Goal: Information Seeking & Learning: Learn about a topic

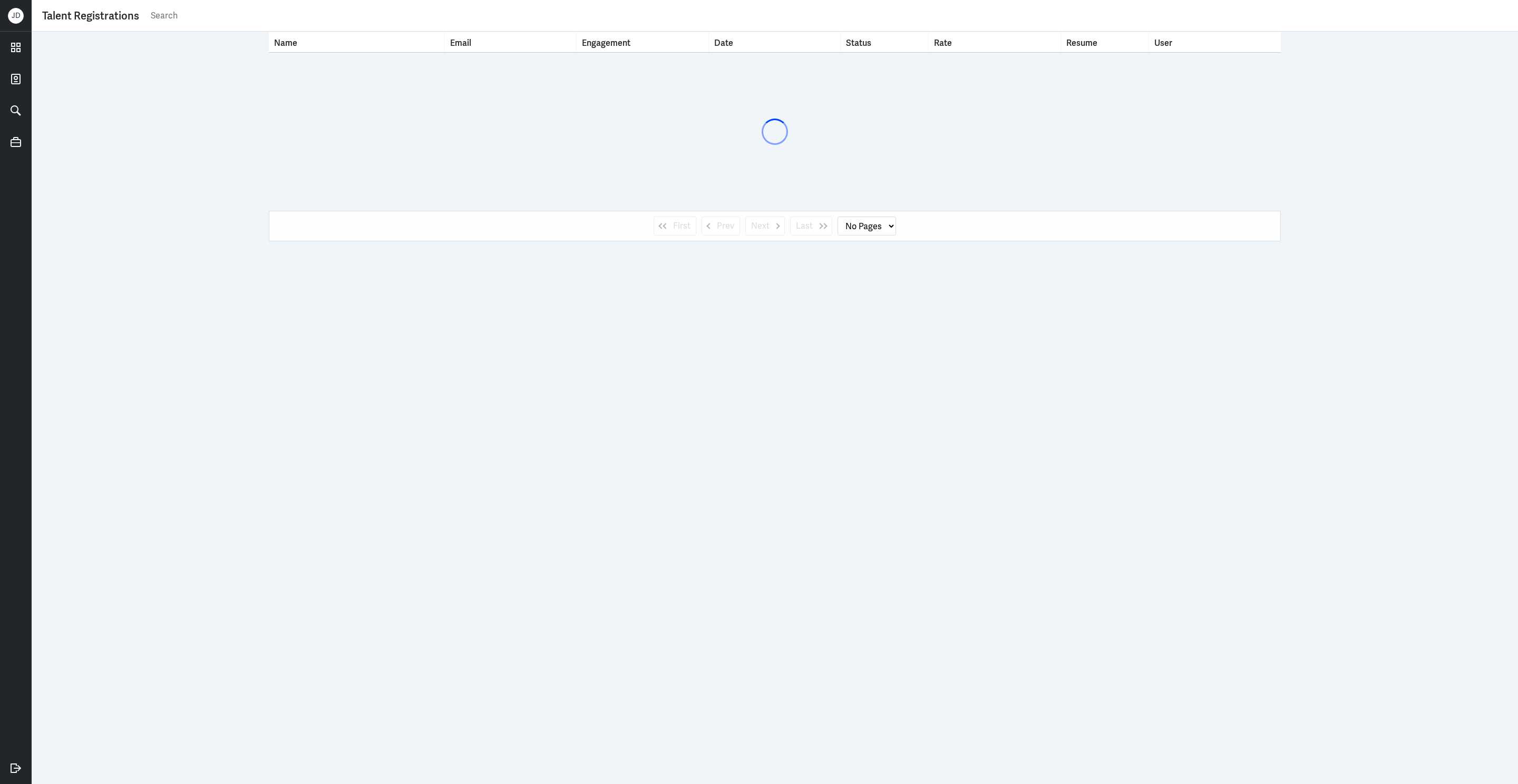
select select "1"
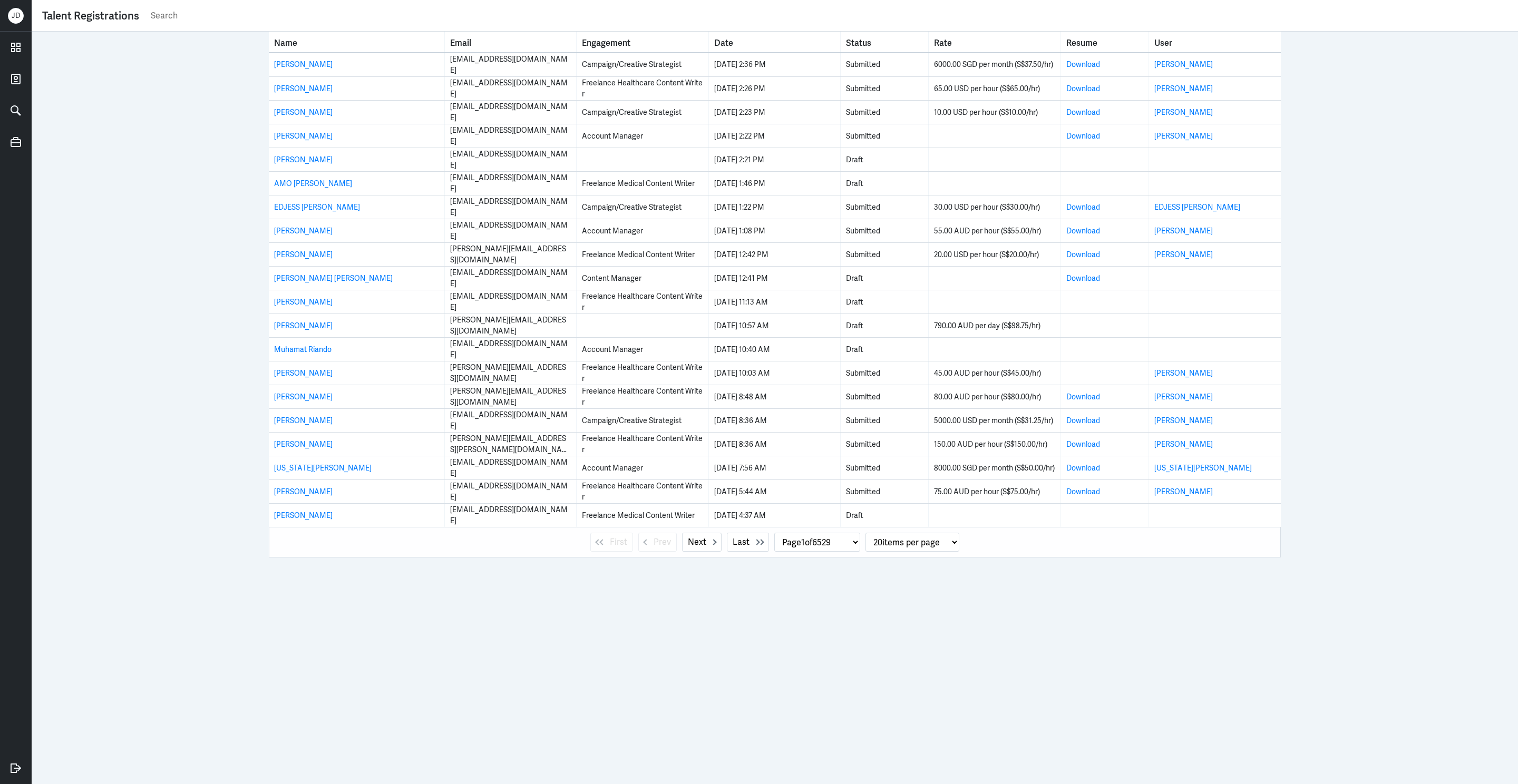
click at [214, 19] on input "text" at bounding box center [828, 16] width 1358 height 16
paste input "Some example tasks (could be any or none of the following - these are just exam…"
type input "Some example tasks (could be any or none of the following - these are just exam…"
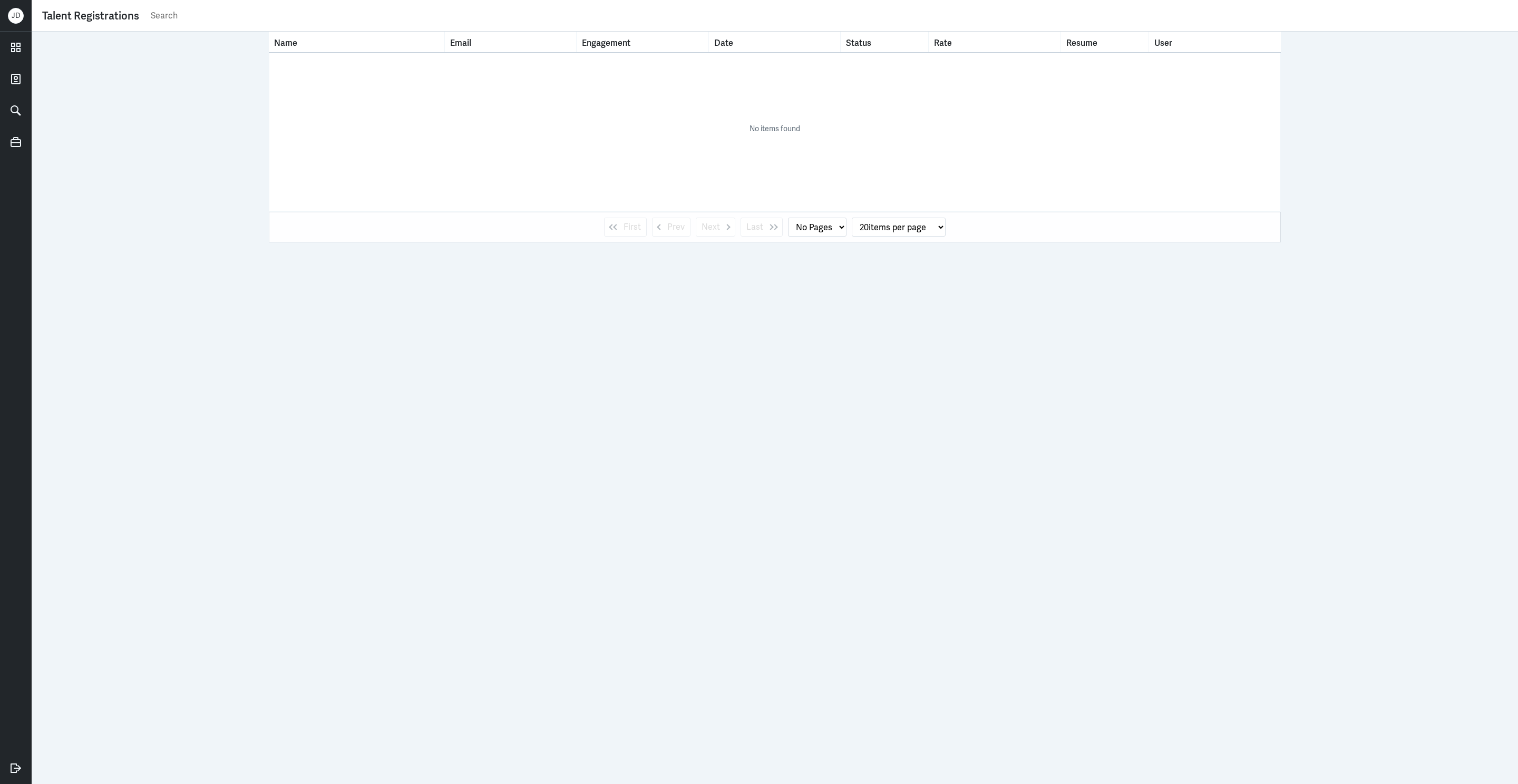
select select "1"
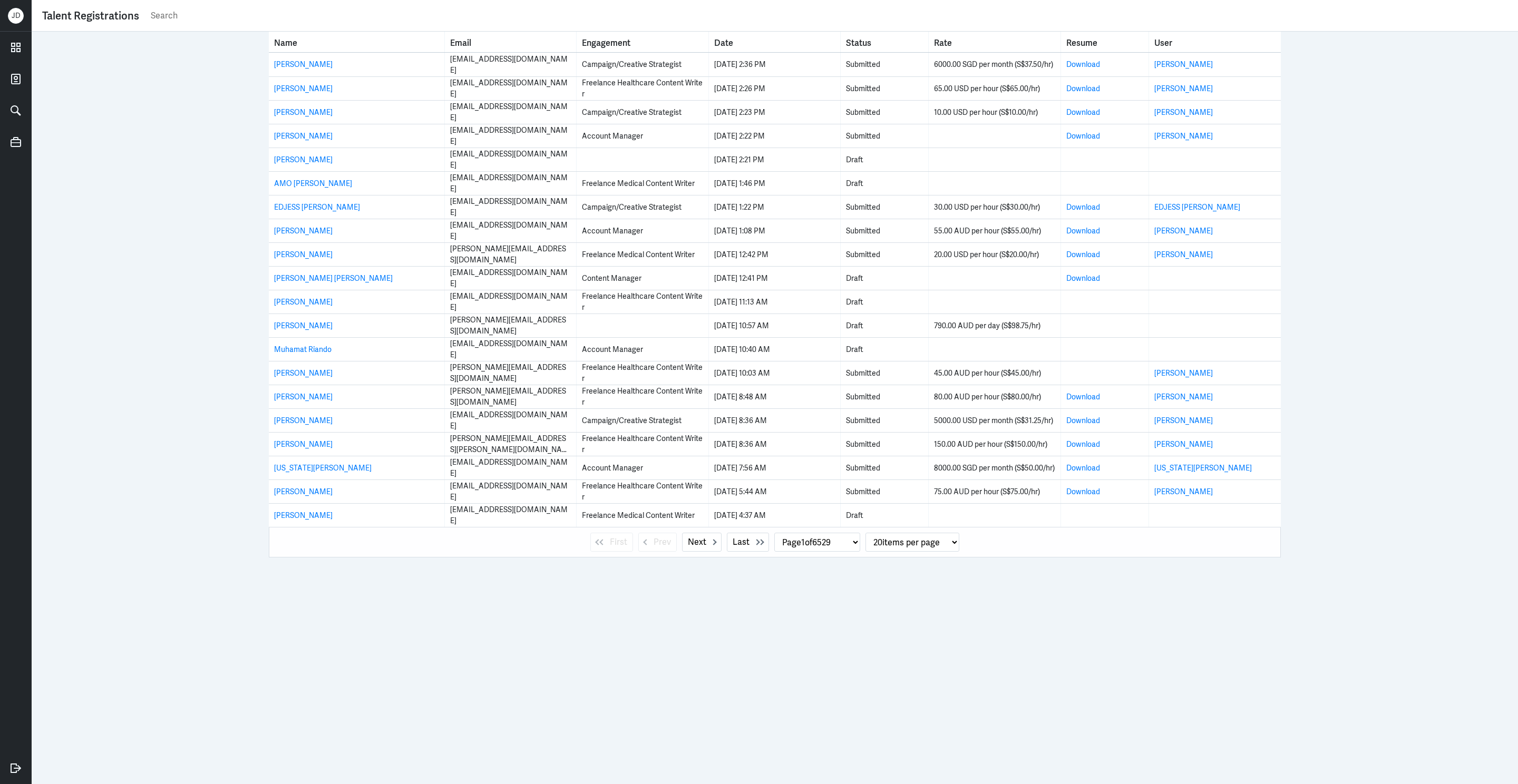
click at [251, 19] on input "text" at bounding box center [828, 16] width 1358 height 16
type input "joy wang"
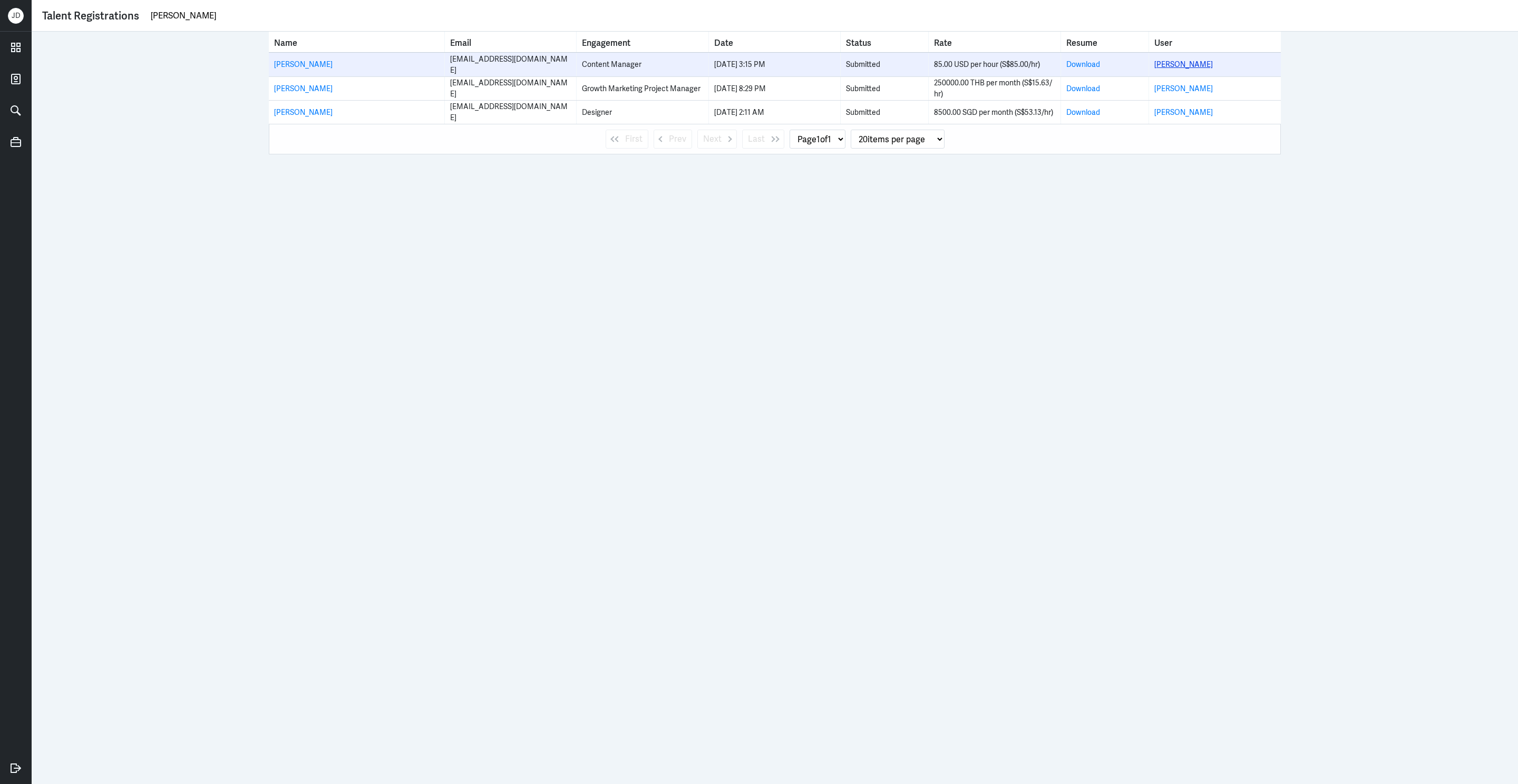
click at [1182, 61] on link "Joy Wang" at bounding box center [1183, 64] width 58 height 9
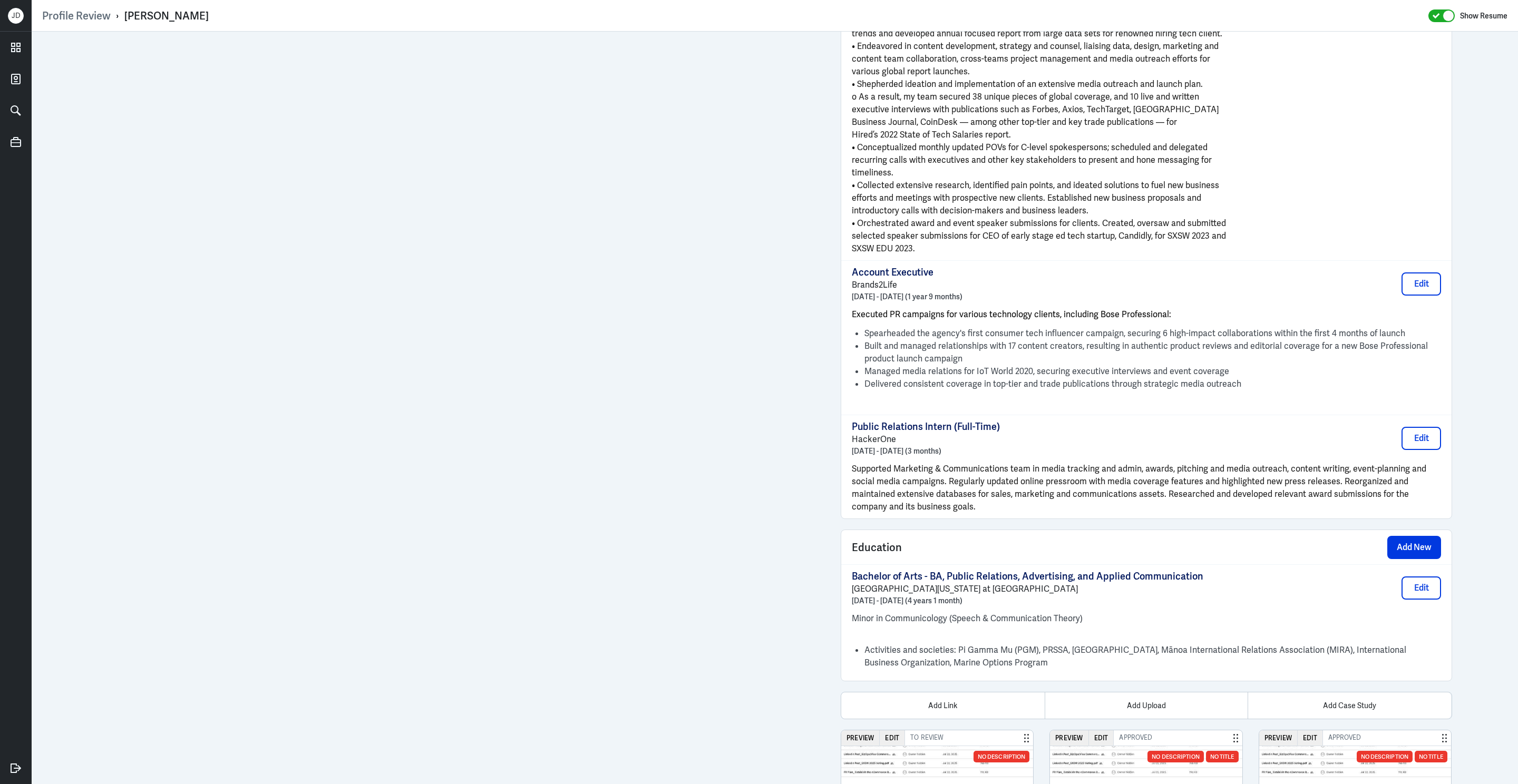
scroll to position [1790, 0]
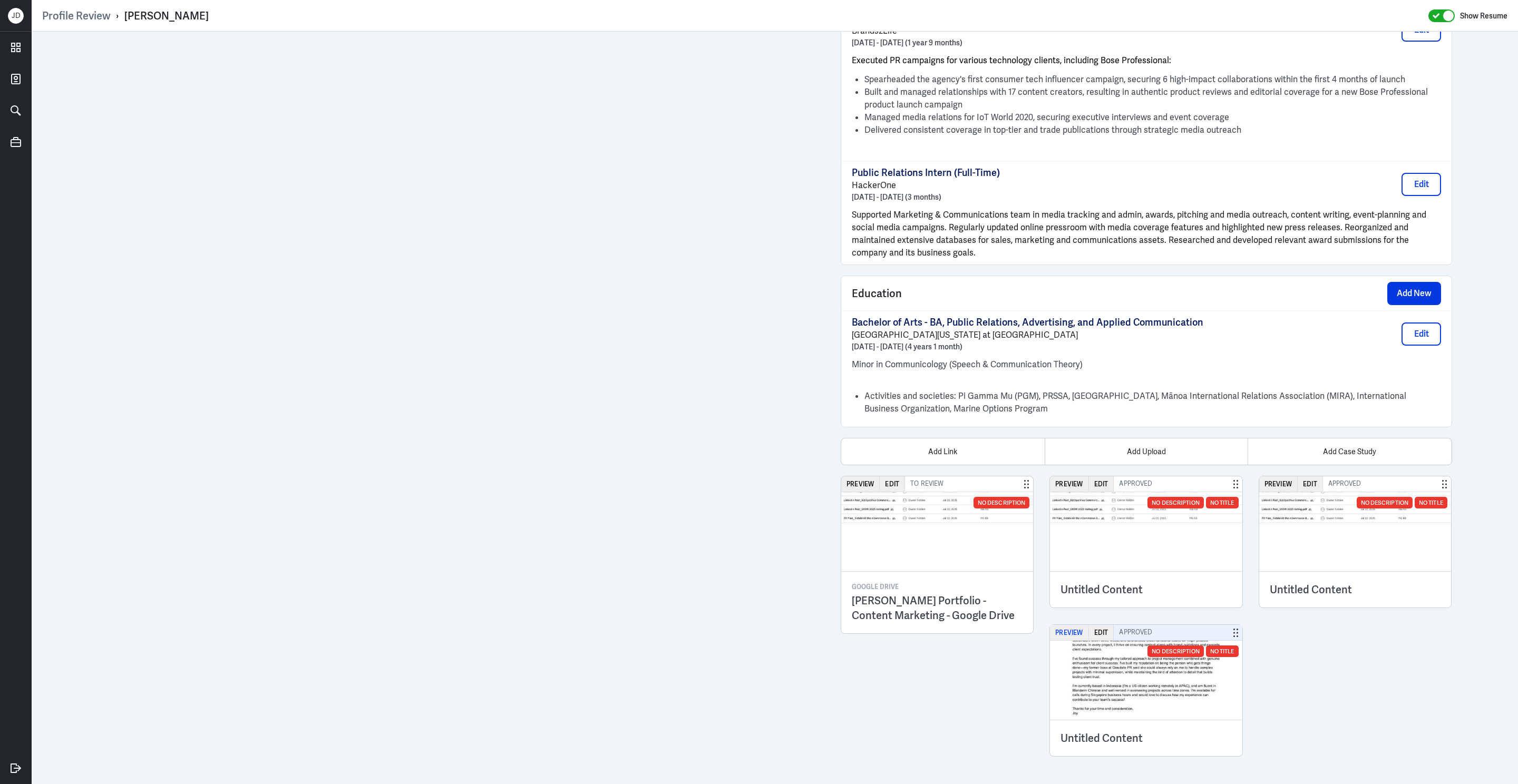
click at [1055, 631] on button "Preview" at bounding box center [1069, 633] width 38 height 16
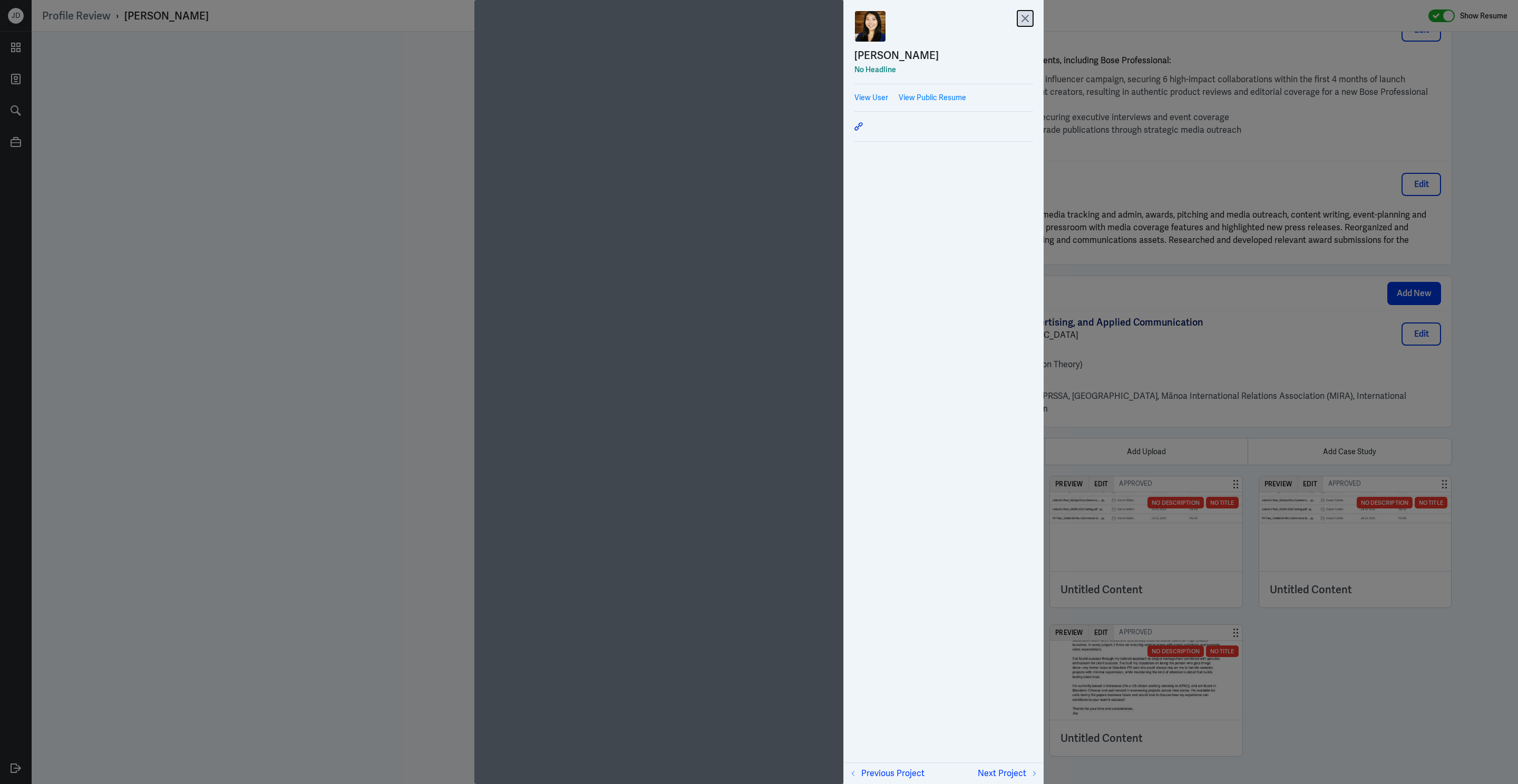
click at [1017, 16] on icon at bounding box center [1025, 19] width 16 height 16
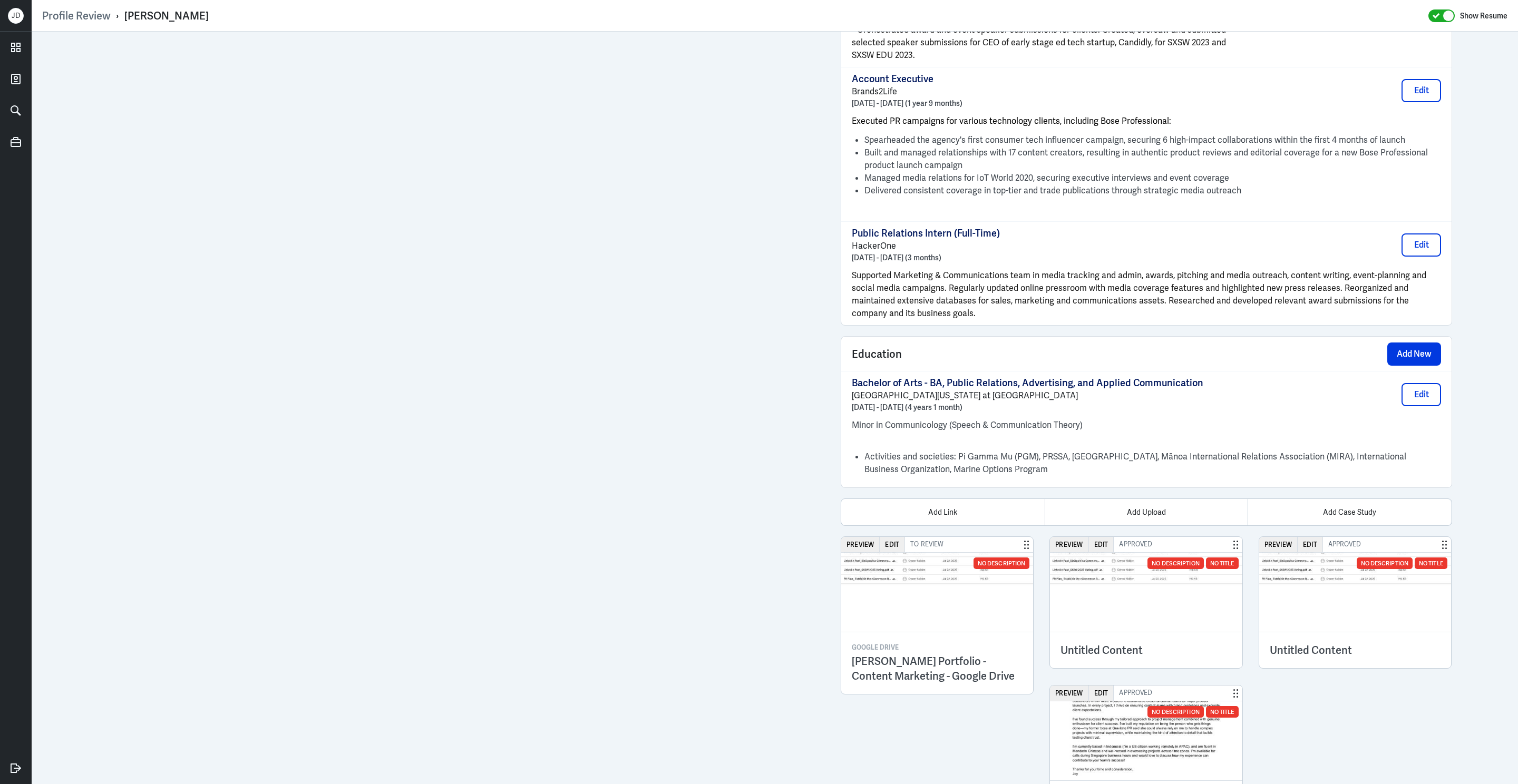
scroll to position [1729, 0]
click at [1080, 693] on button "Preview" at bounding box center [1069, 692] width 38 height 16
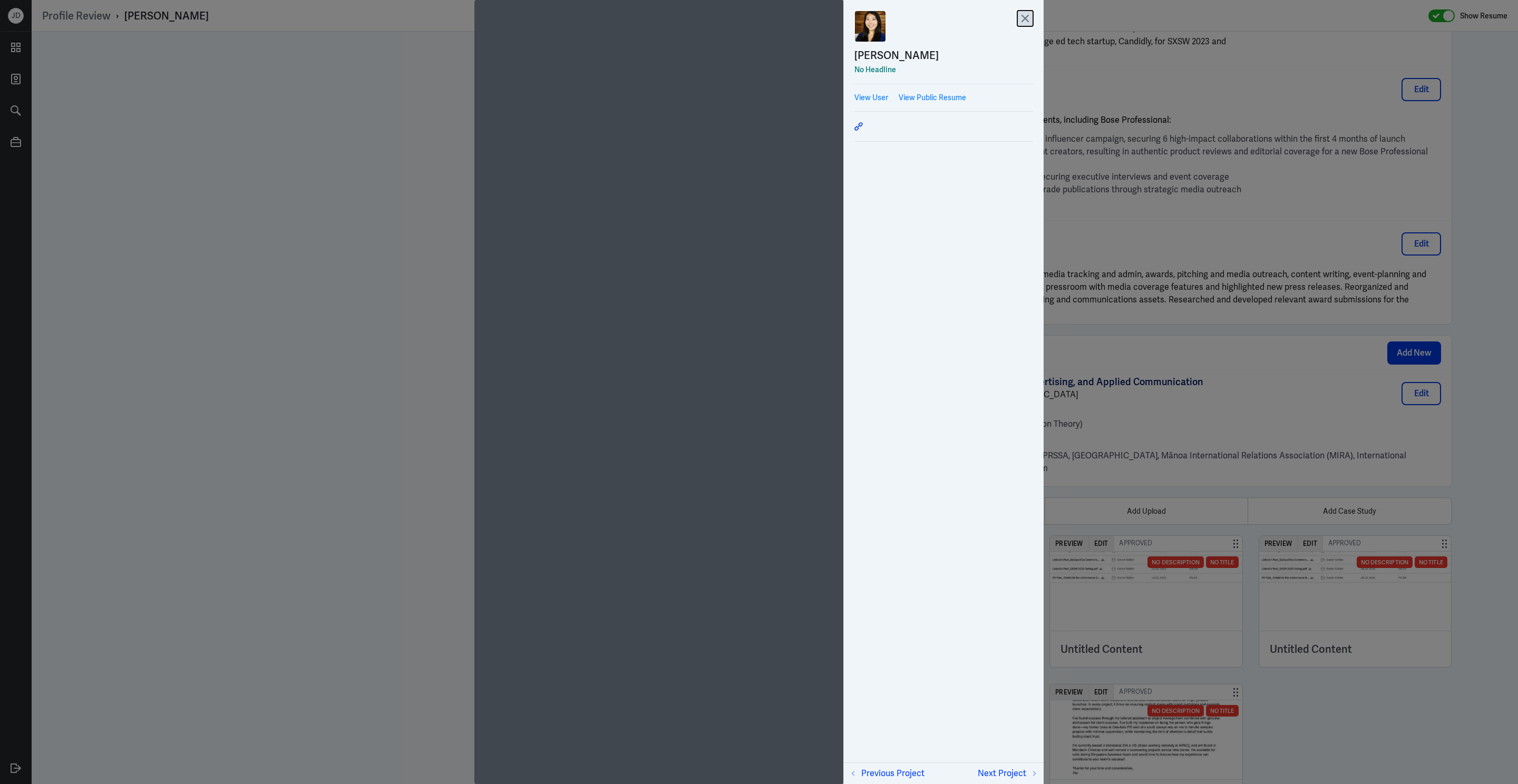
click at [1028, 20] on icon at bounding box center [1025, 19] width 16 height 16
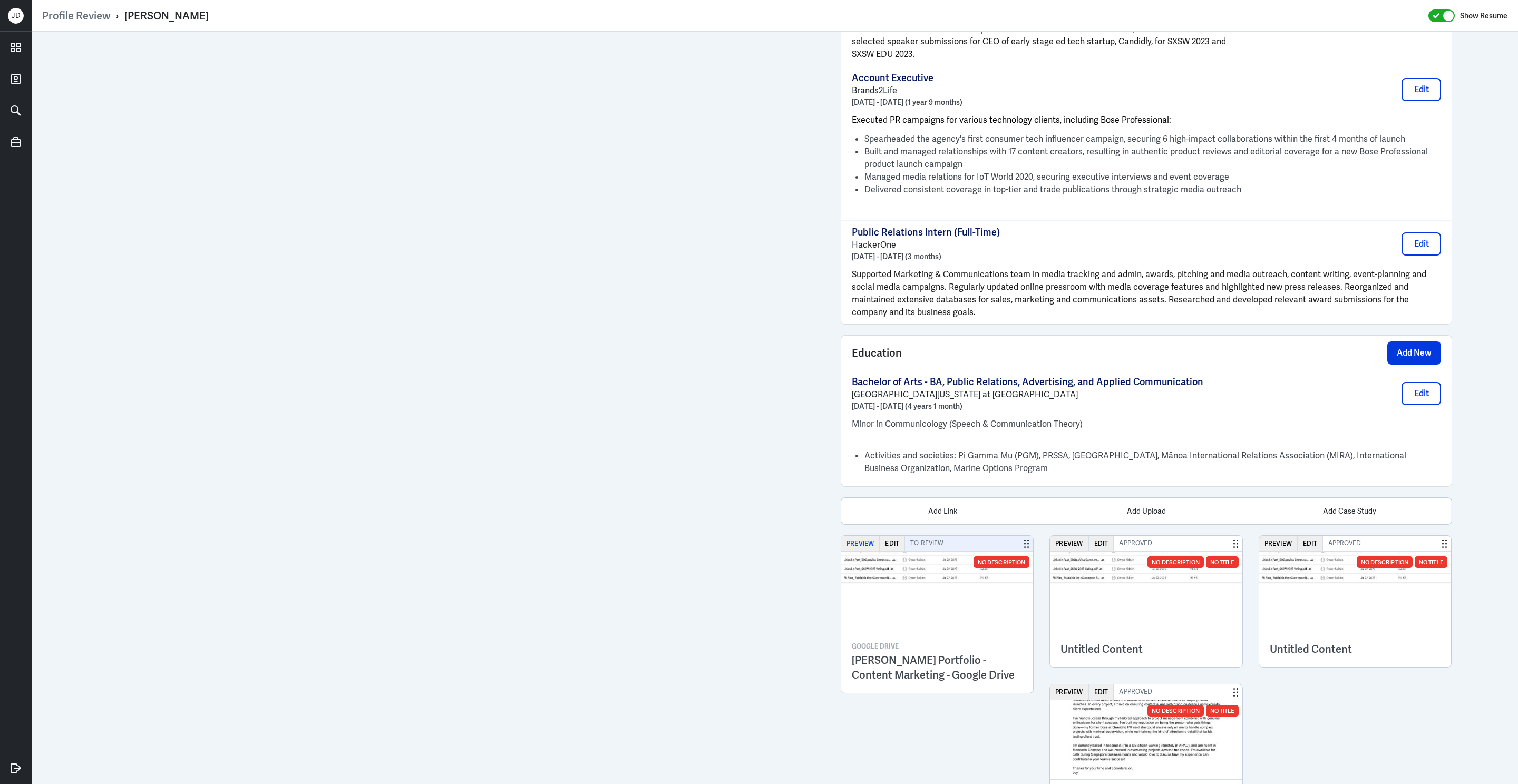
click at [868, 543] on button "Preview" at bounding box center [860, 543] width 38 height 16
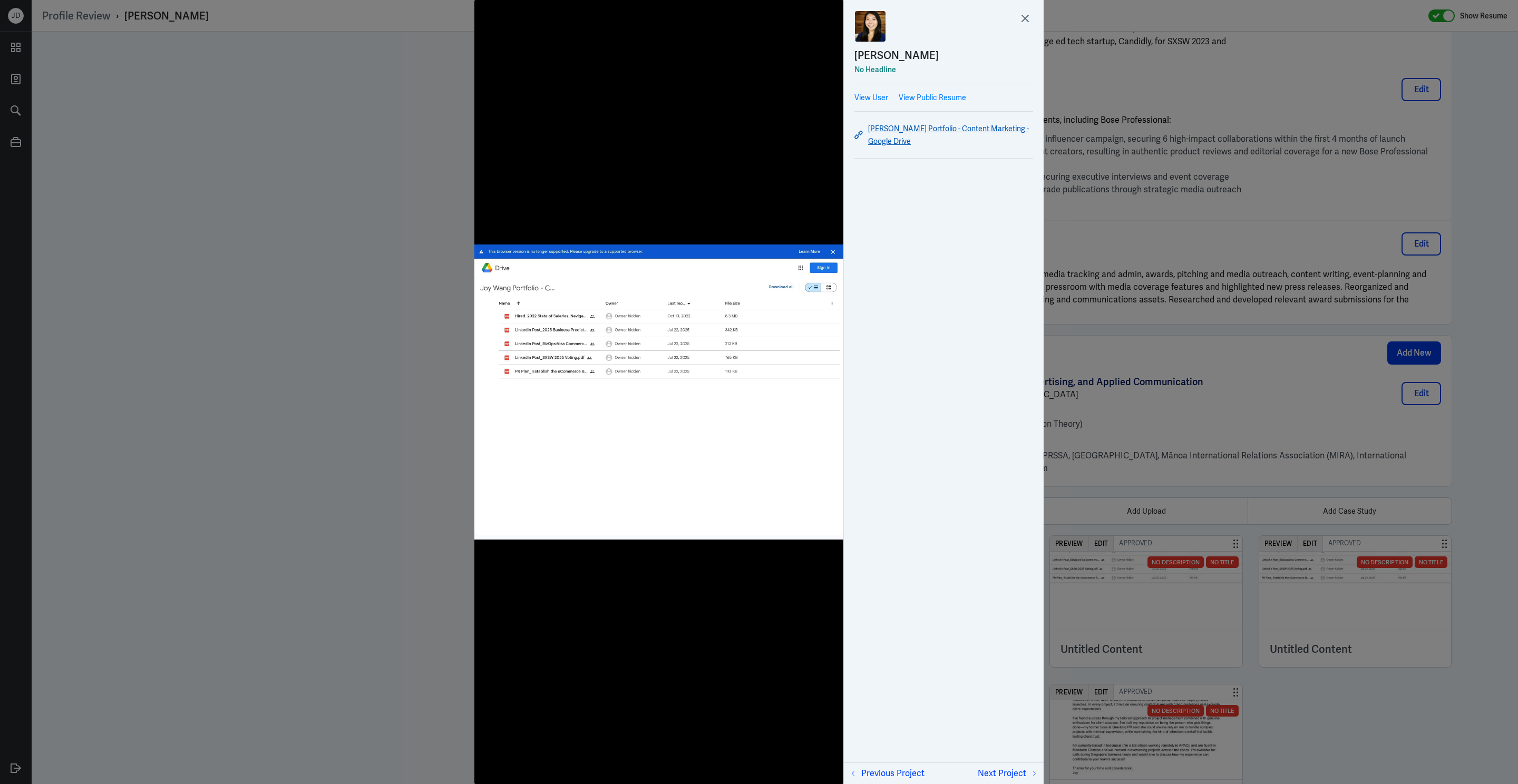
click at [882, 139] on link "Joy Wang Portfolio - Content Marketing - Google Drive" at bounding box center [943, 135] width 178 height 25
click at [1024, 21] on icon at bounding box center [1025, 19] width 16 height 16
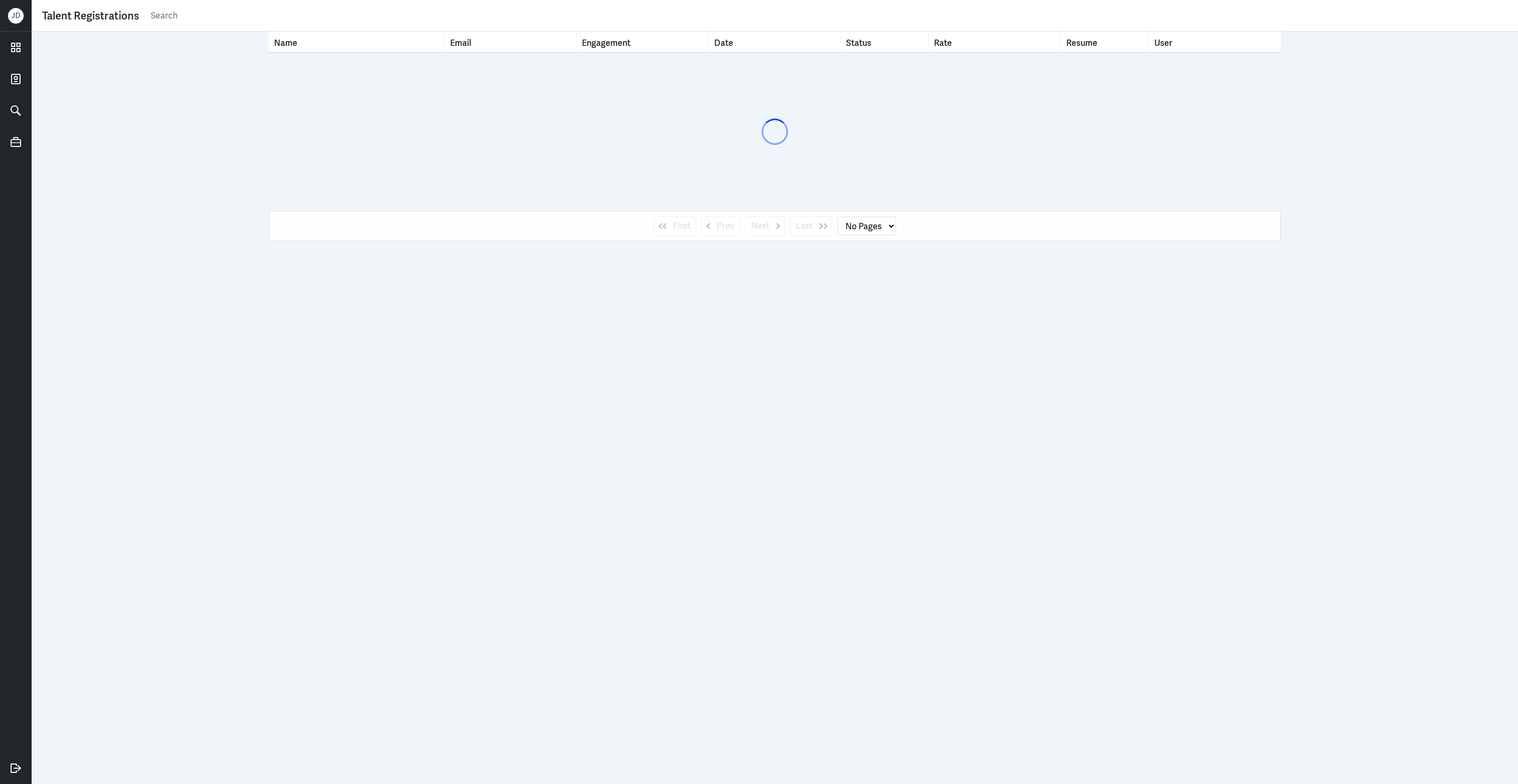
select select "1"
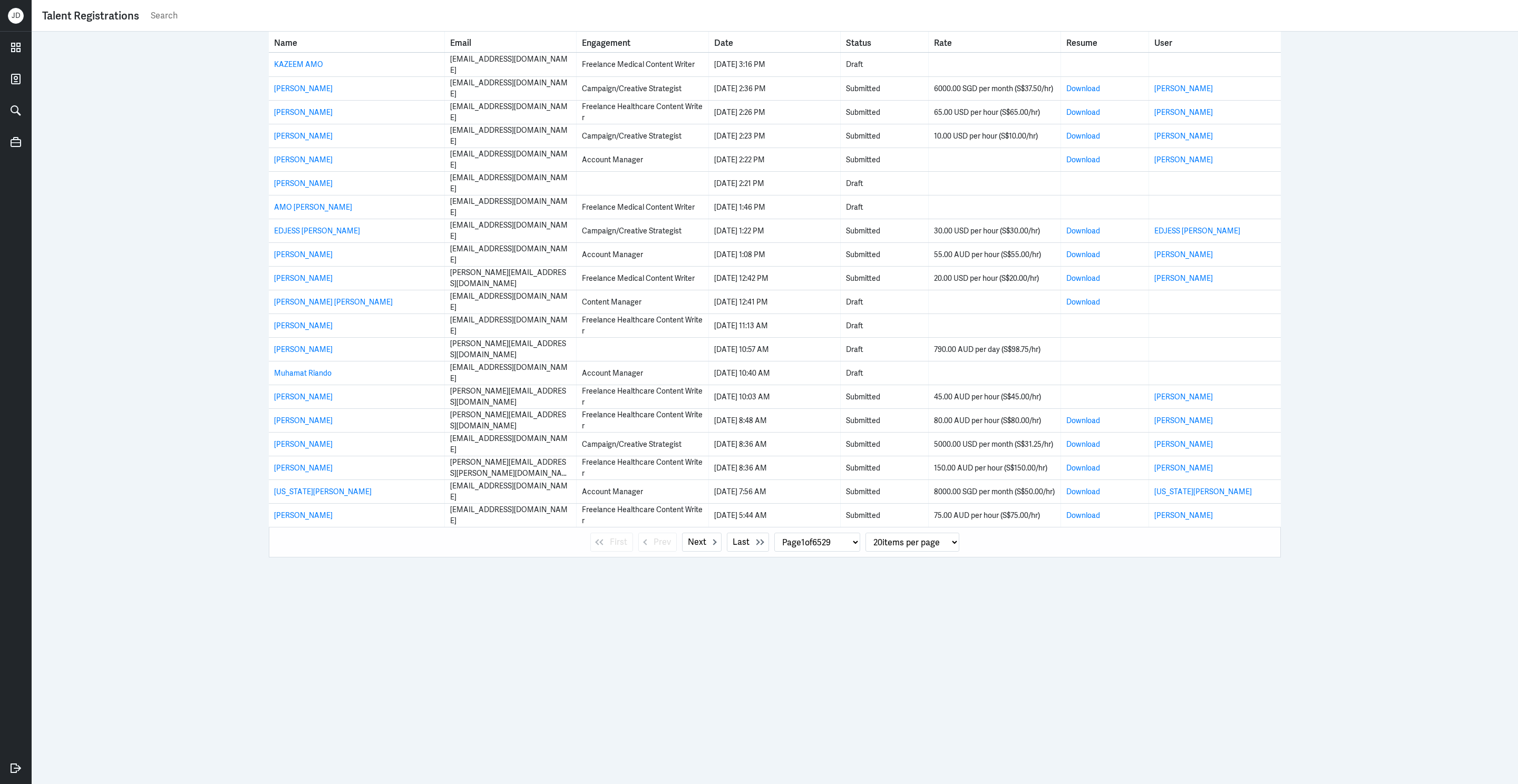
click at [572, 8] on input "text" at bounding box center [828, 16] width 1358 height 16
type input "rupjit"
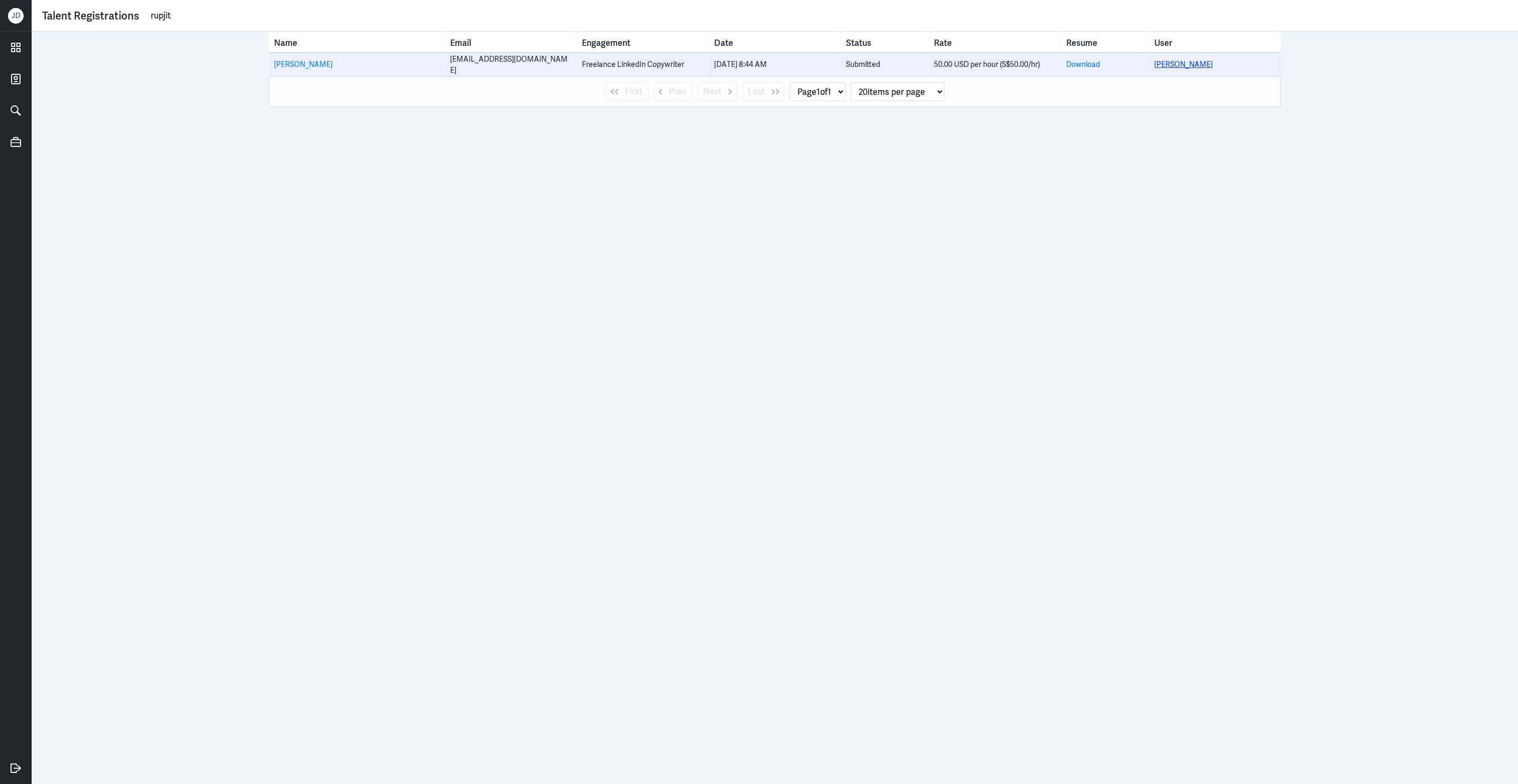
click at [1185, 65] on link "Rupjit Roy" at bounding box center [1183, 64] width 58 height 9
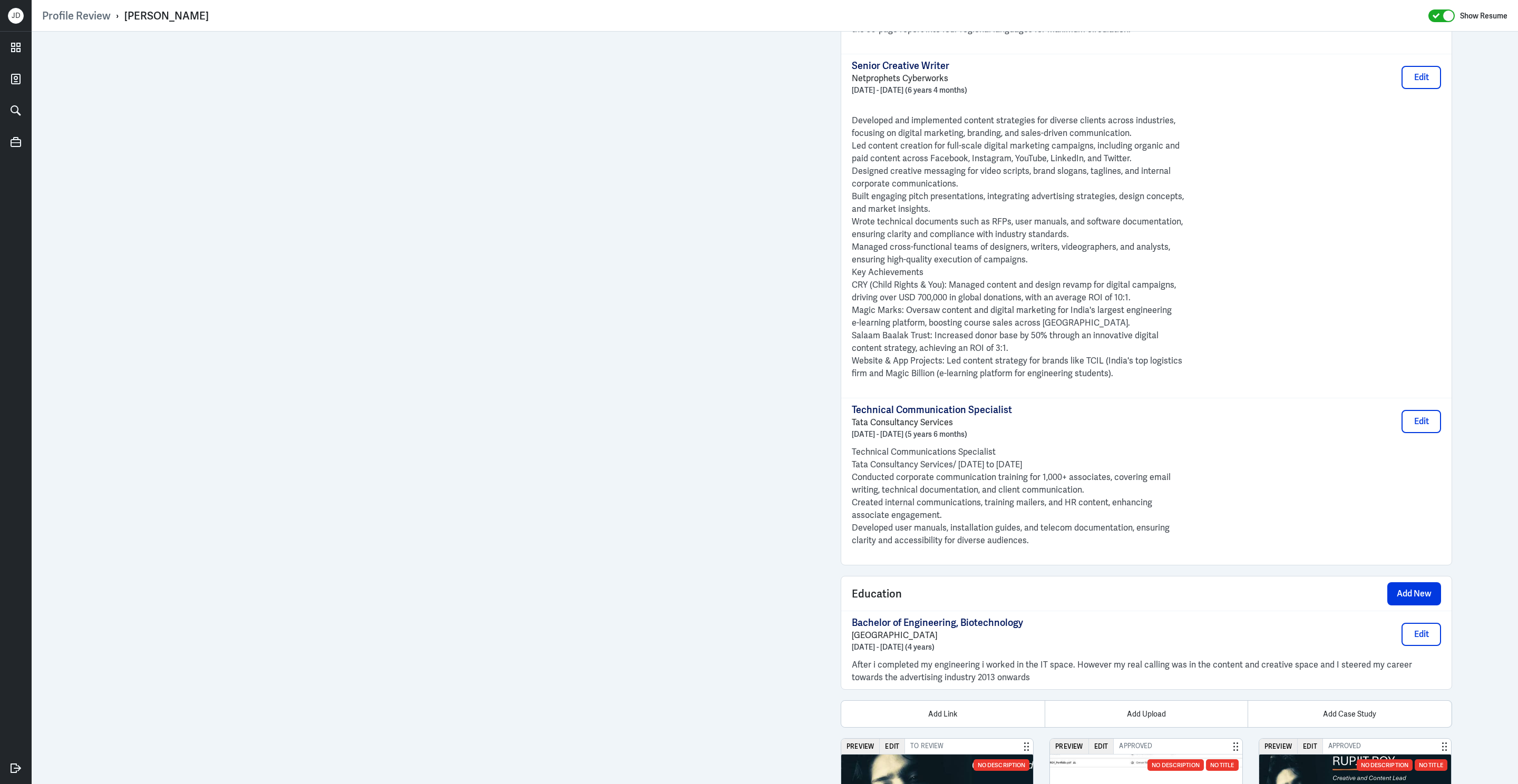
scroll to position [1408, 0]
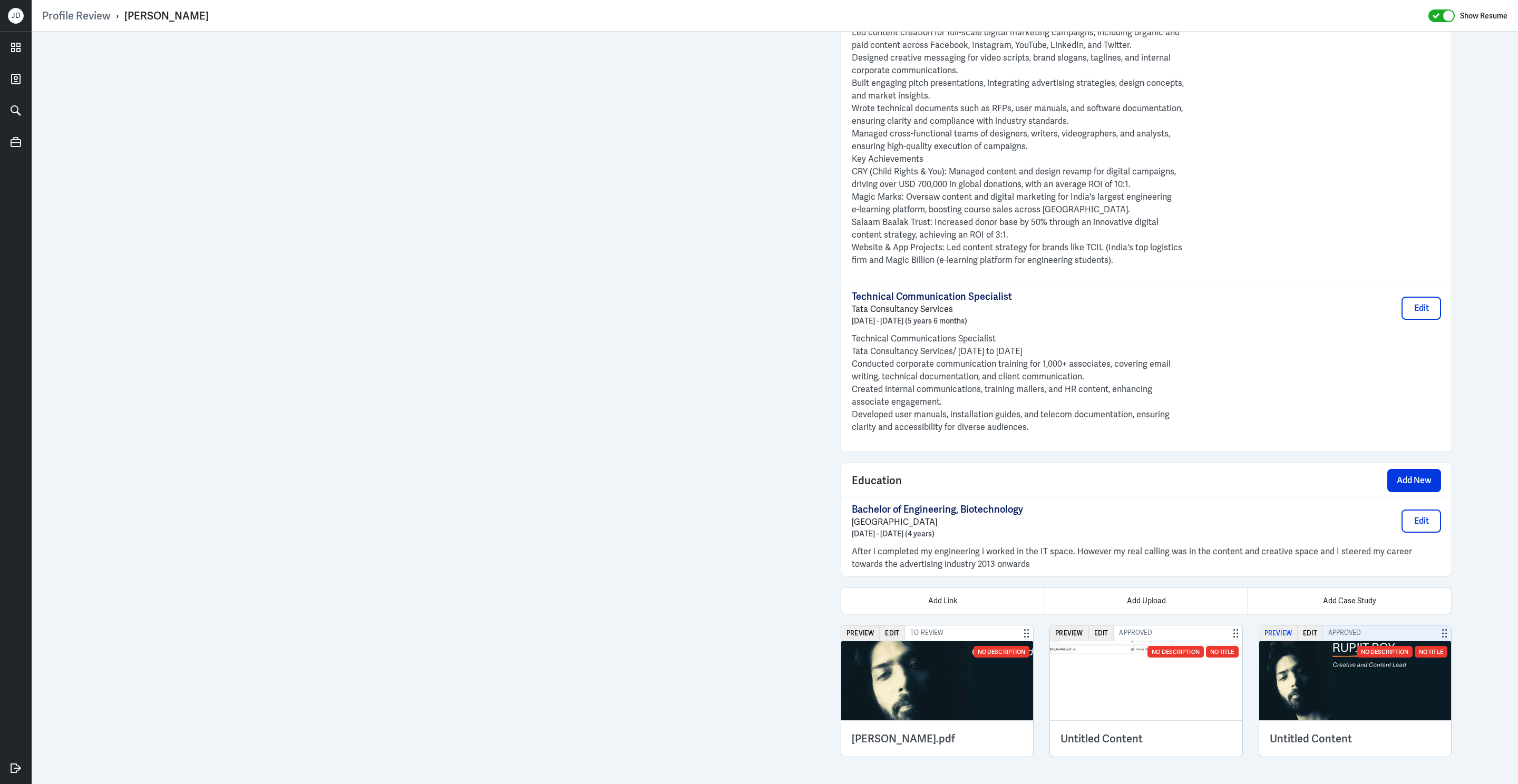
click at [1274, 626] on button "Preview" at bounding box center [1278, 633] width 38 height 16
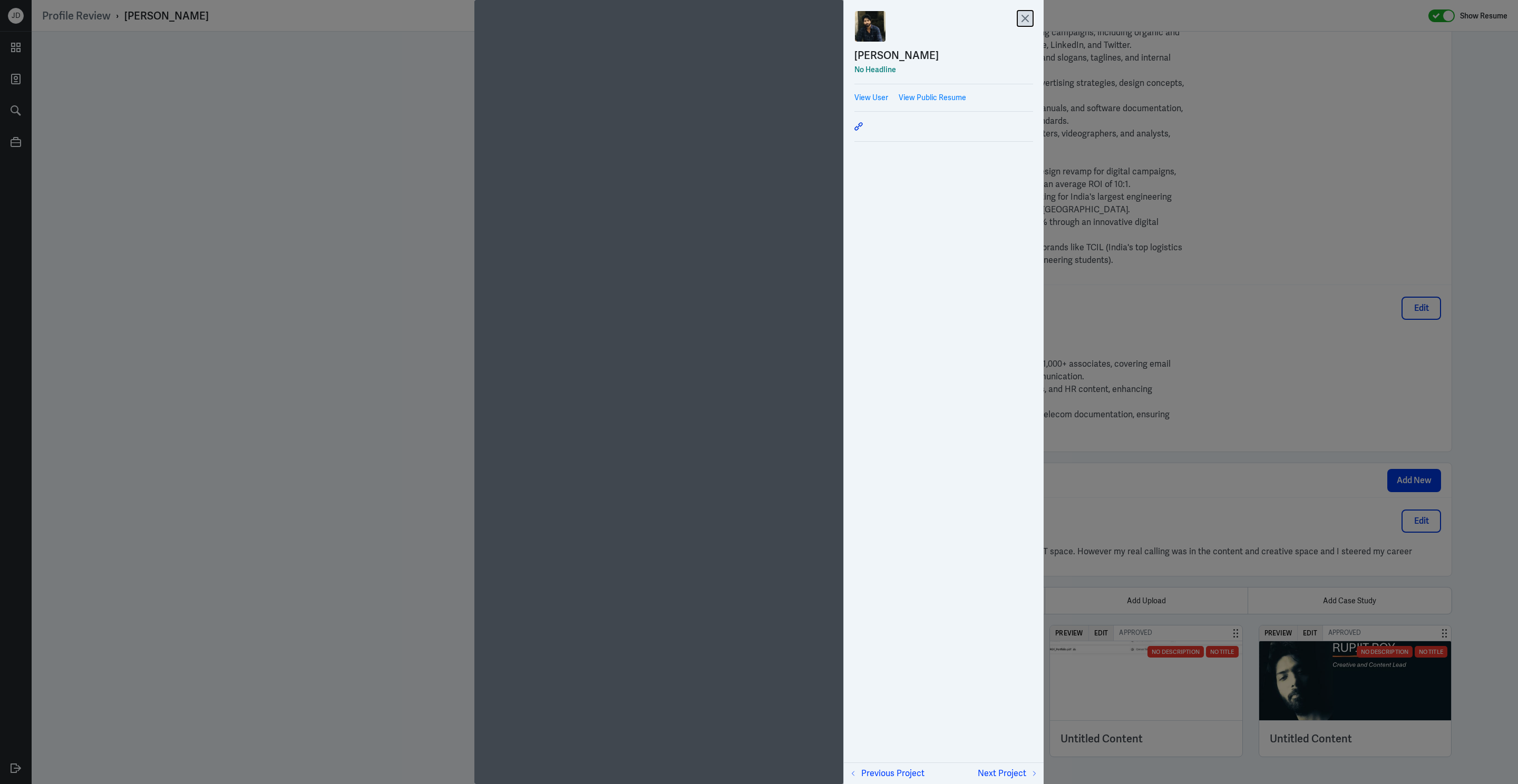
click at [1028, 19] on icon at bounding box center [1025, 19] width 16 height 16
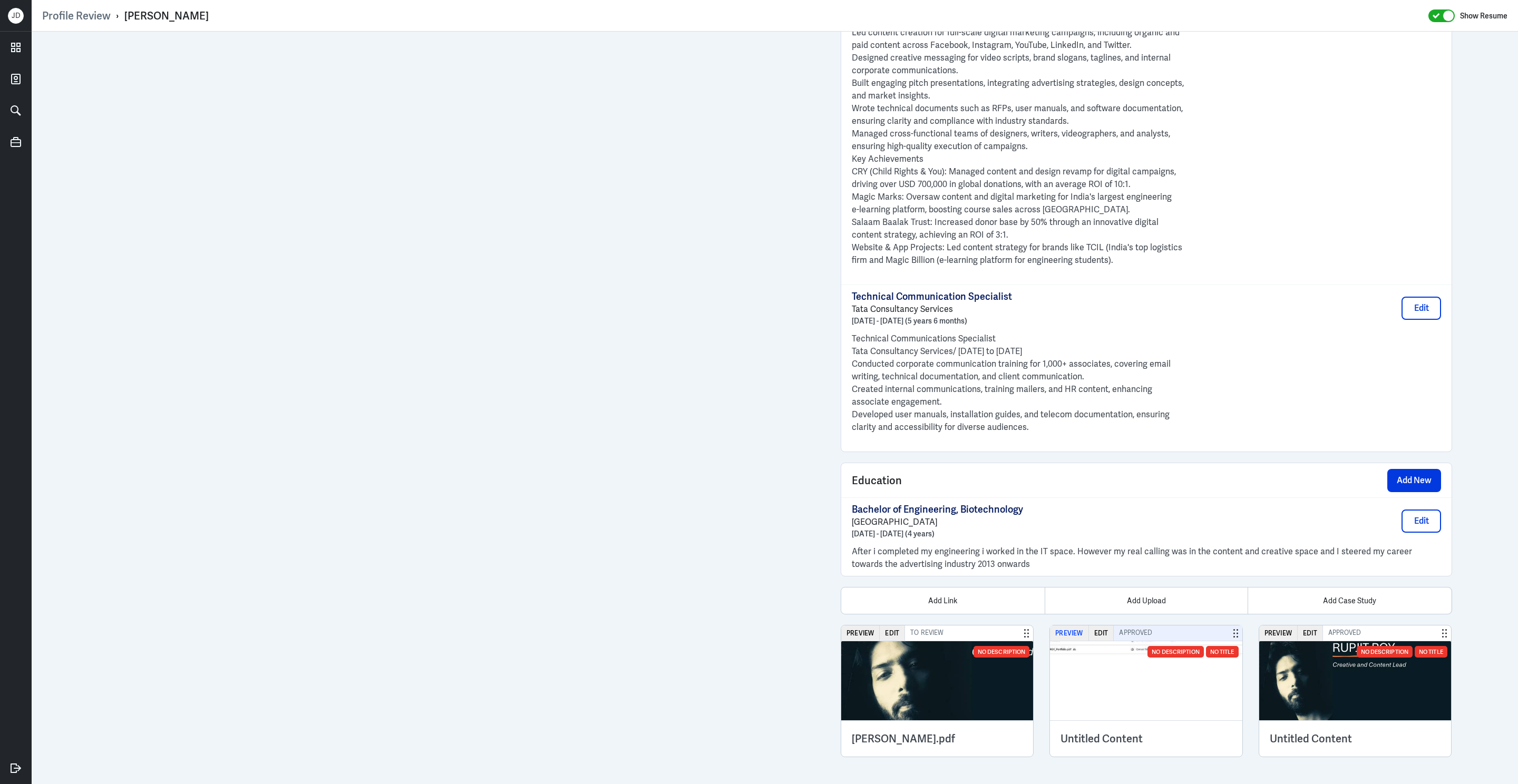
click at [1062, 638] on button "Preview" at bounding box center [1069, 633] width 38 height 16
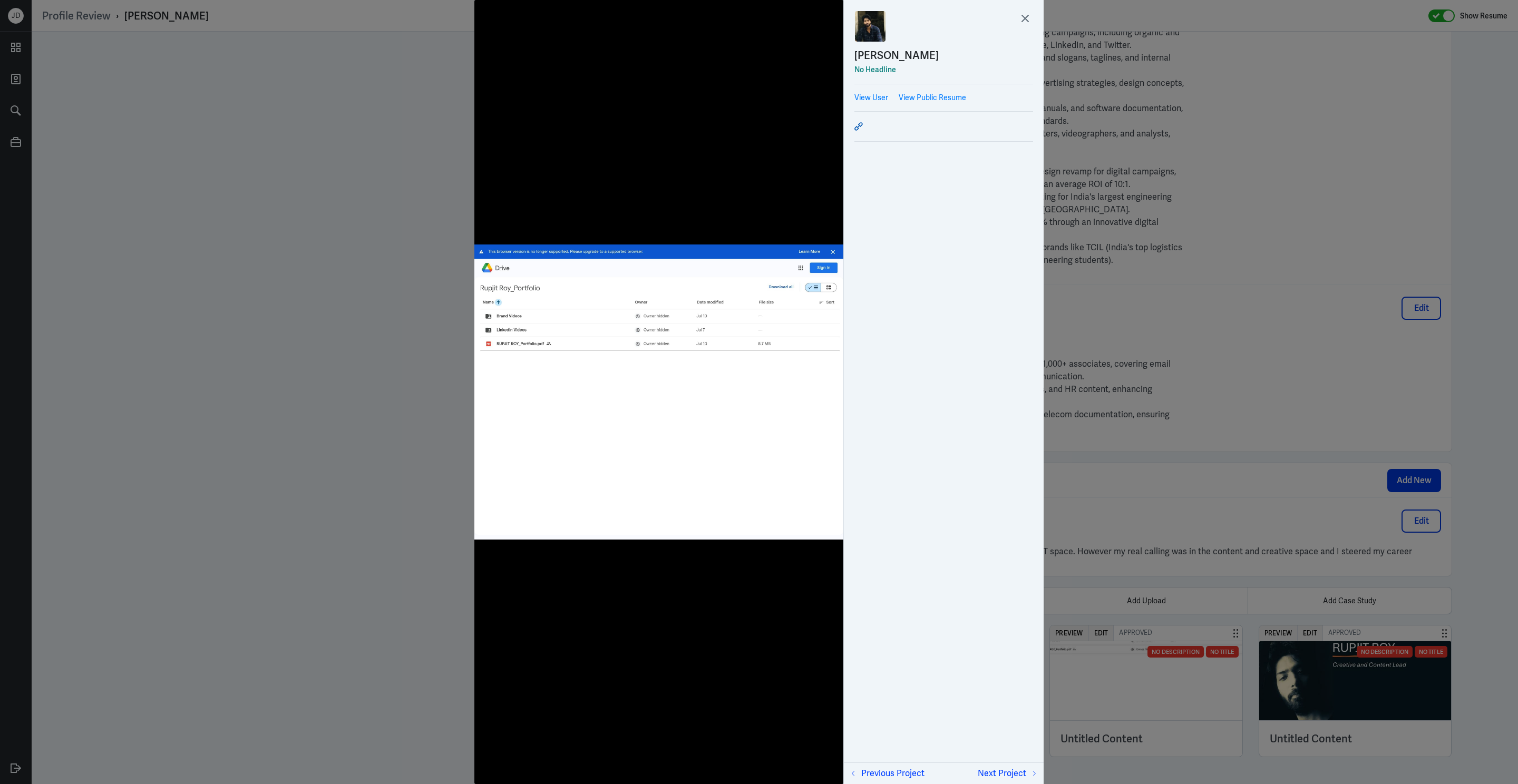
click at [858, 128] on icon at bounding box center [858, 126] width 4 height 4
click at [1027, 19] on icon at bounding box center [1025, 19] width 6 height 6
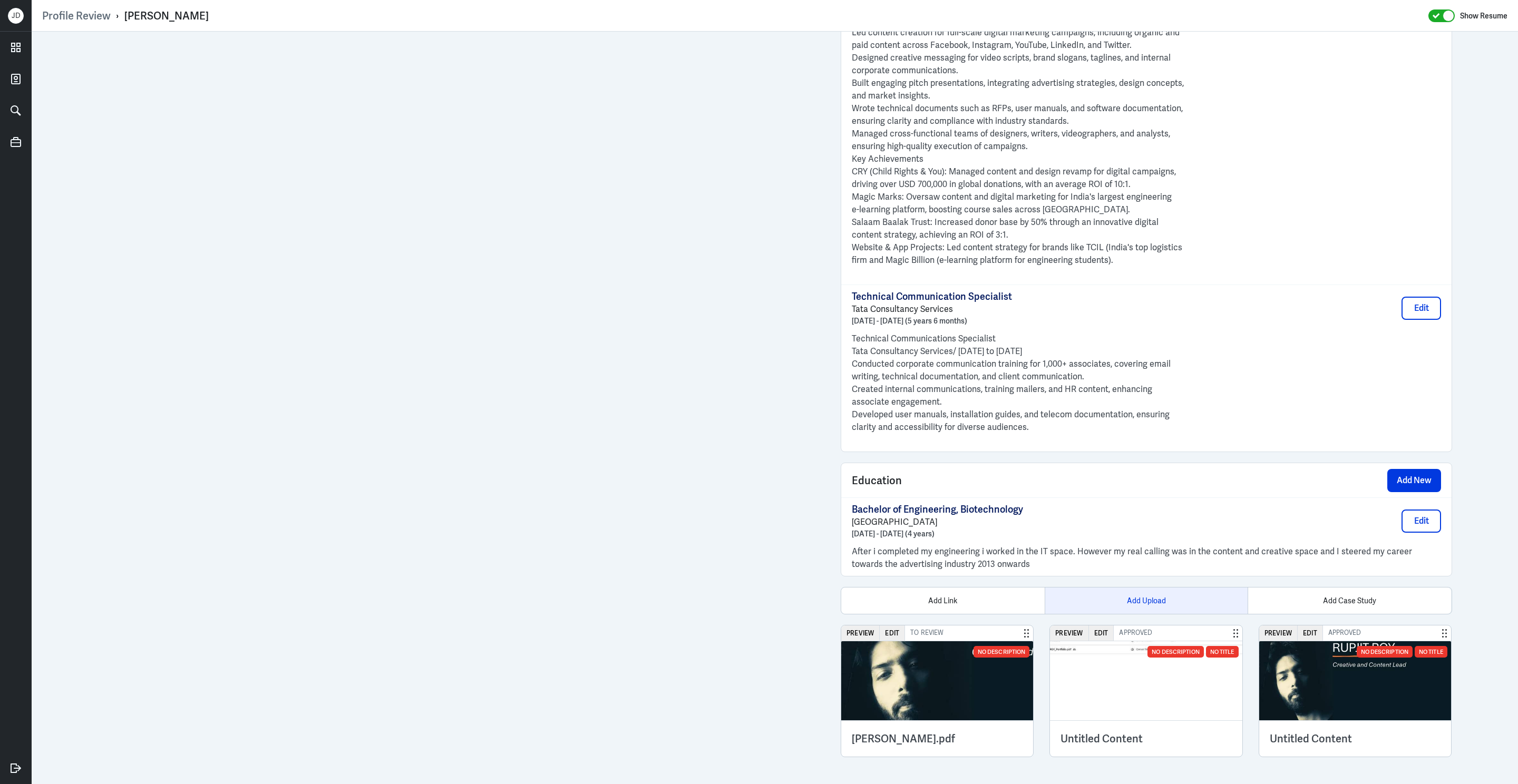
click at [1131, 596] on div "Add Upload" at bounding box center [1146, 601] width 203 height 26
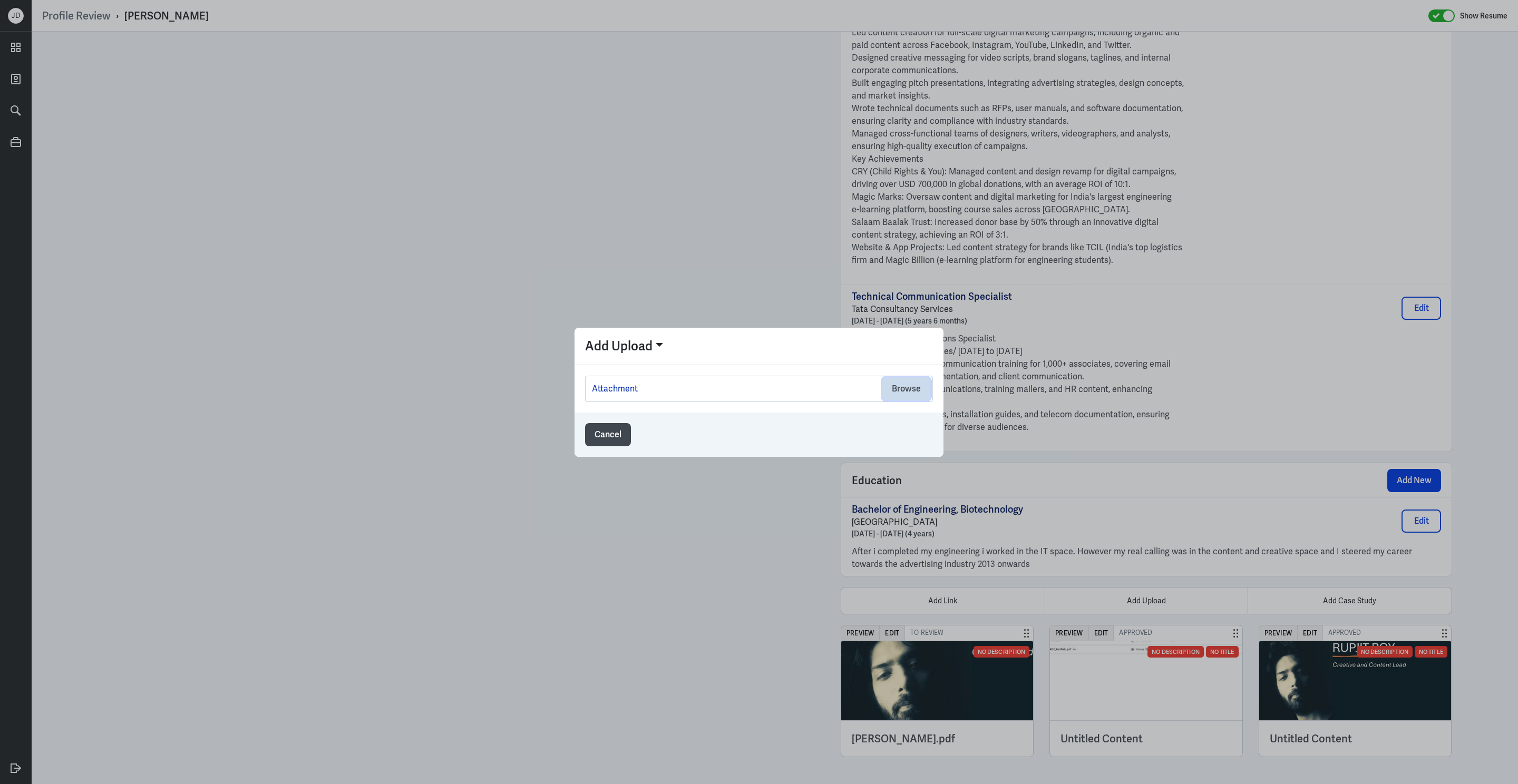
click at [900, 387] on button "Browse" at bounding box center [907, 389] width 48 height 23
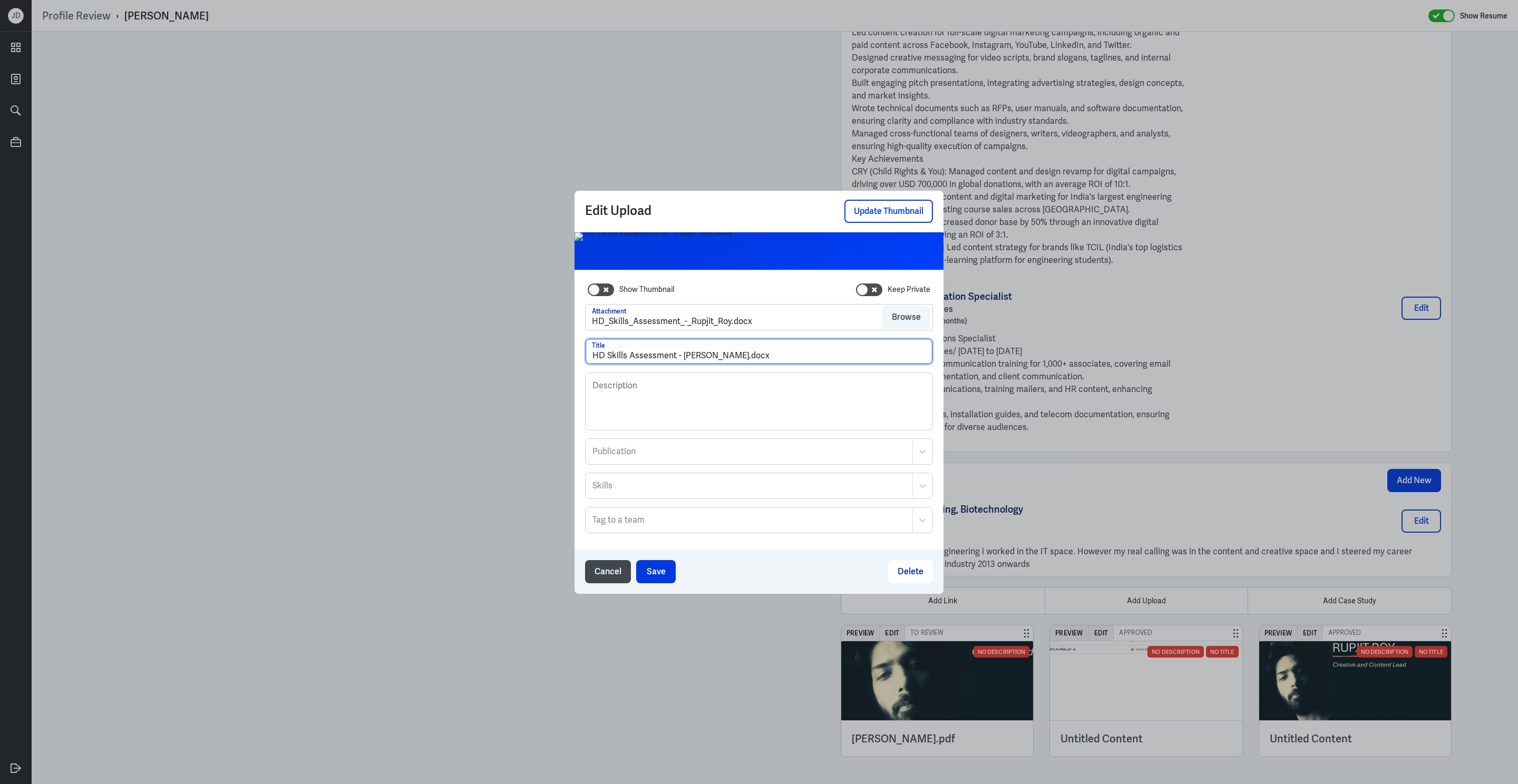
drag, startPoint x: 721, startPoint y: 359, endPoint x: 812, endPoint y: 357, distance: 91.0
click at [812, 358] on input "HD Skills Assessment - Rupjit Roy.docx" at bounding box center [759, 351] width 347 height 25
type input "HD Skills Assessment - [PERSON_NAME]"
click at [646, 558] on div "Cancel Save Delete" at bounding box center [759, 571] width 369 height 44
click at [650, 573] on button "Save" at bounding box center [656, 571] width 40 height 23
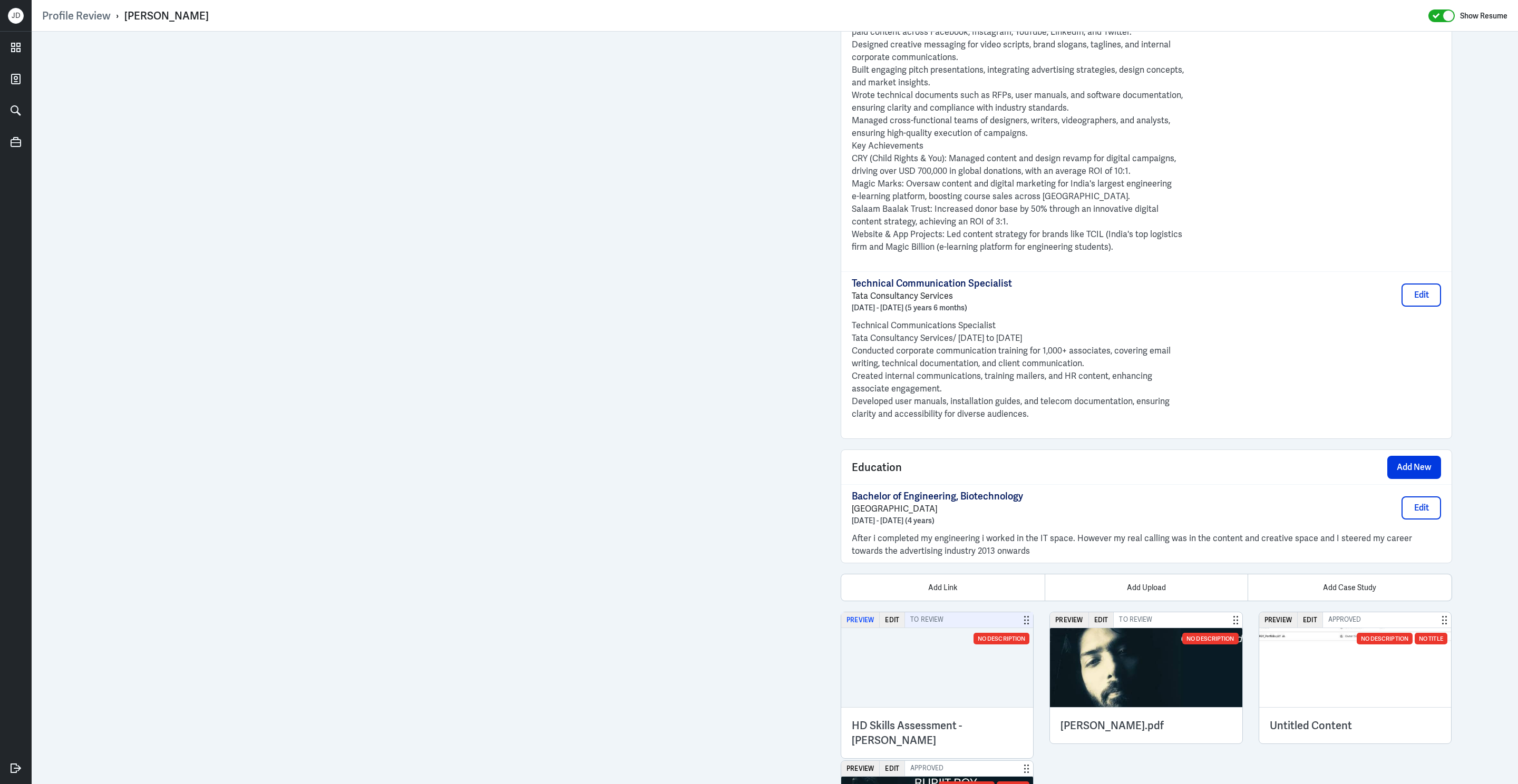
click at [867, 628] on button "Preview" at bounding box center [860, 620] width 38 height 16
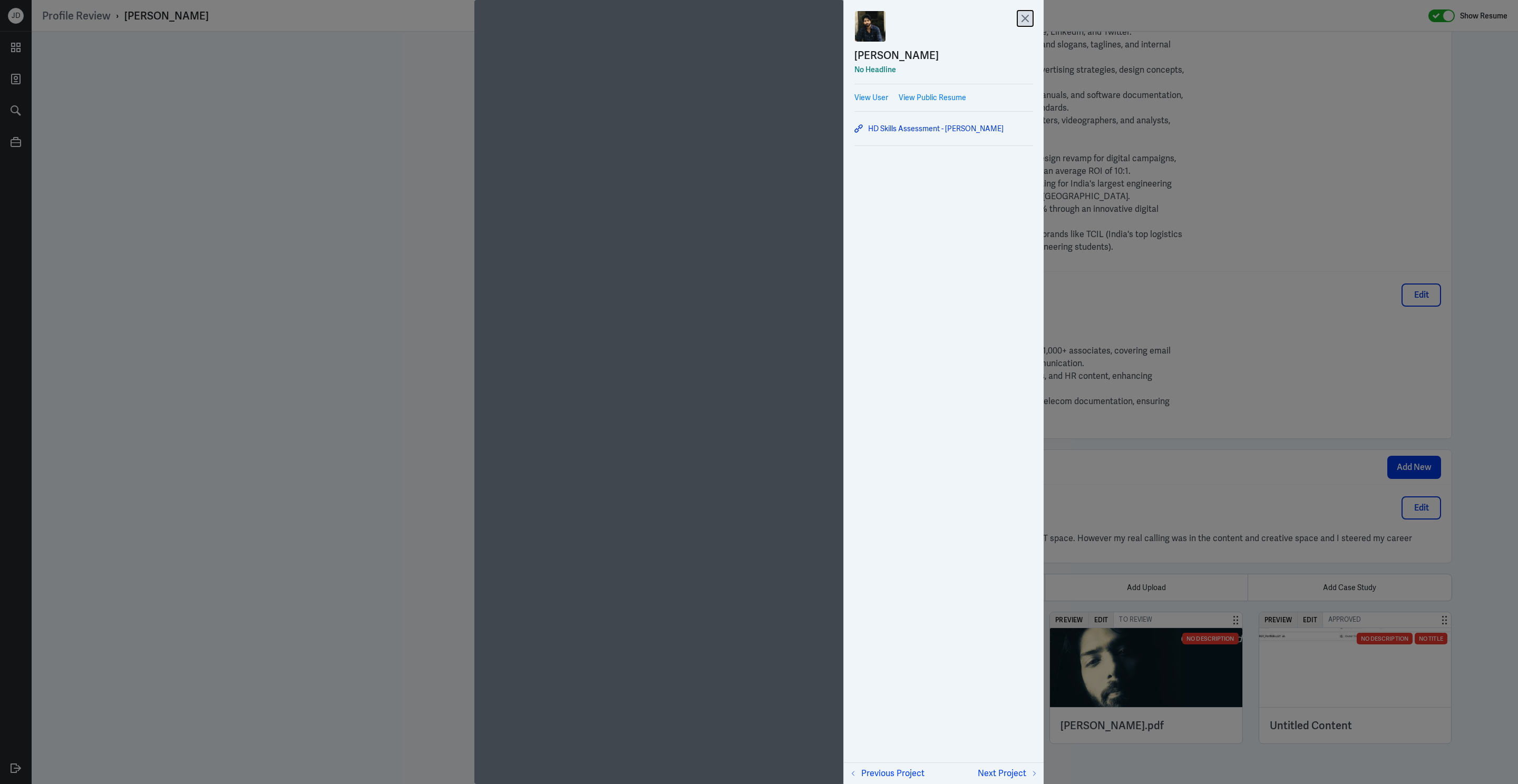
click at [1027, 12] on icon at bounding box center [1025, 19] width 16 height 16
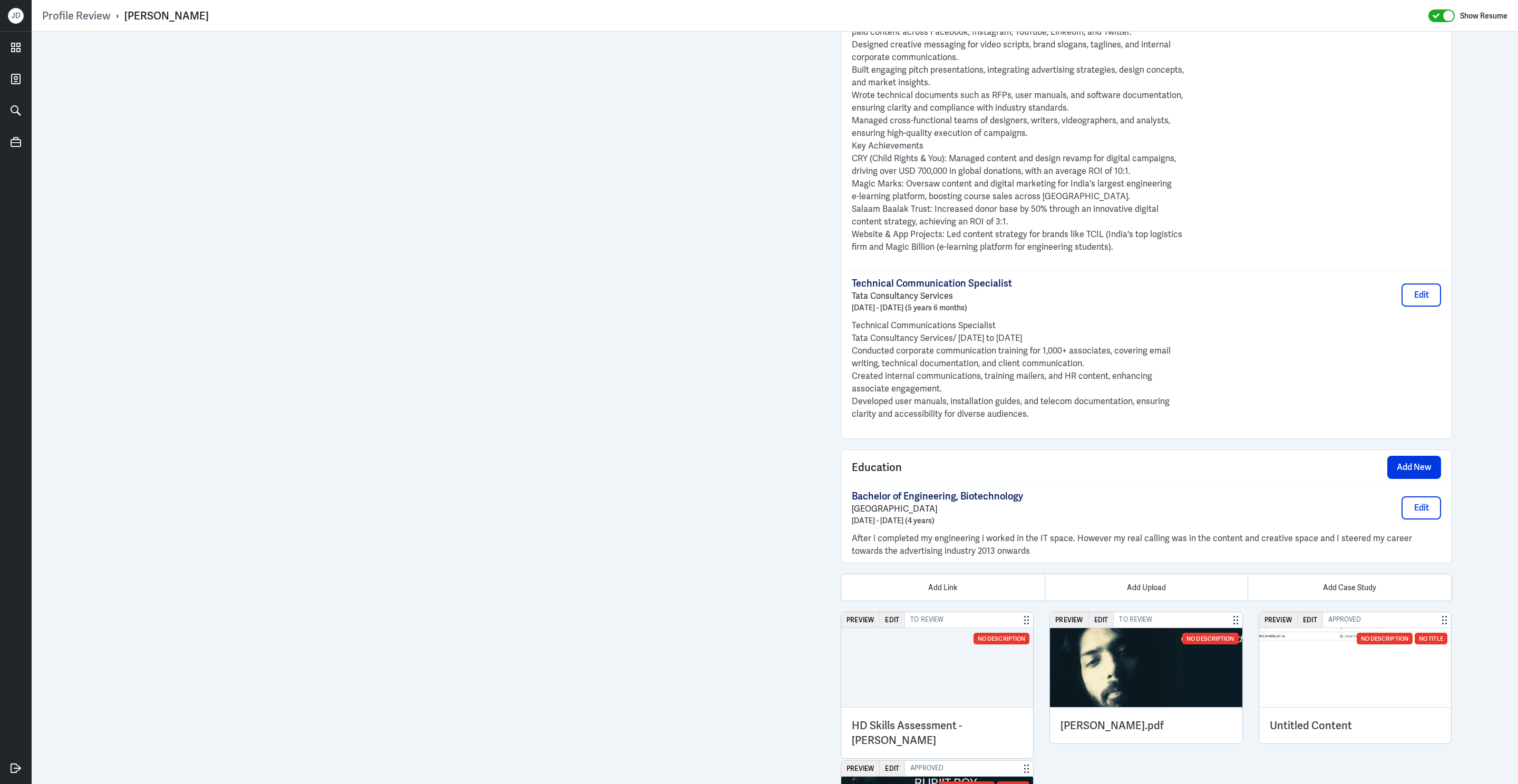
scroll to position [1556, 0]
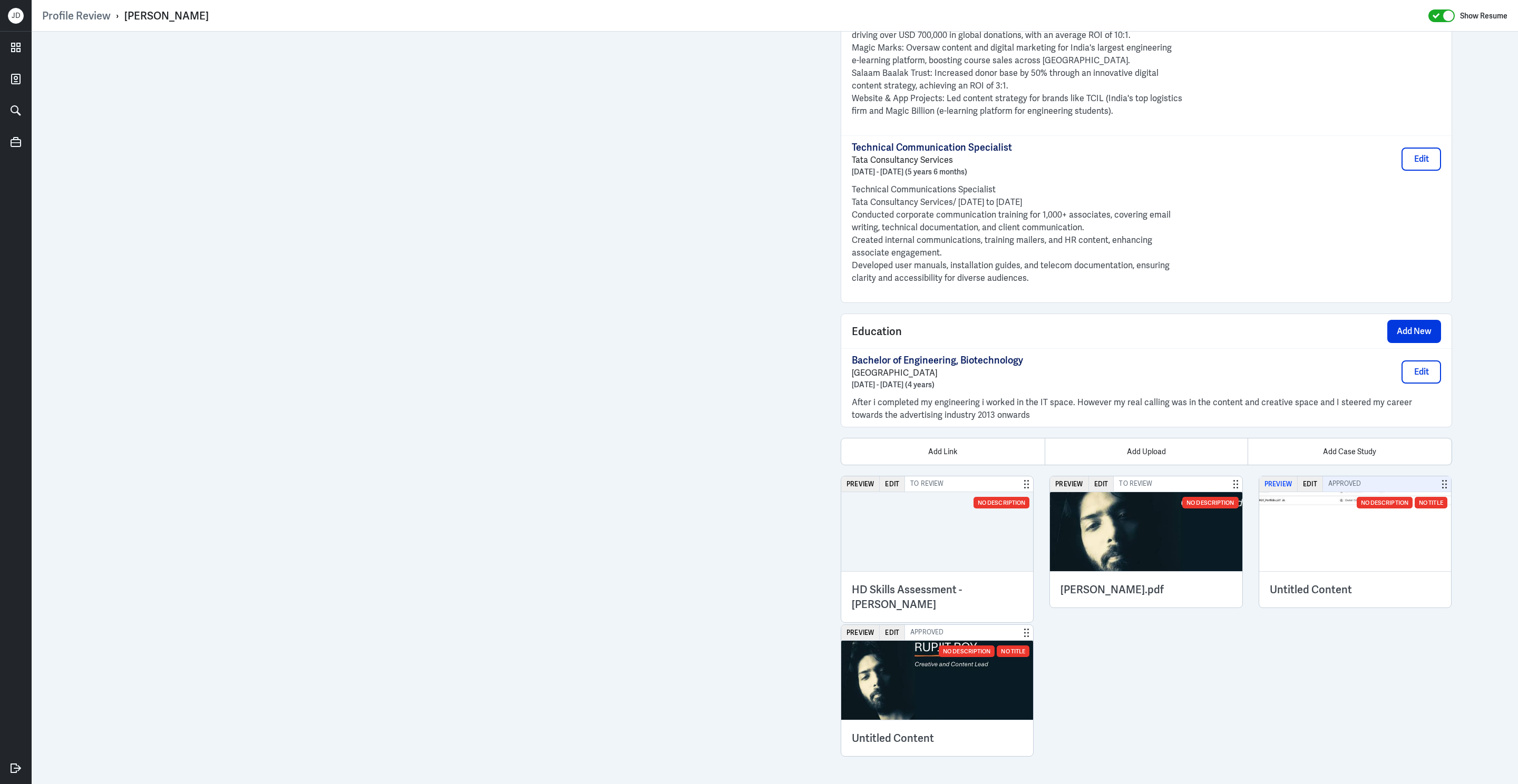
click at [1286, 480] on button "Preview" at bounding box center [1278, 484] width 38 height 16
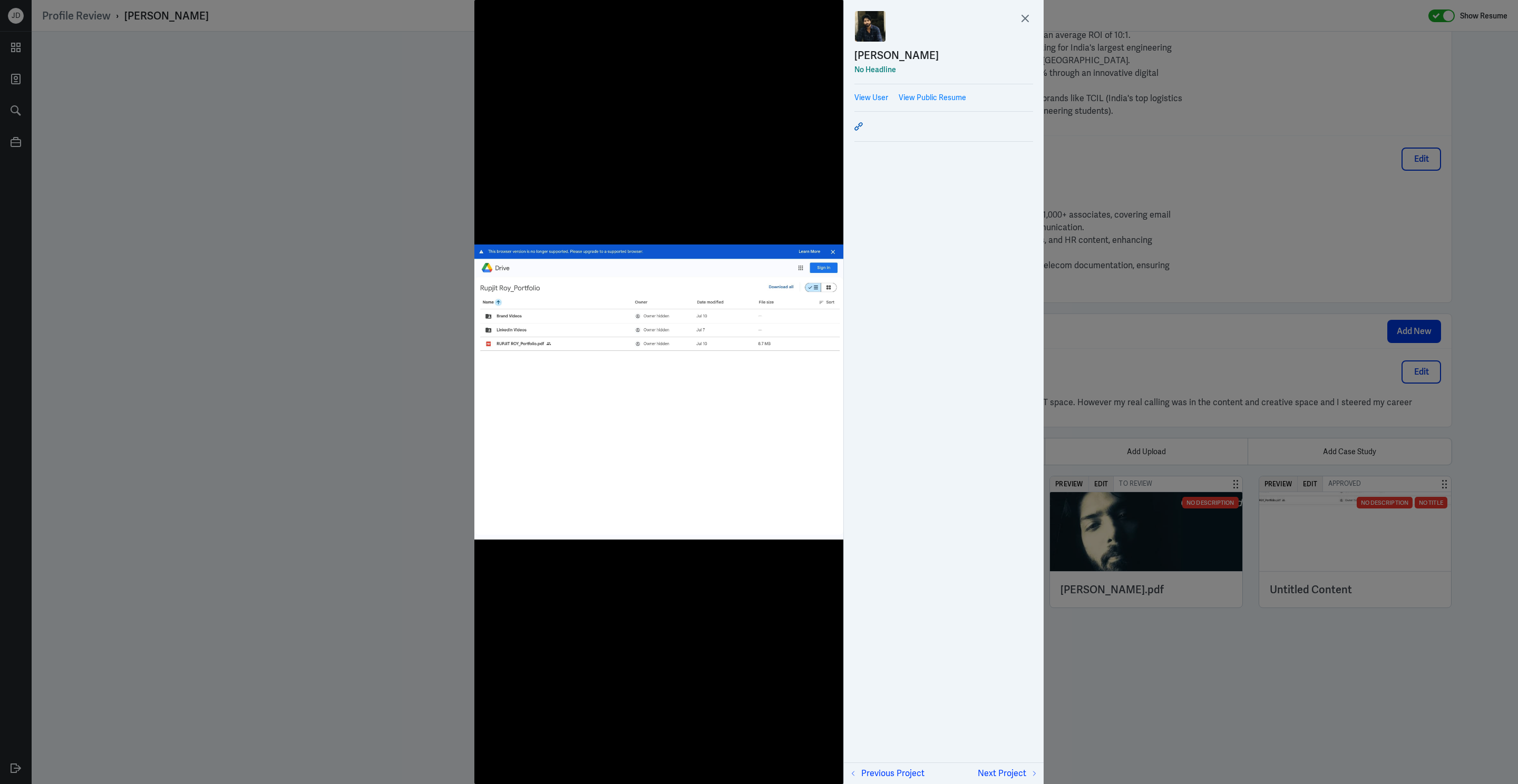
click at [860, 128] on icon at bounding box center [858, 126] width 9 height 9
click at [1025, 16] on icon at bounding box center [1025, 19] width 16 height 16
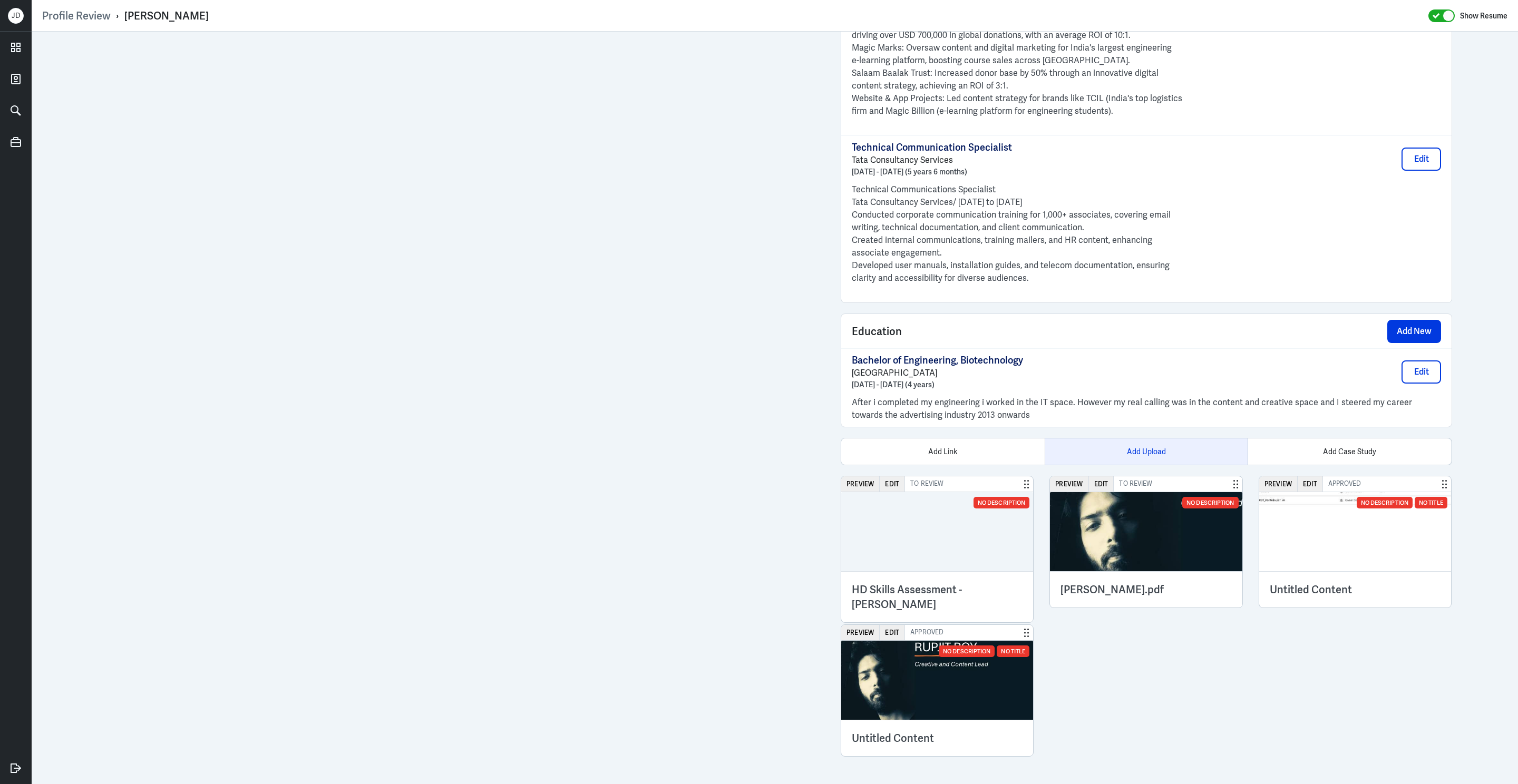
click at [1143, 455] on div "Add Upload" at bounding box center [1146, 452] width 203 height 26
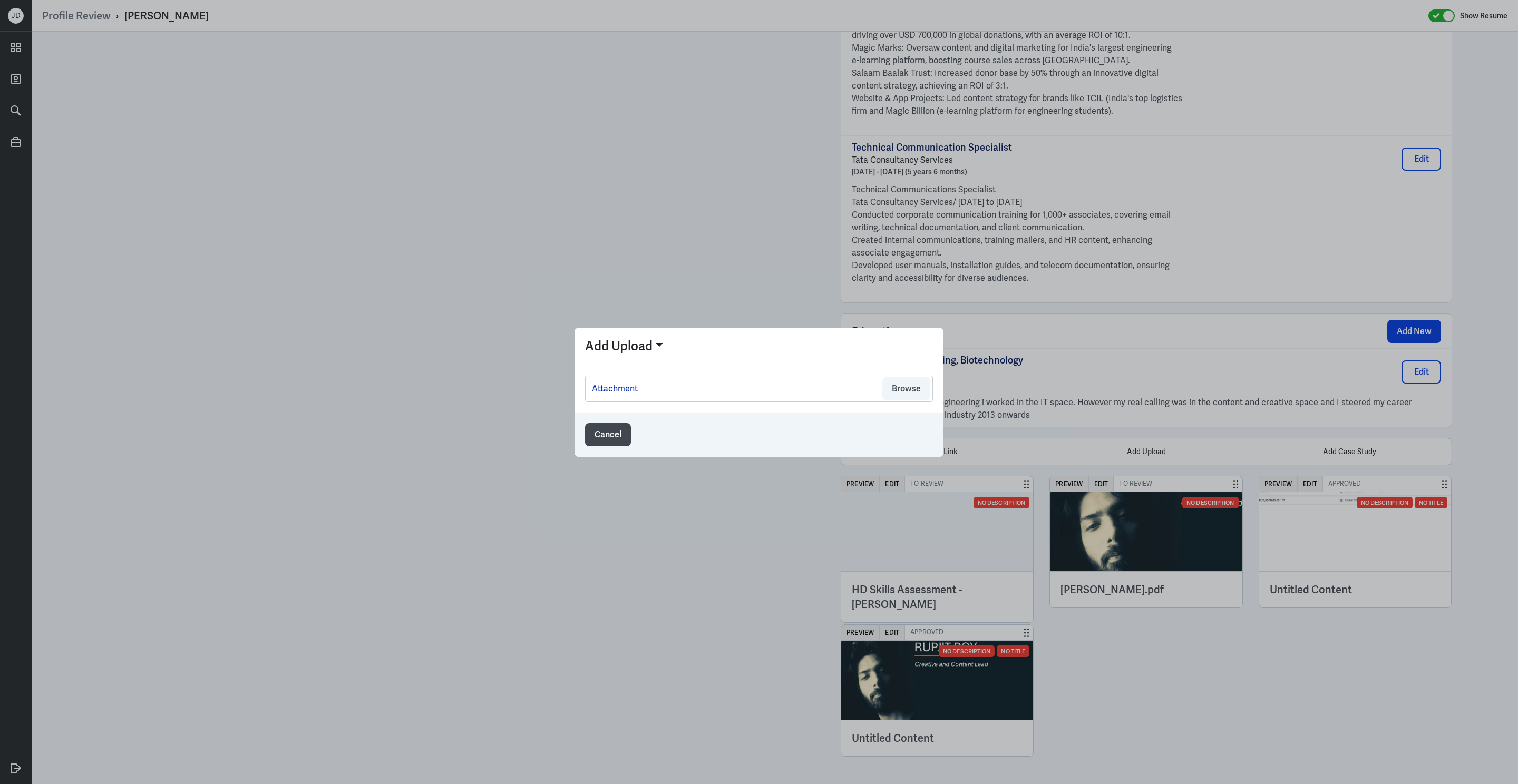
click at [872, 381] on div "Attachment Browse" at bounding box center [759, 388] width 348 height 26
click at [920, 389] on button "Browse" at bounding box center [907, 389] width 48 height 23
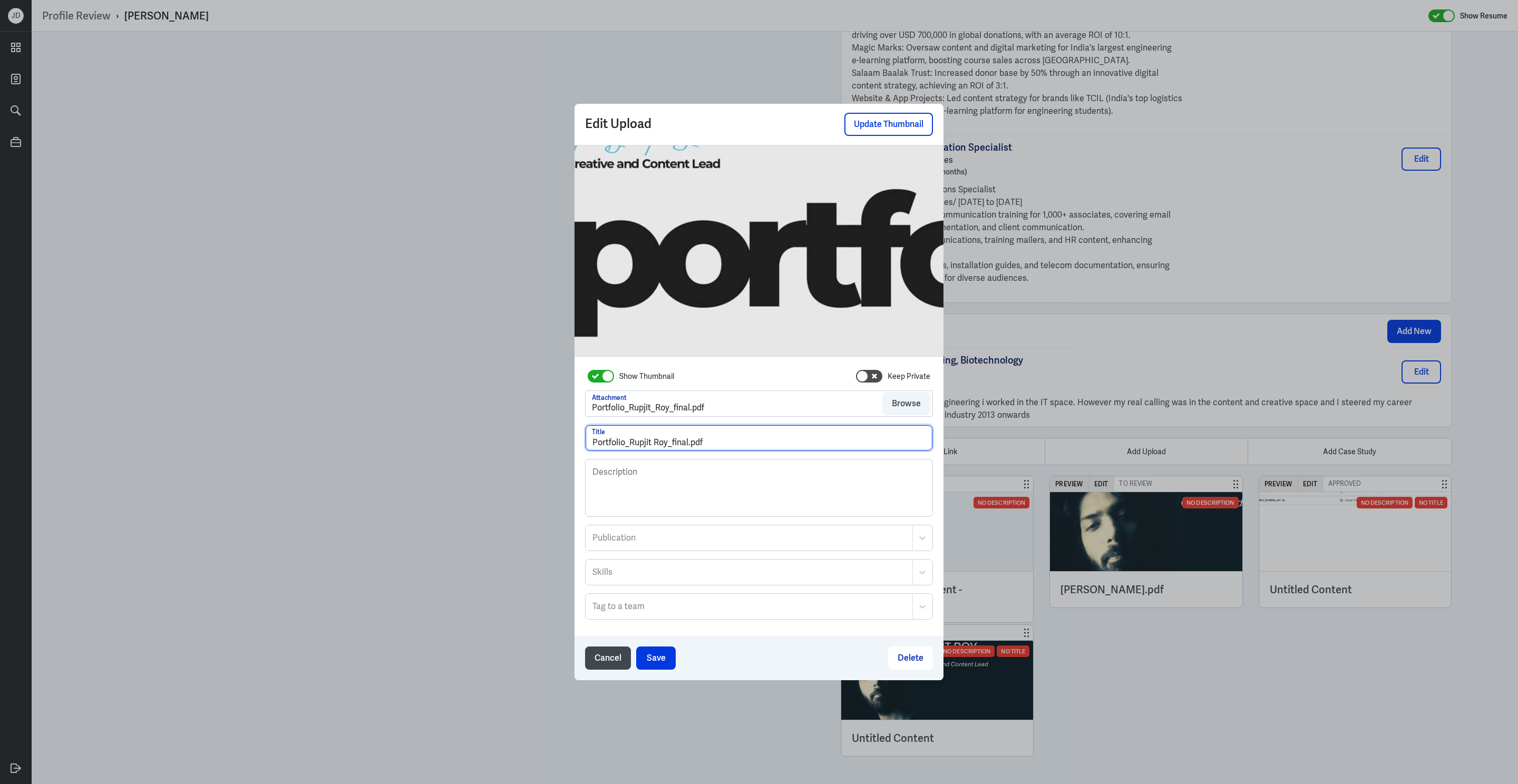
click at [630, 444] on input "Portfolio_Rupjit Roy_final.pdf" at bounding box center [759, 438] width 347 height 25
drag, startPoint x: 671, startPoint y: 445, endPoint x: 738, endPoint y: 445, distance: 67.0
click at [739, 445] on input "Portfolio - Rupjit Roy_final.pdf" at bounding box center [759, 438] width 347 height 25
type input "Portfolio - [PERSON_NAME]"
click at [663, 655] on button "Save" at bounding box center [656, 658] width 40 height 23
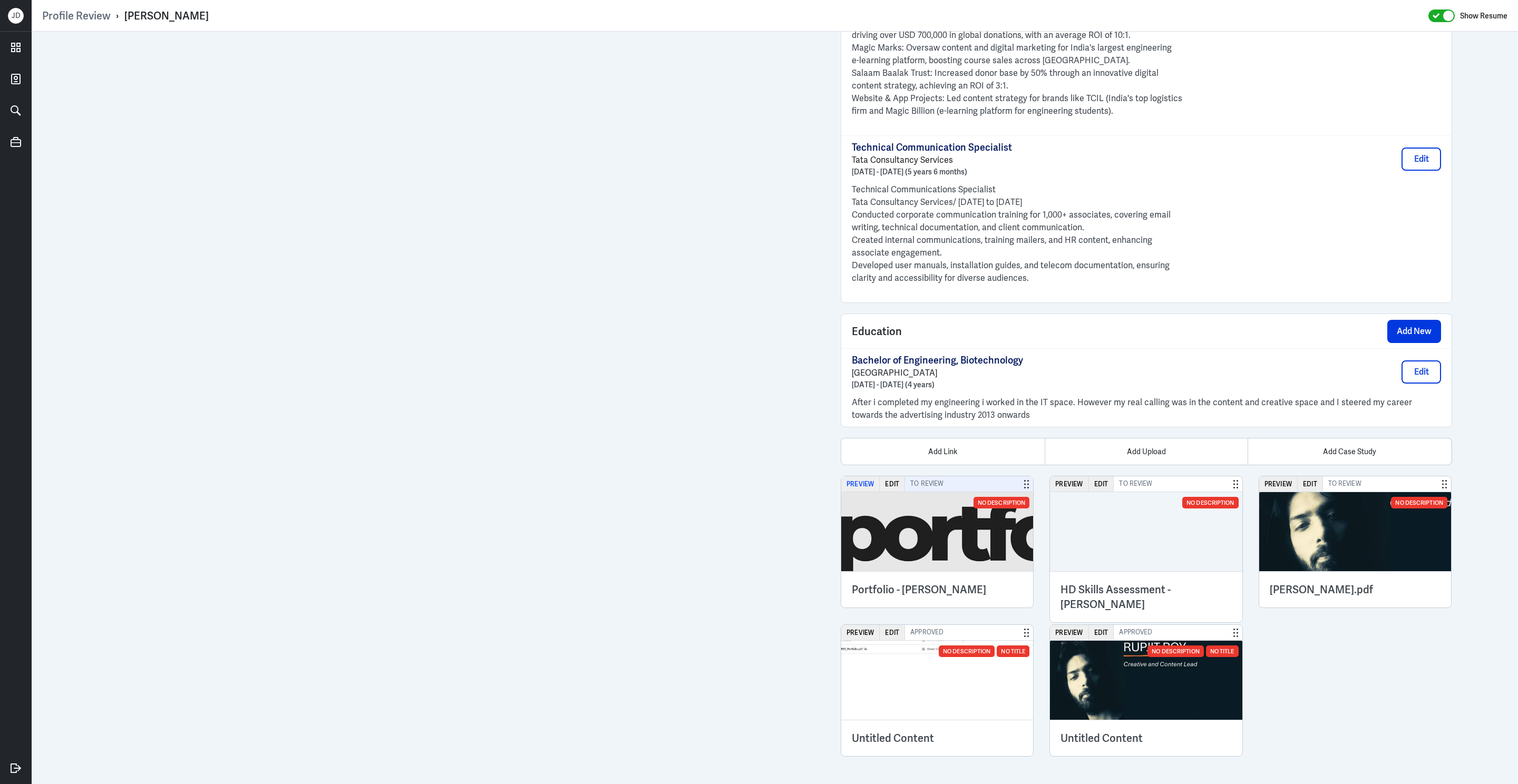
click at [859, 483] on button "Preview" at bounding box center [860, 484] width 38 height 16
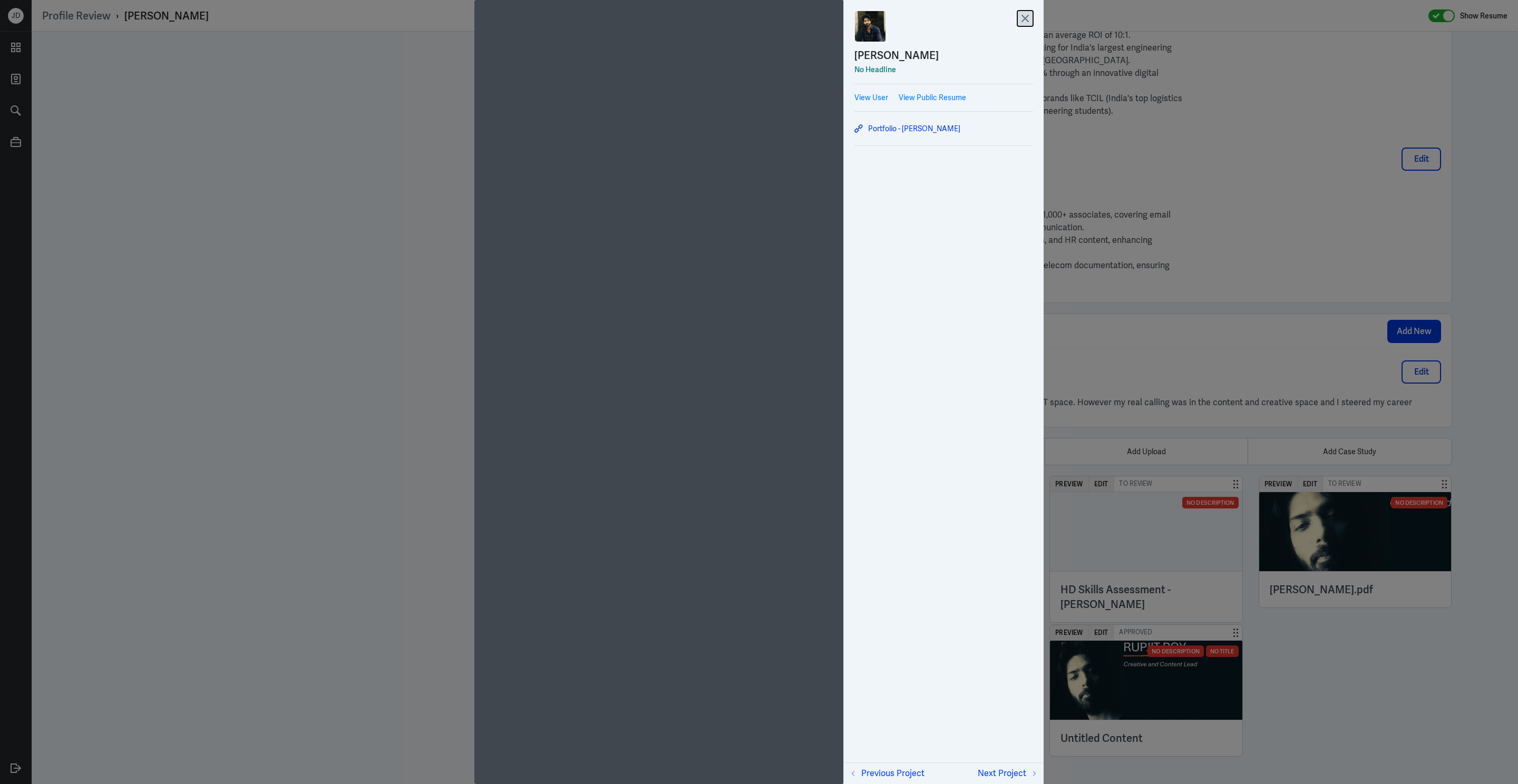
click at [1028, 19] on icon at bounding box center [1025, 19] width 16 height 16
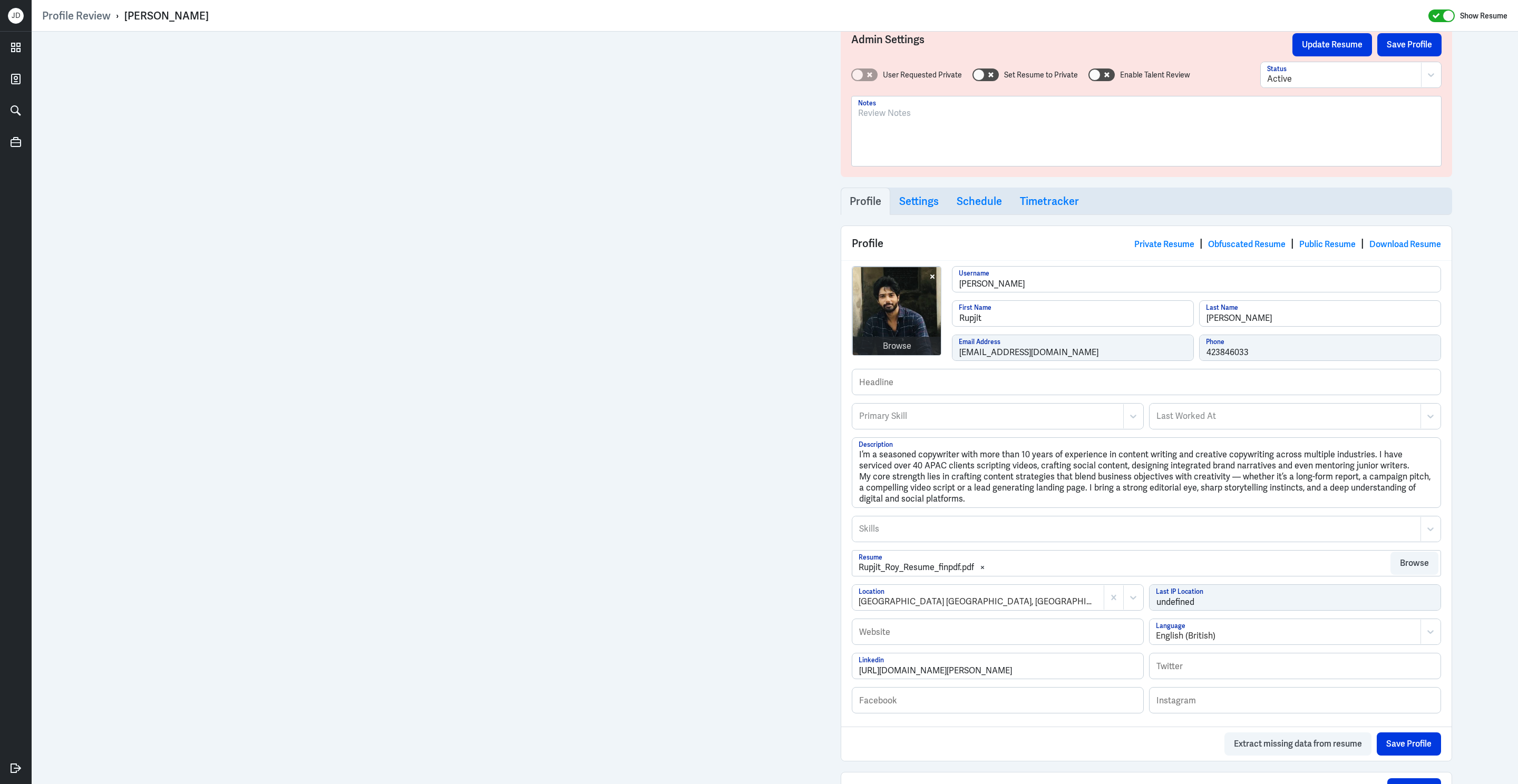
scroll to position [0, 0]
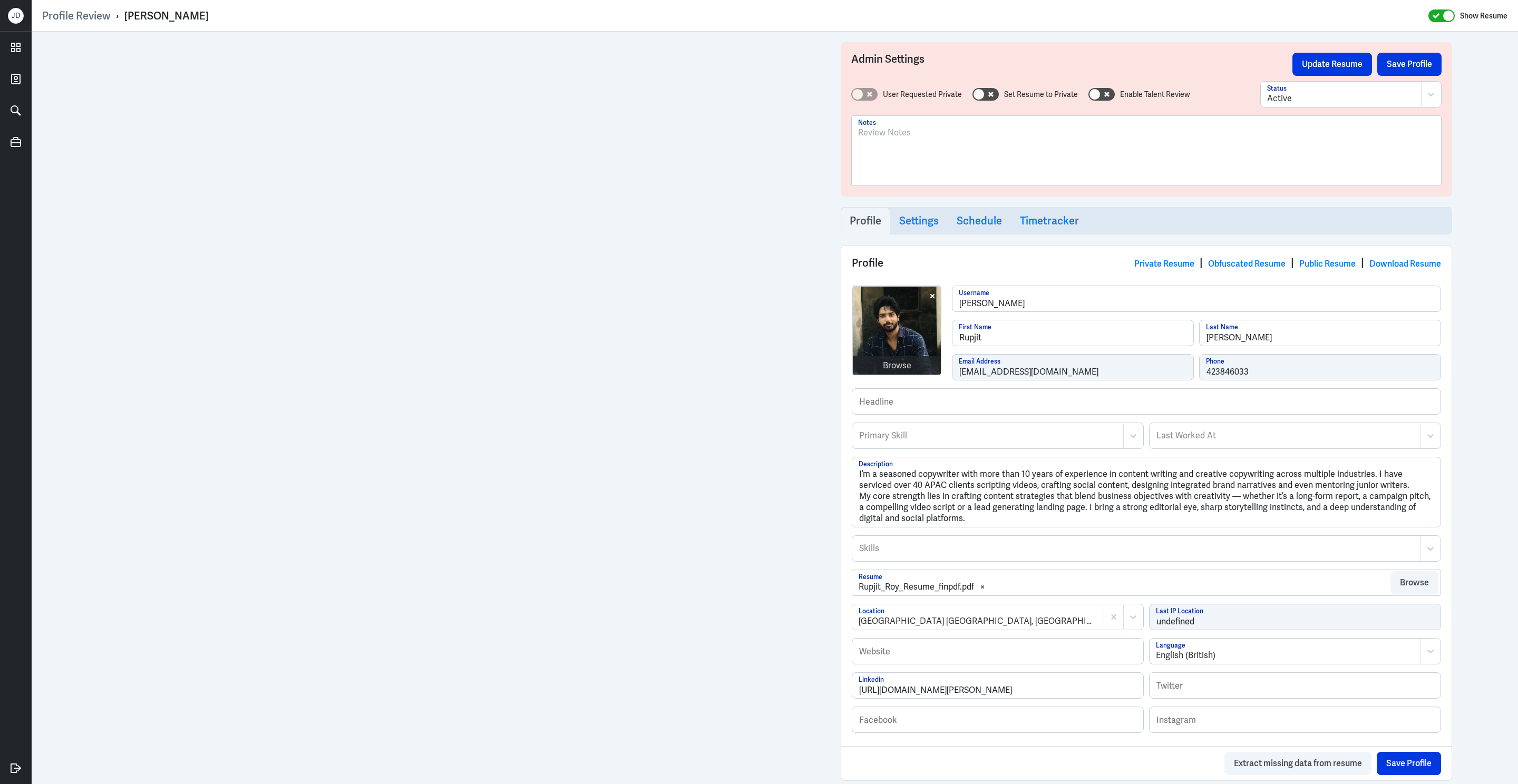
click at [927, 135] on p at bounding box center [1146, 132] width 576 height 12
drag, startPoint x: 125, startPoint y: 14, endPoint x: 188, endPoint y: 13, distance: 63.0
click at [189, 14] on div "Profile Review › Rupjit Roy Show Resume" at bounding box center [774, 16] width 1465 height 14
copy div "[PERSON_NAME]"
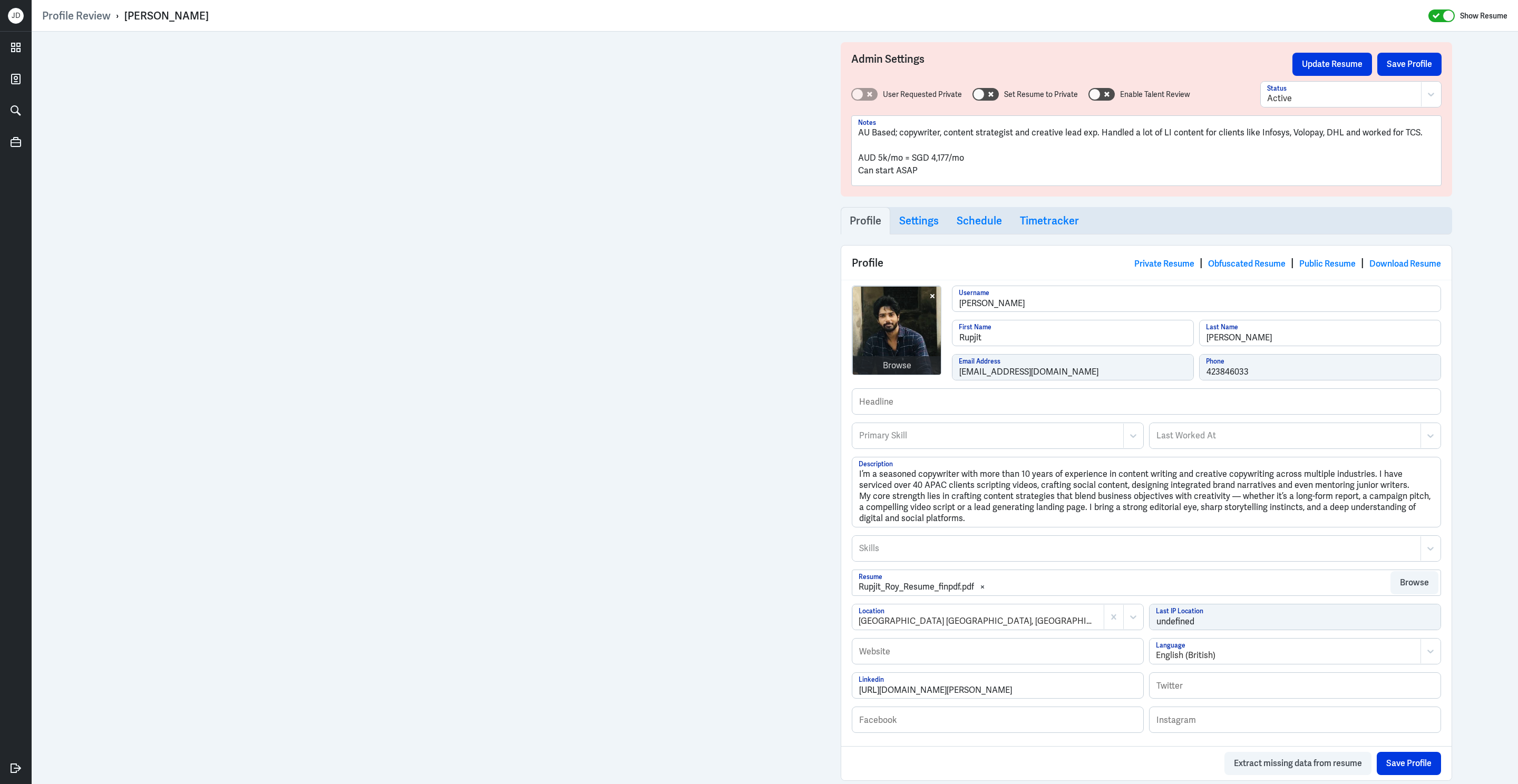
click at [991, 163] on p "AUD 5k/mo = SGD 4,177/mo" at bounding box center [1146, 158] width 576 height 12
drag, startPoint x: 940, startPoint y: 178, endPoint x: 815, endPoint y: 116, distance: 139.5
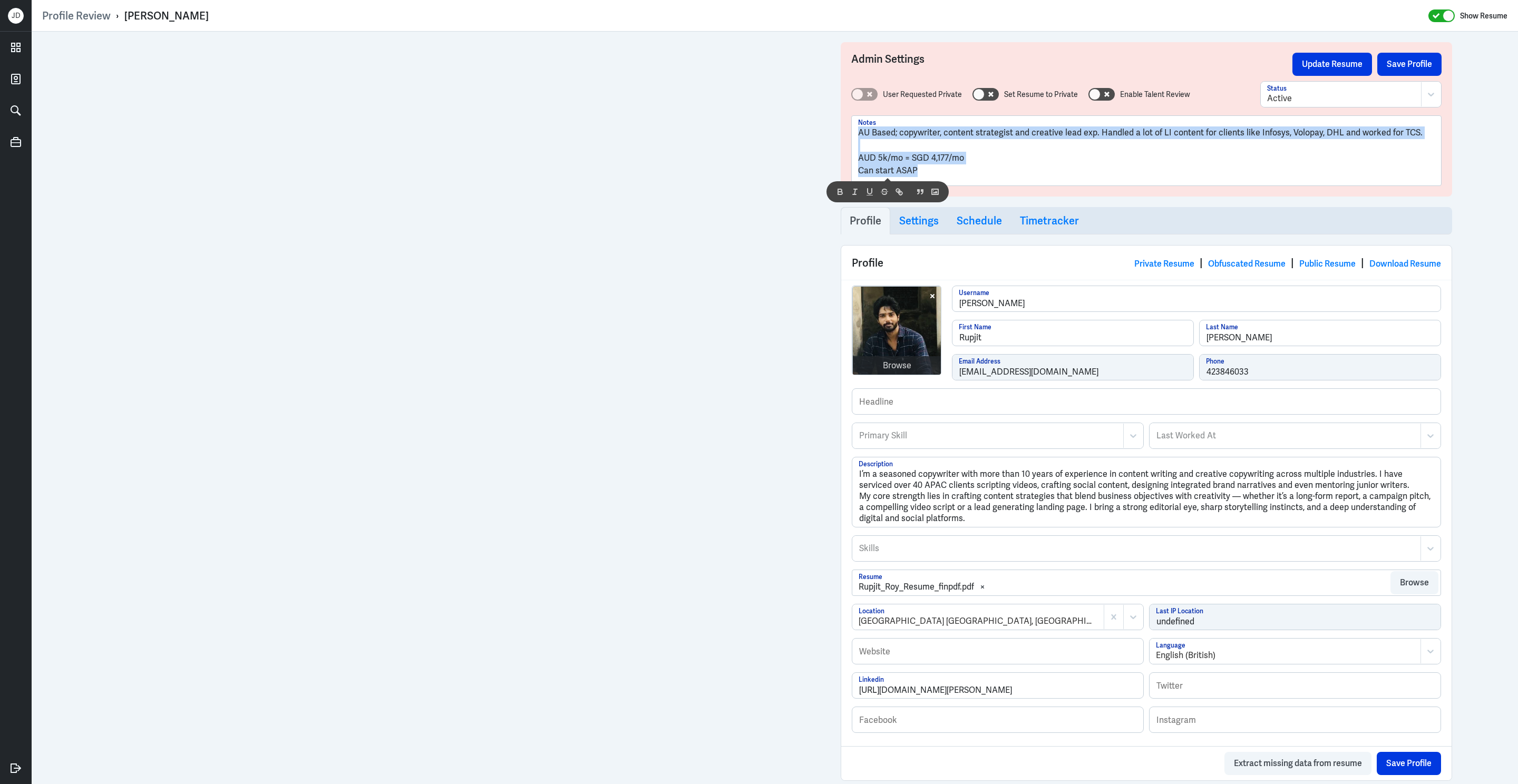
copy div "AU Based; copywriter, content strategist and creative lead exp. Handled a lot o…"
click at [921, 148] on p at bounding box center [1146, 146] width 576 height 12
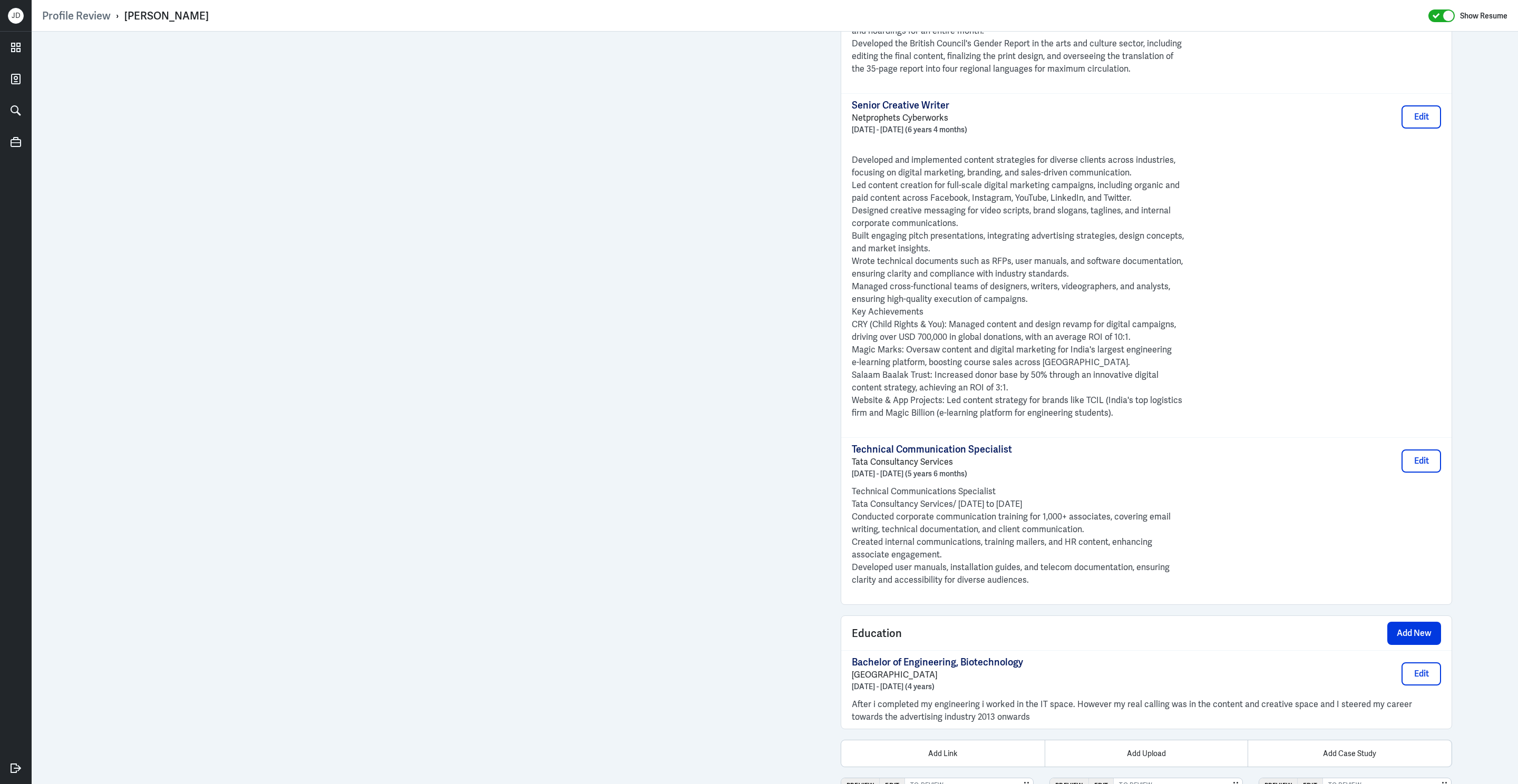
scroll to position [1556, 0]
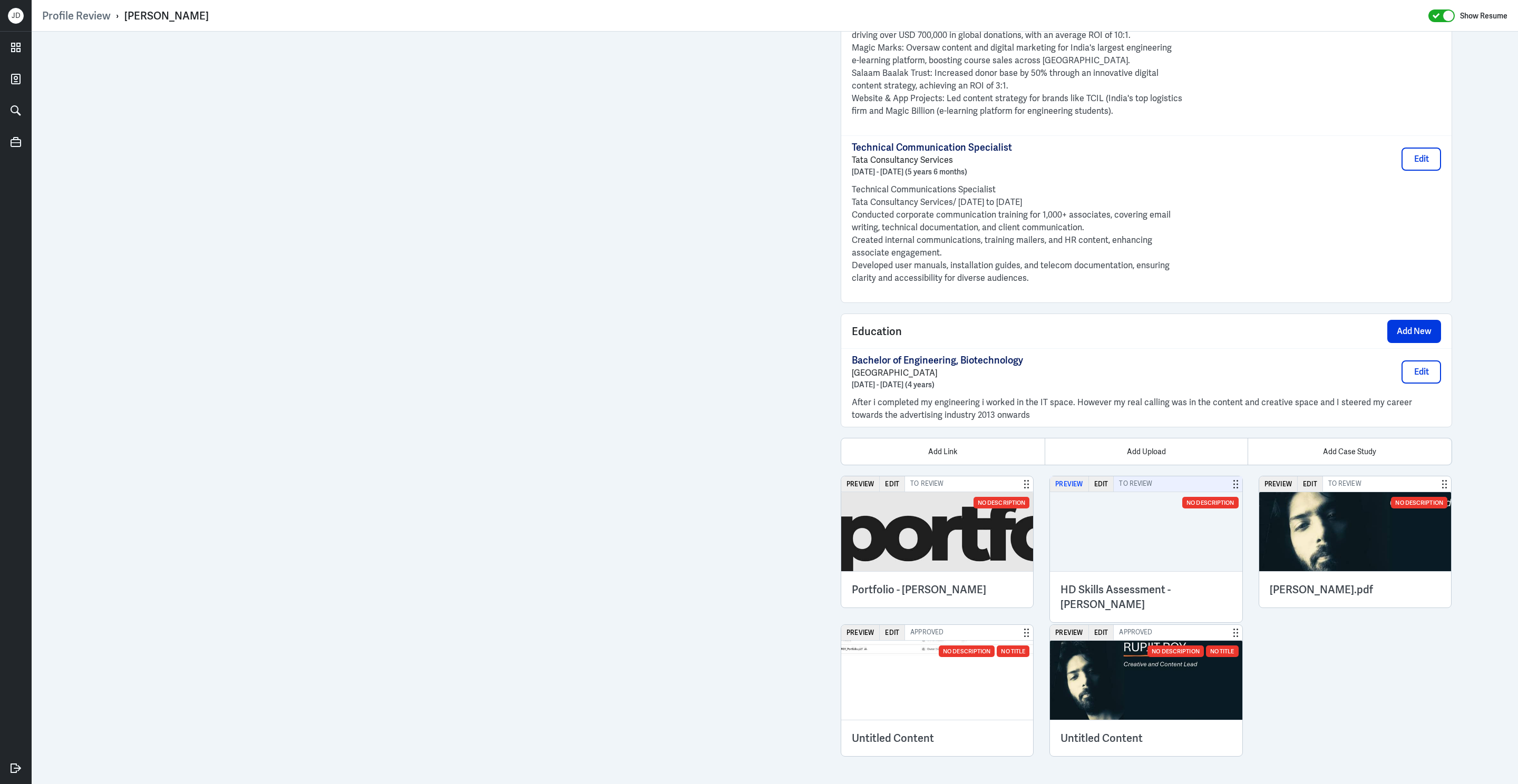
click at [1062, 478] on button "Preview" at bounding box center [1069, 484] width 38 height 16
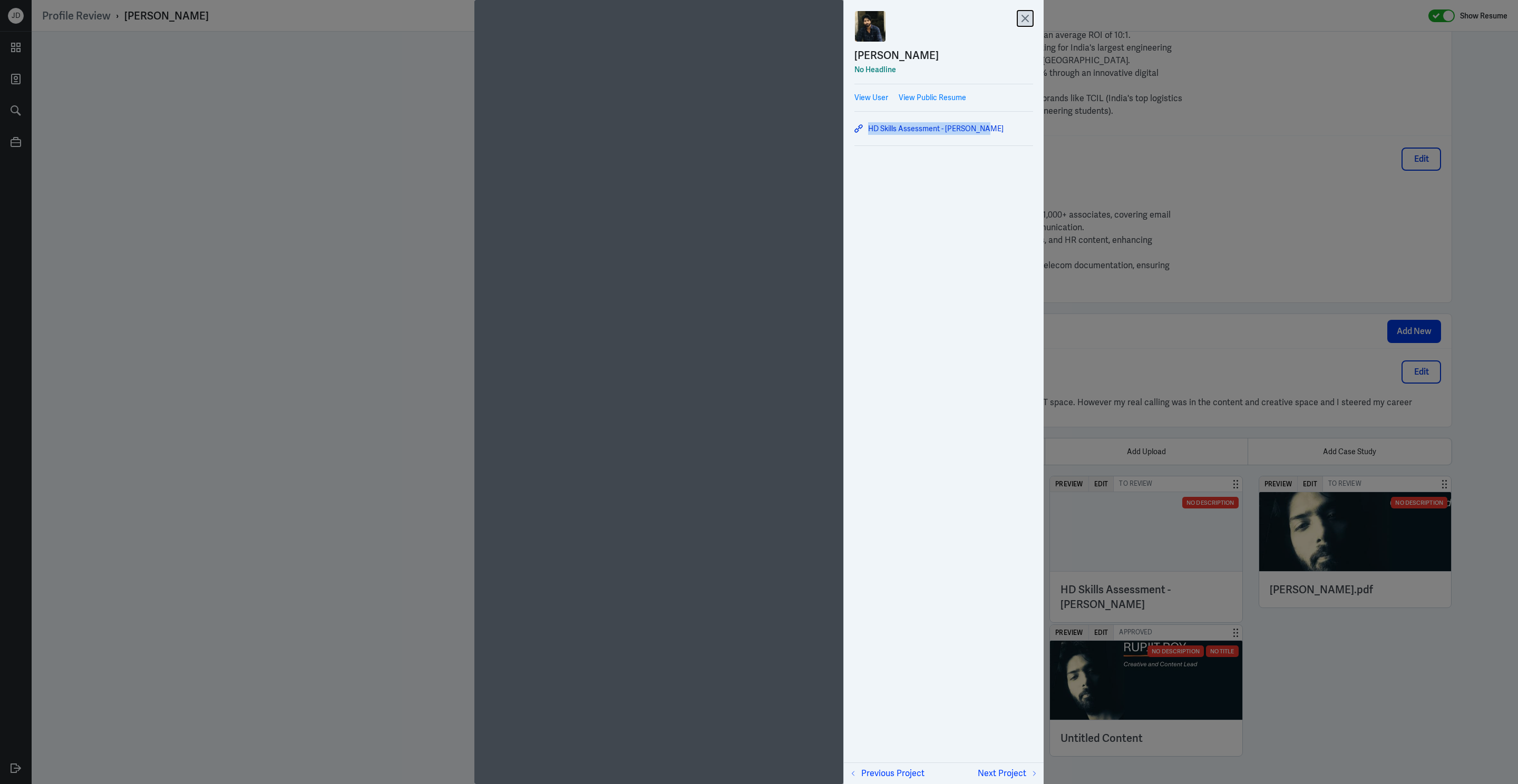
click at [1025, 16] on icon at bounding box center [1025, 19] width 16 height 16
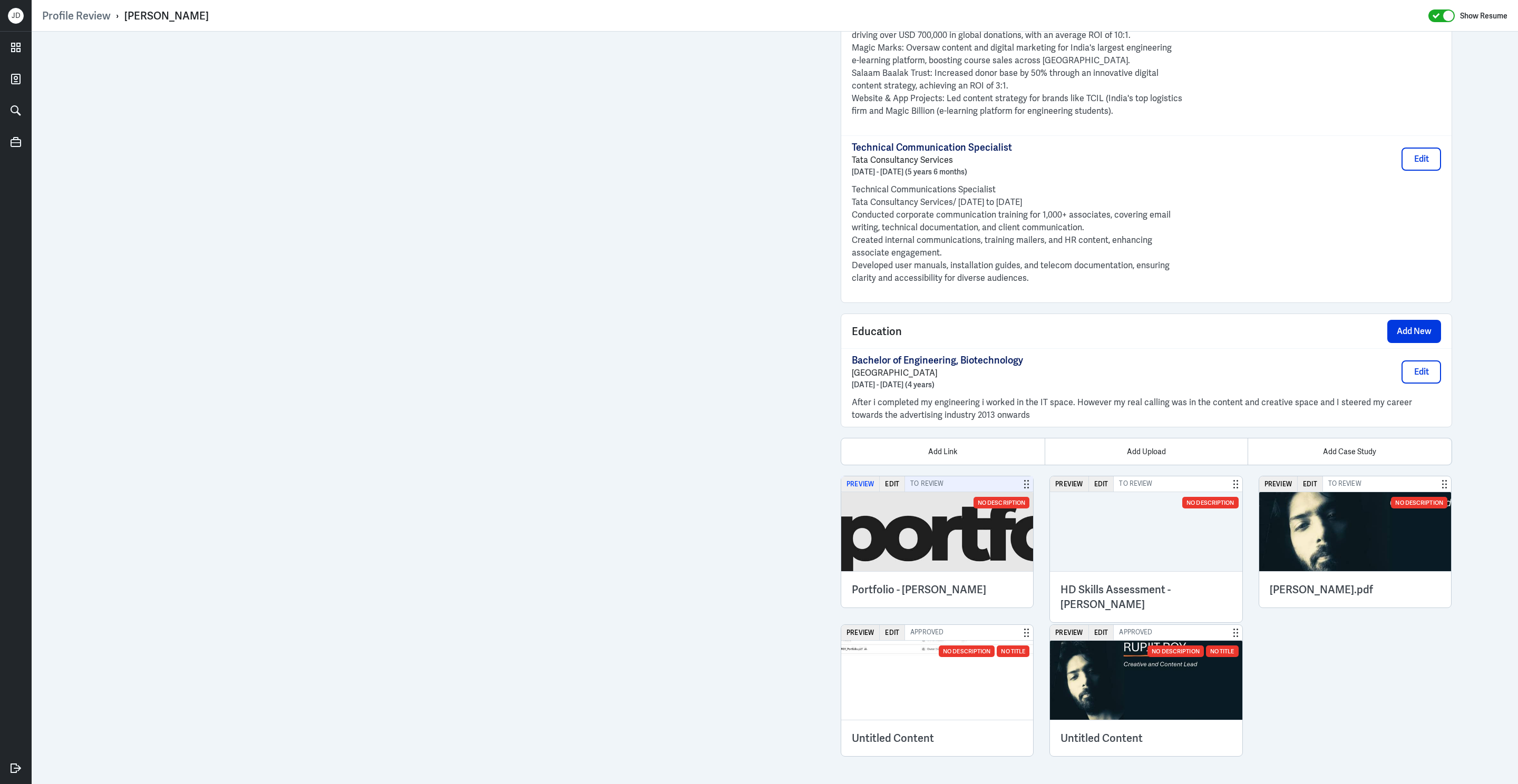
click at [871, 486] on button "Preview" at bounding box center [860, 484] width 38 height 16
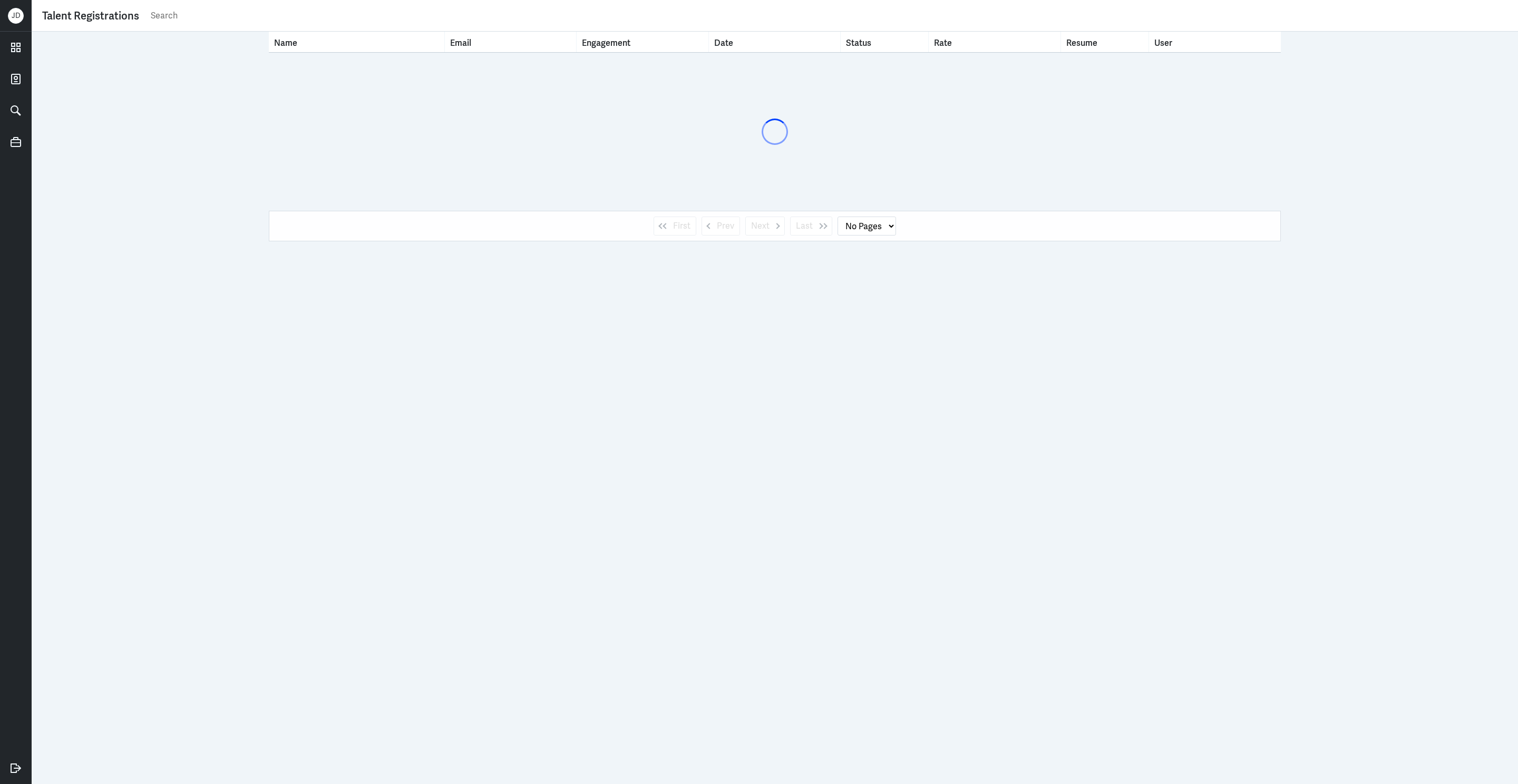
click at [529, 16] on input "text" at bounding box center [828, 16] width 1358 height 16
paste input "Ashishdwivedi101@gmail.com"
type input "Ashishdwivedi101@gmail.com"
select select "1"
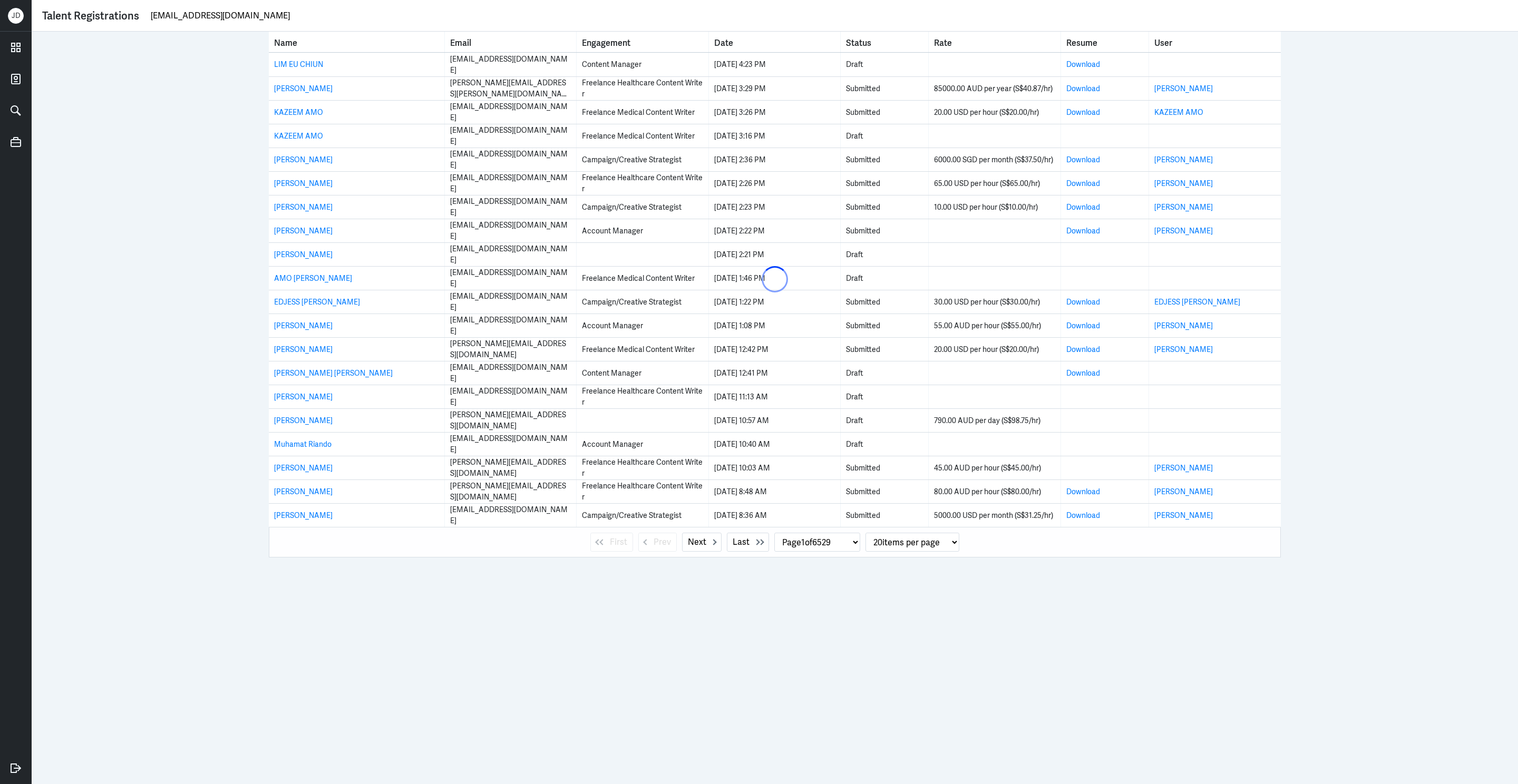
type input "Ashishdwivedi101@gmail.com"
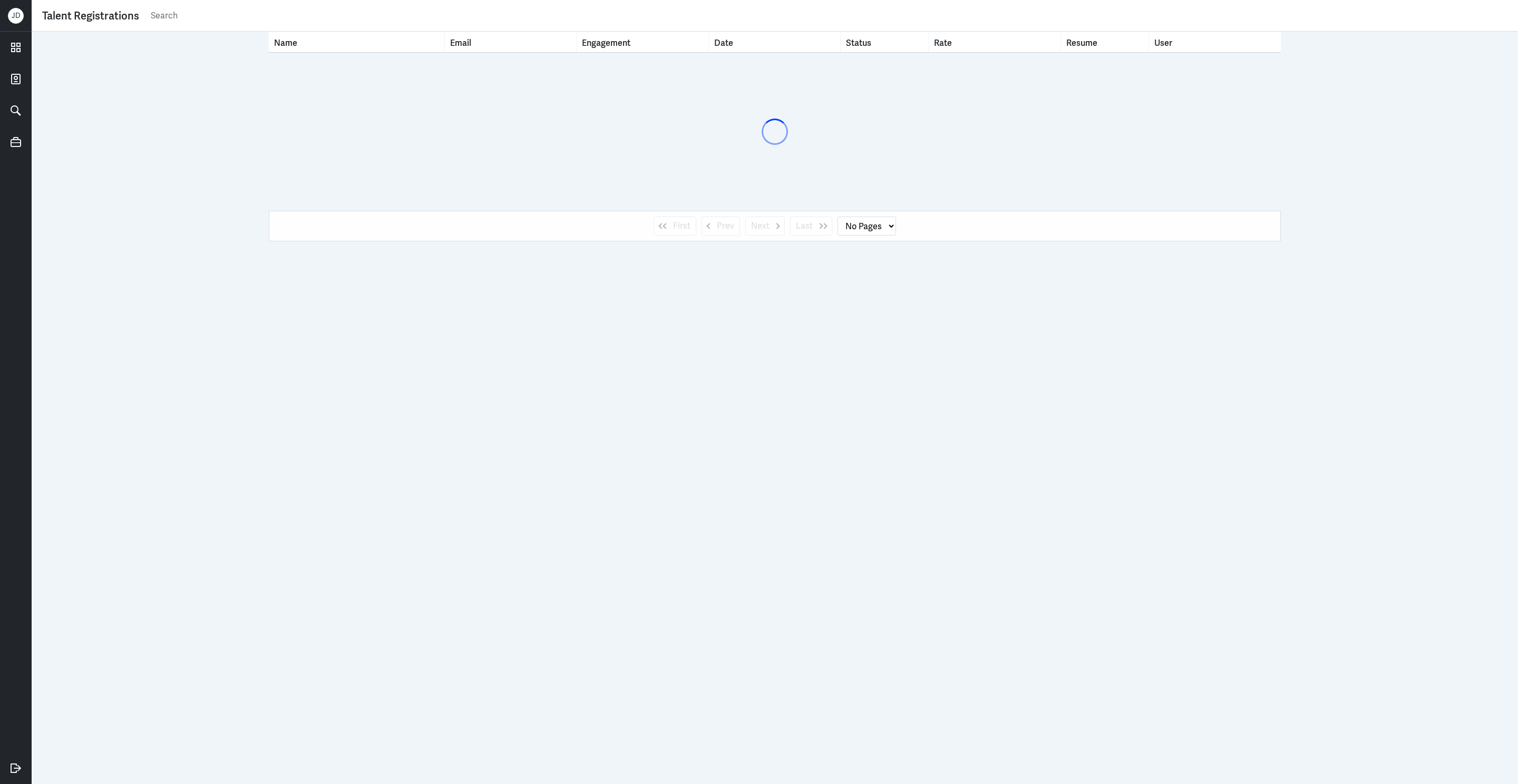
select select "1"
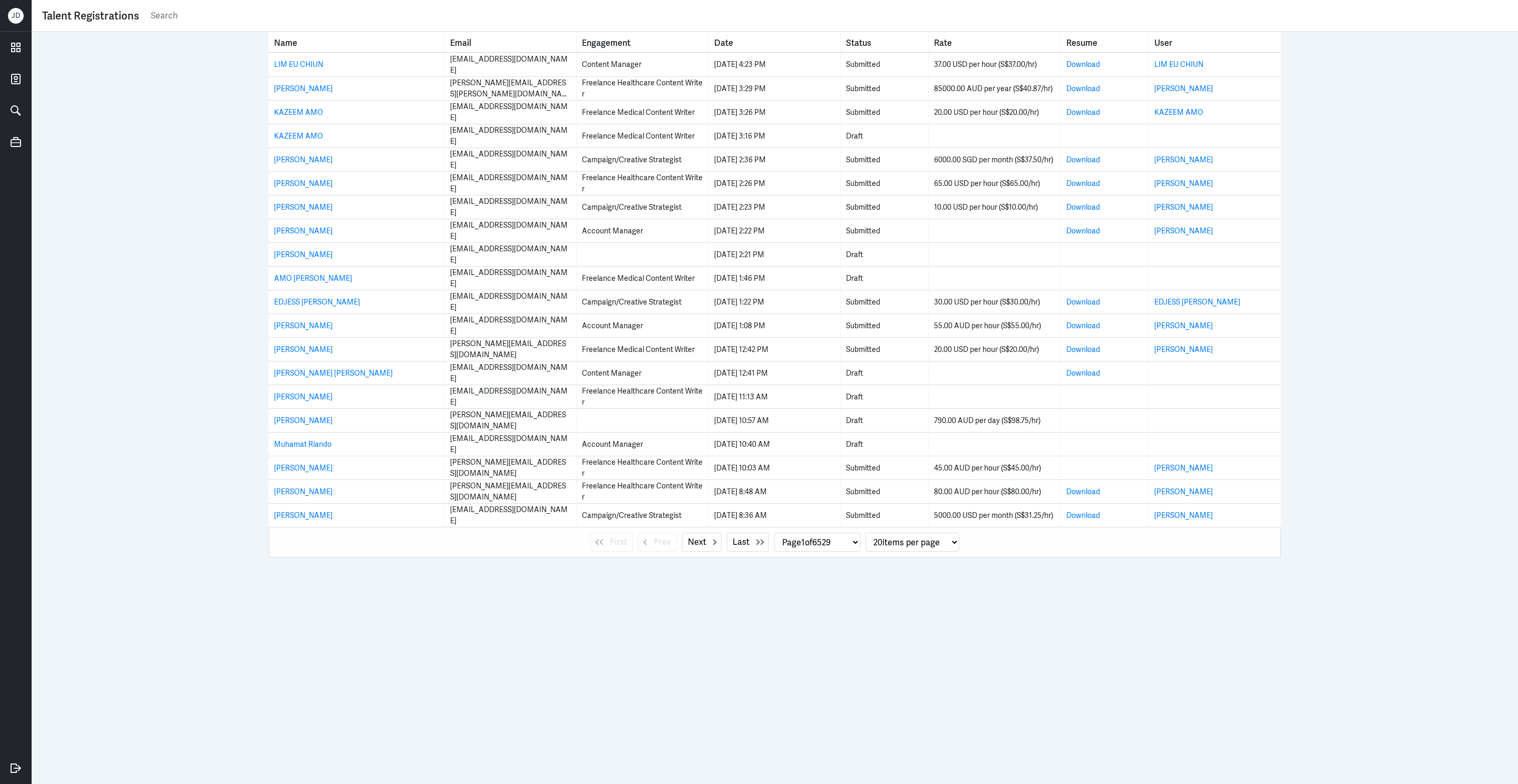
click at [331, 18] on input "text" at bounding box center [828, 16] width 1358 height 16
paste input "[EMAIL_ADDRESS][DOMAIN_NAME]"
type input "[EMAIL_ADDRESS][DOMAIN_NAME]"
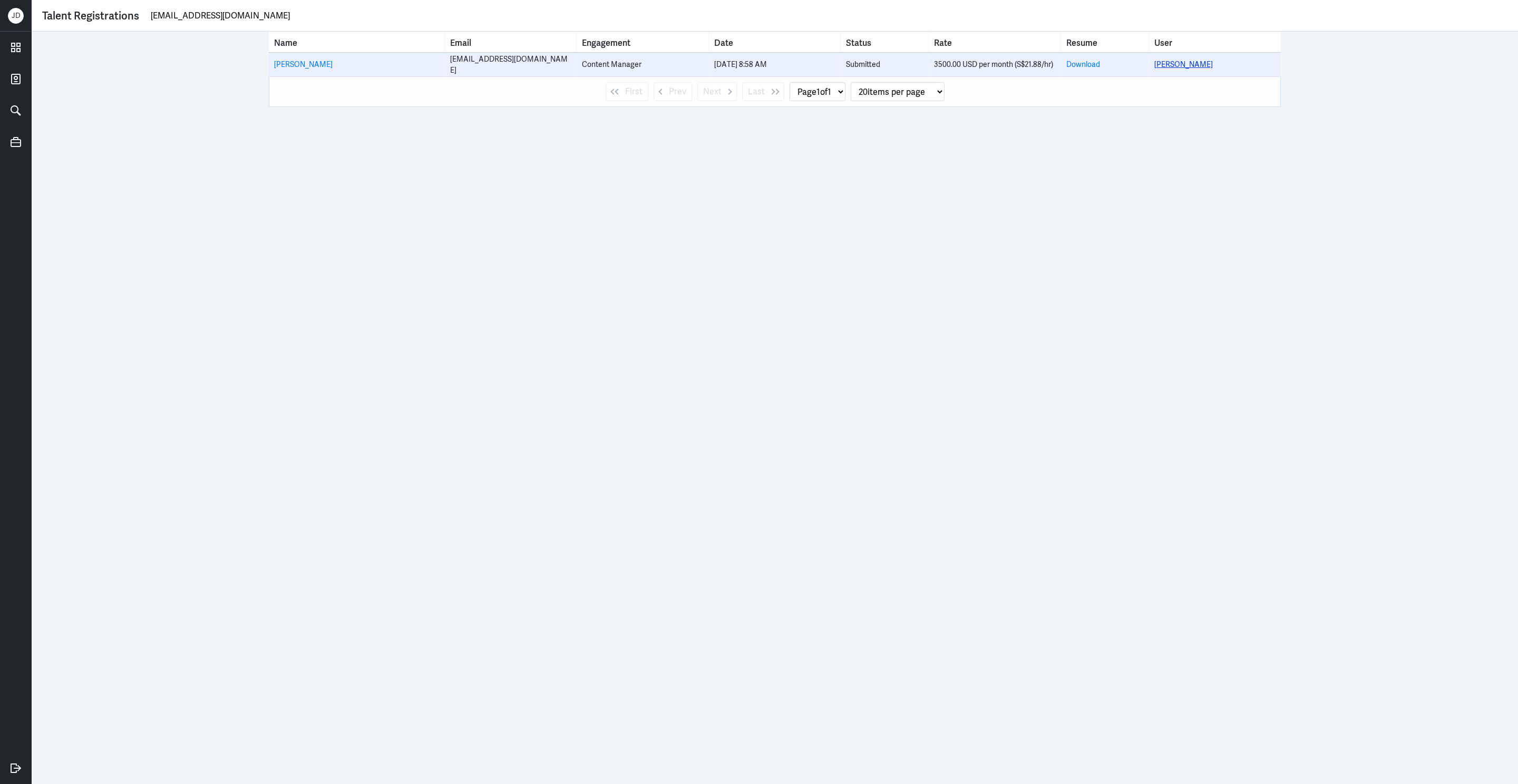
click at [1170, 60] on link "[PERSON_NAME]" at bounding box center [1183, 64] width 58 height 9
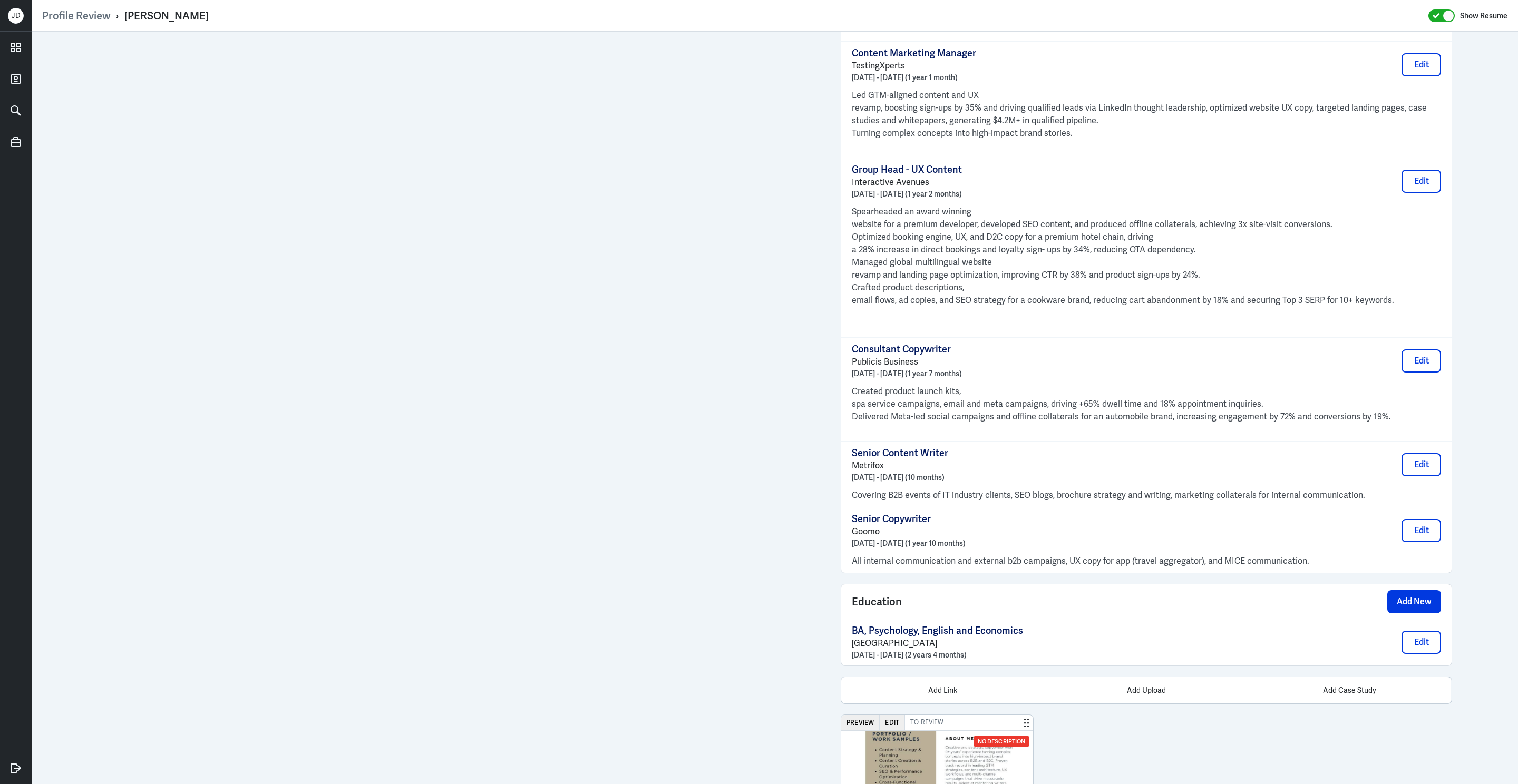
scroll to position [980, 0]
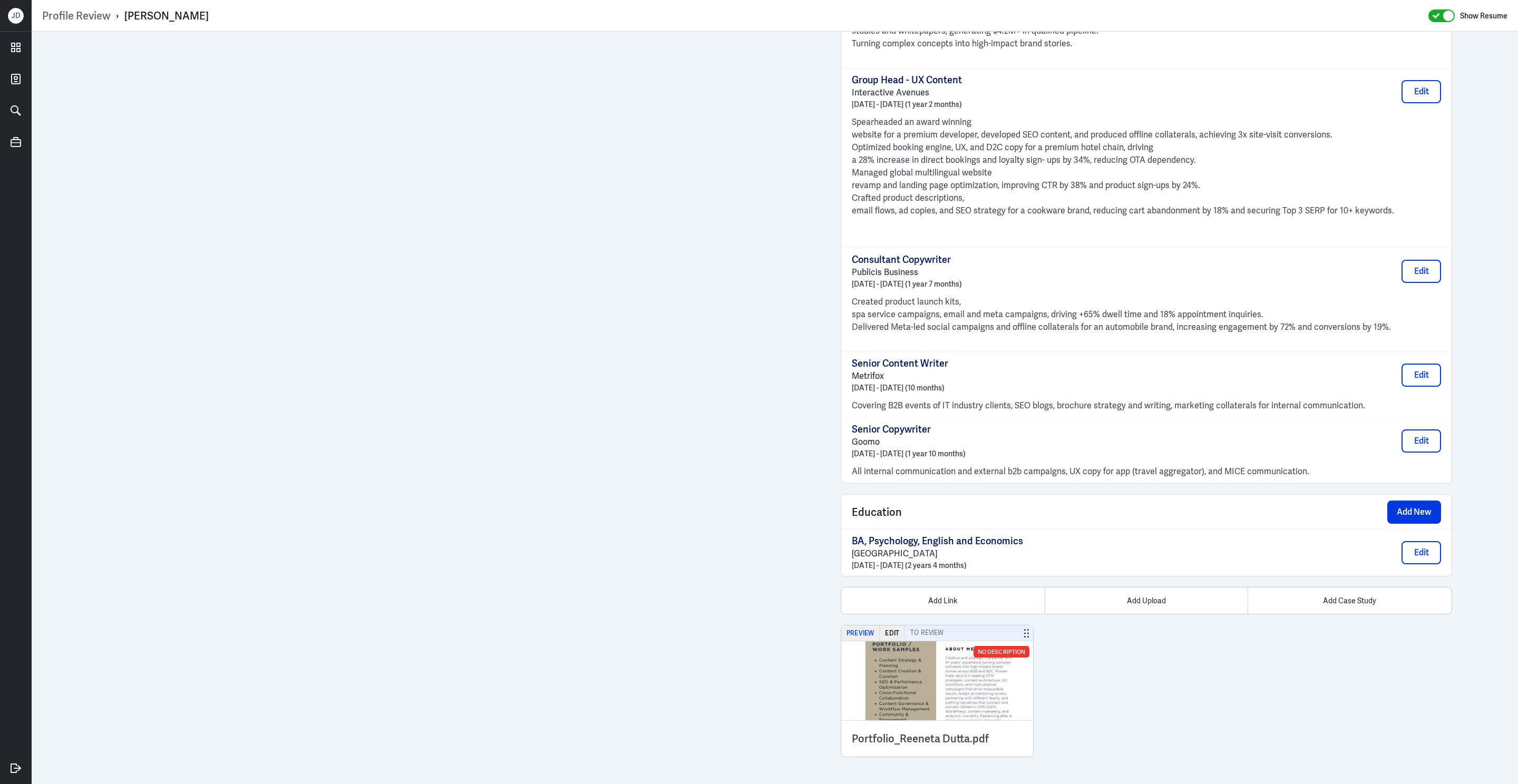
click at [865, 630] on button "Preview" at bounding box center [860, 633] width 38 height 16
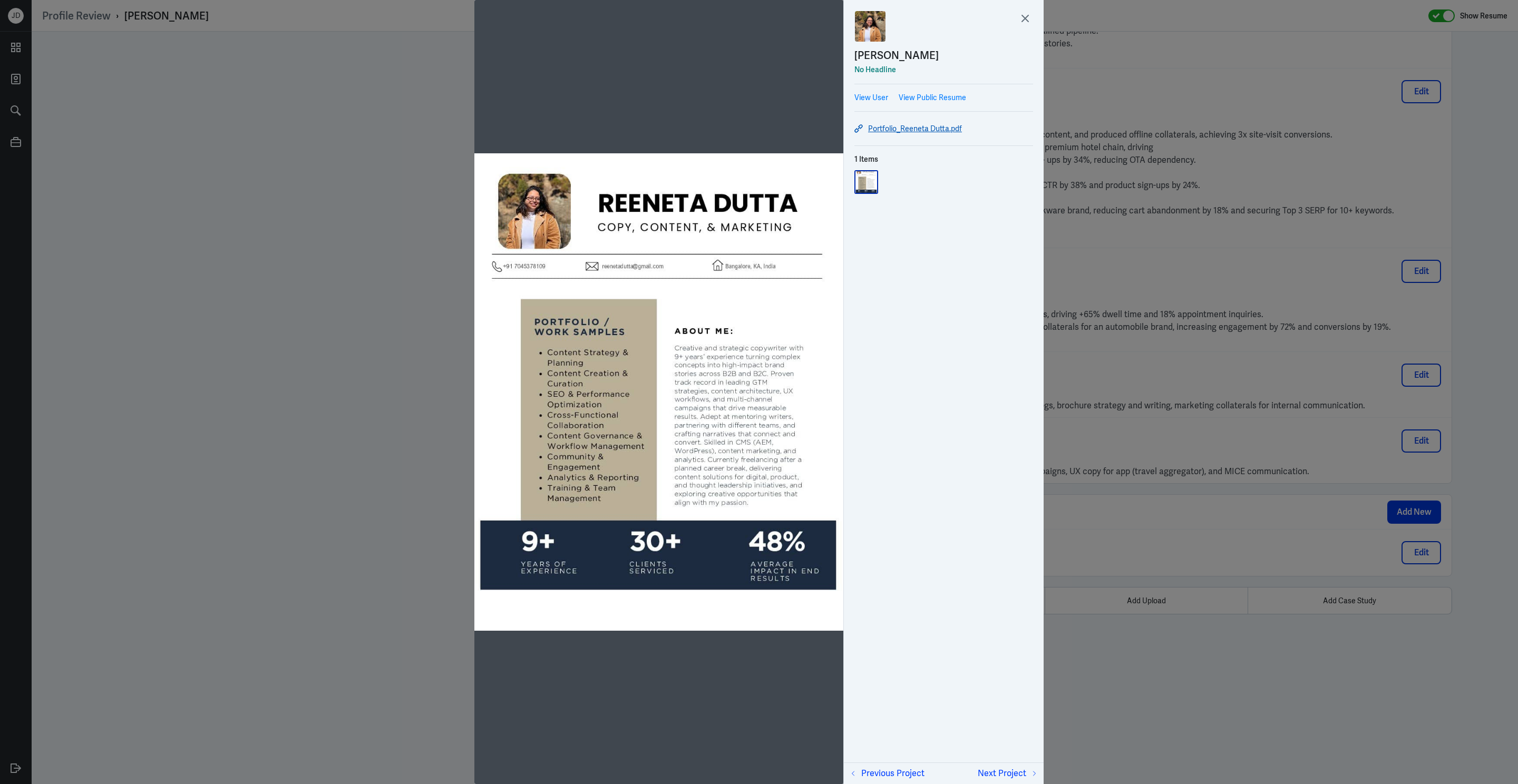
click at [888, 125] on link "Portfolio_Reeneta Dutta.pdf" at bounding box center [943, 128] width 178 height 12
click at [883, 128] on link "Portfolio_Reeneta Dutta.pdf" at bounding box center [943, 128] width 178 height 12
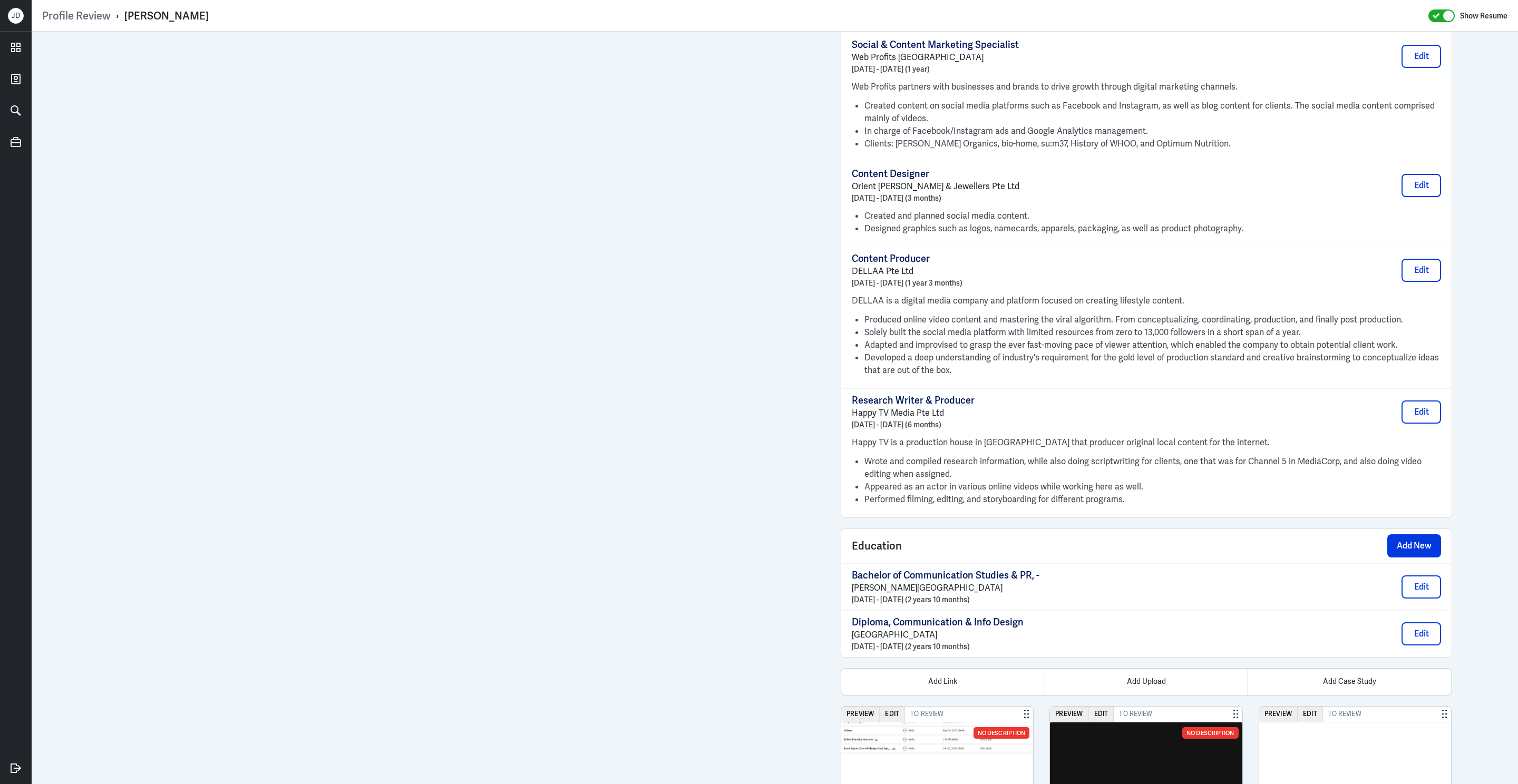
scroll to position [1327, 0]
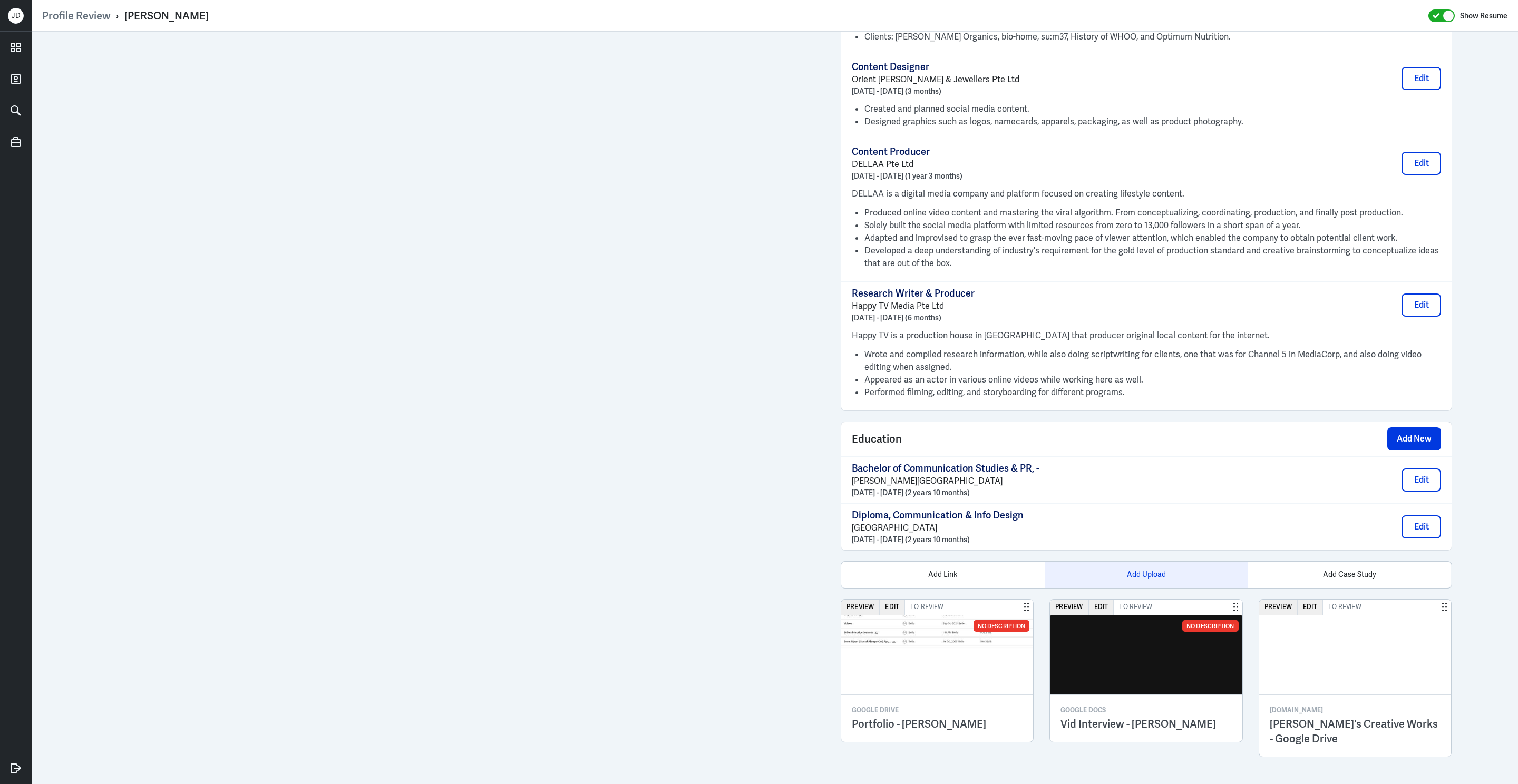
click at [1158, 578] on div "Add Upload" at bounding box center [1146, 575] width 203 height 26
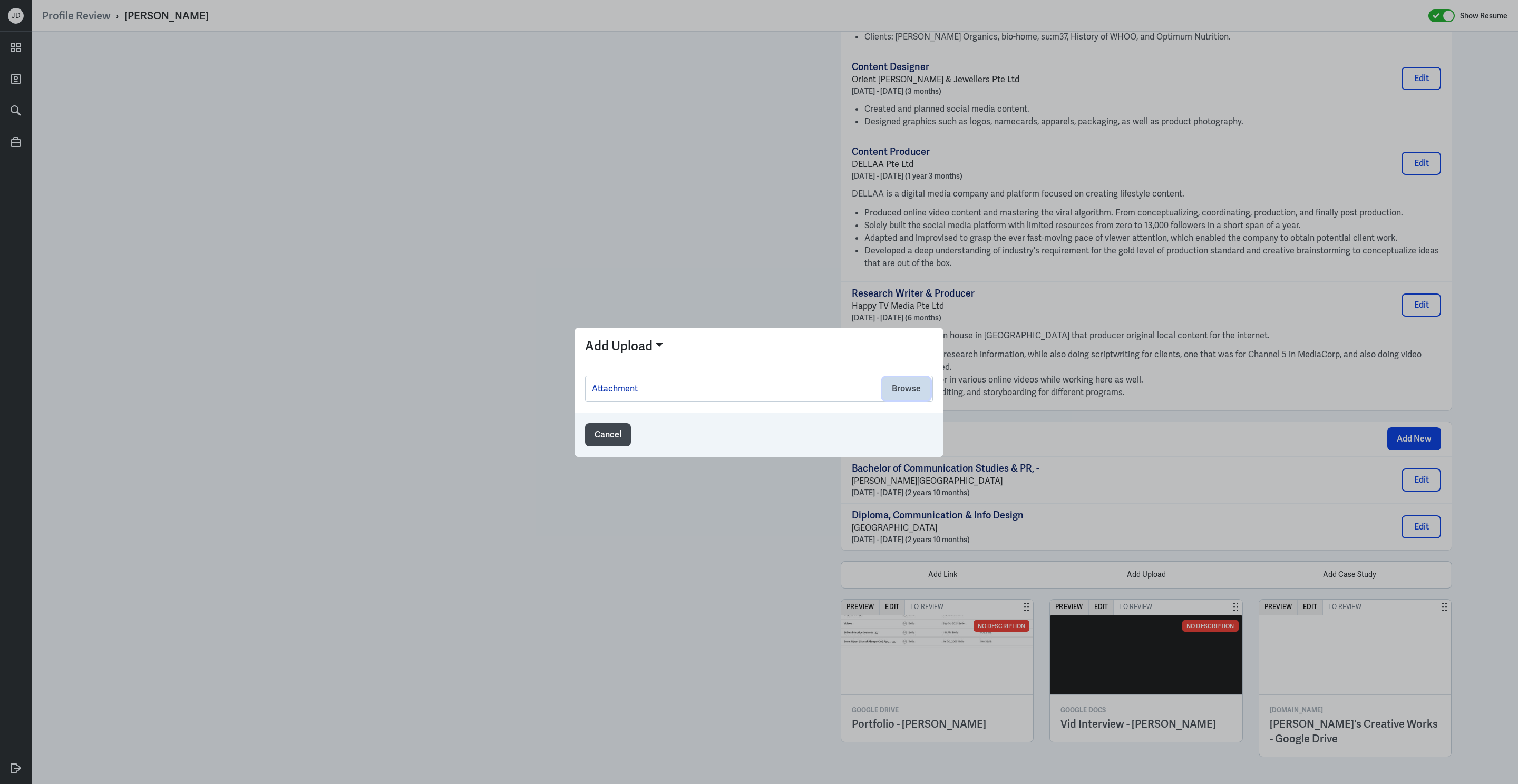
click at [914, 396] on button "Browse" at bounding box center [907, 389] width 48 height 23
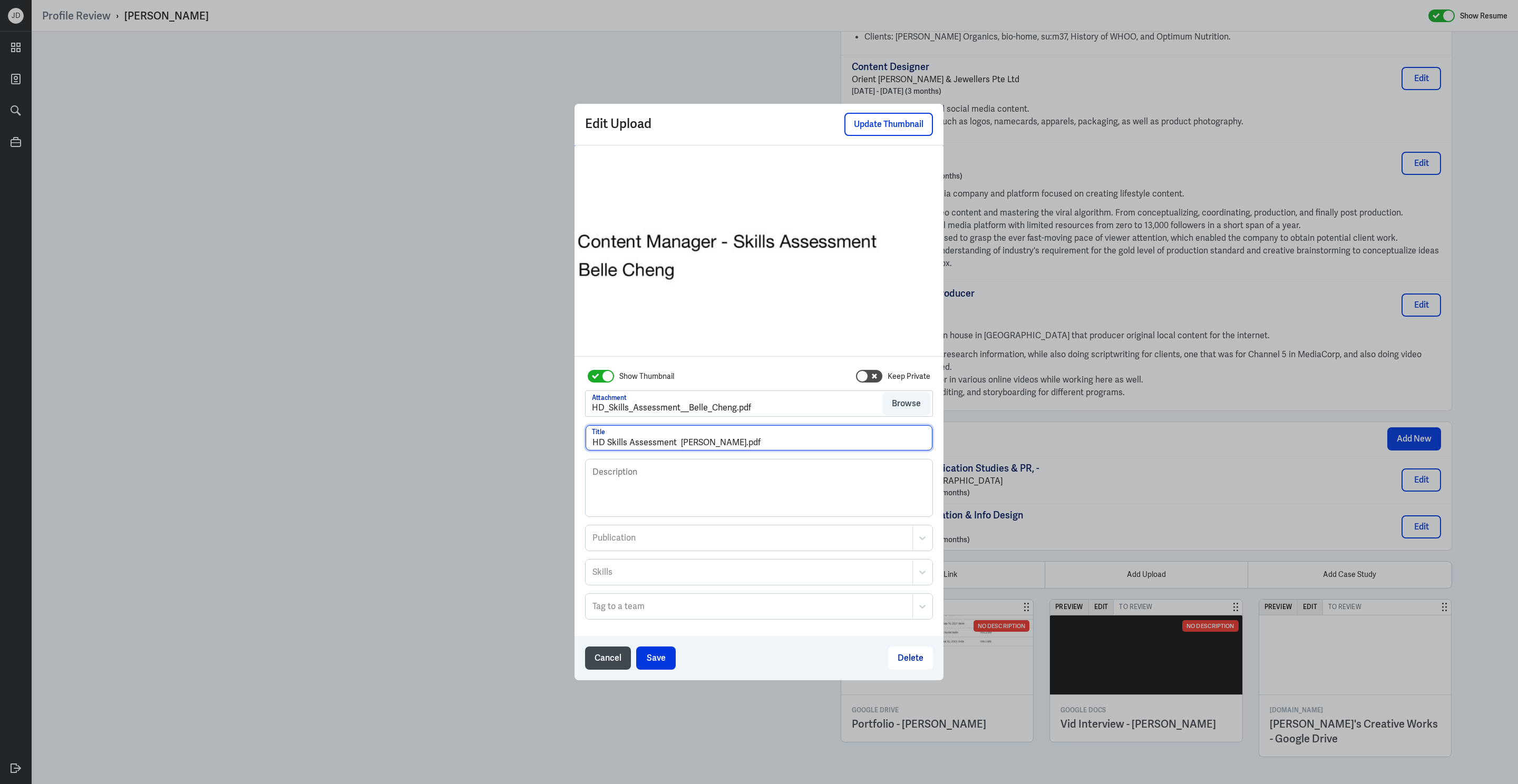
click at [729, 441] on input "HD Skills Assessment Belle Cheng.pdf" at bounding box center [759, 438] width 347 height 25
drag, startPoint x: 728, startPoint y: 446, endPoint x: 773, endPoint y: 446, distance: 45.0
click at [773, 446] on input "HD Skills Assessment Belle Cheng.pdf" at bounding box center [759, 438] width 347 height 25
click at [678, 444] on input "HD Skills Assessment Belle Cheng" at bounding box center [759, 438] width 347 height 25
type input "HD Skills Assessment - Belle Cheng"
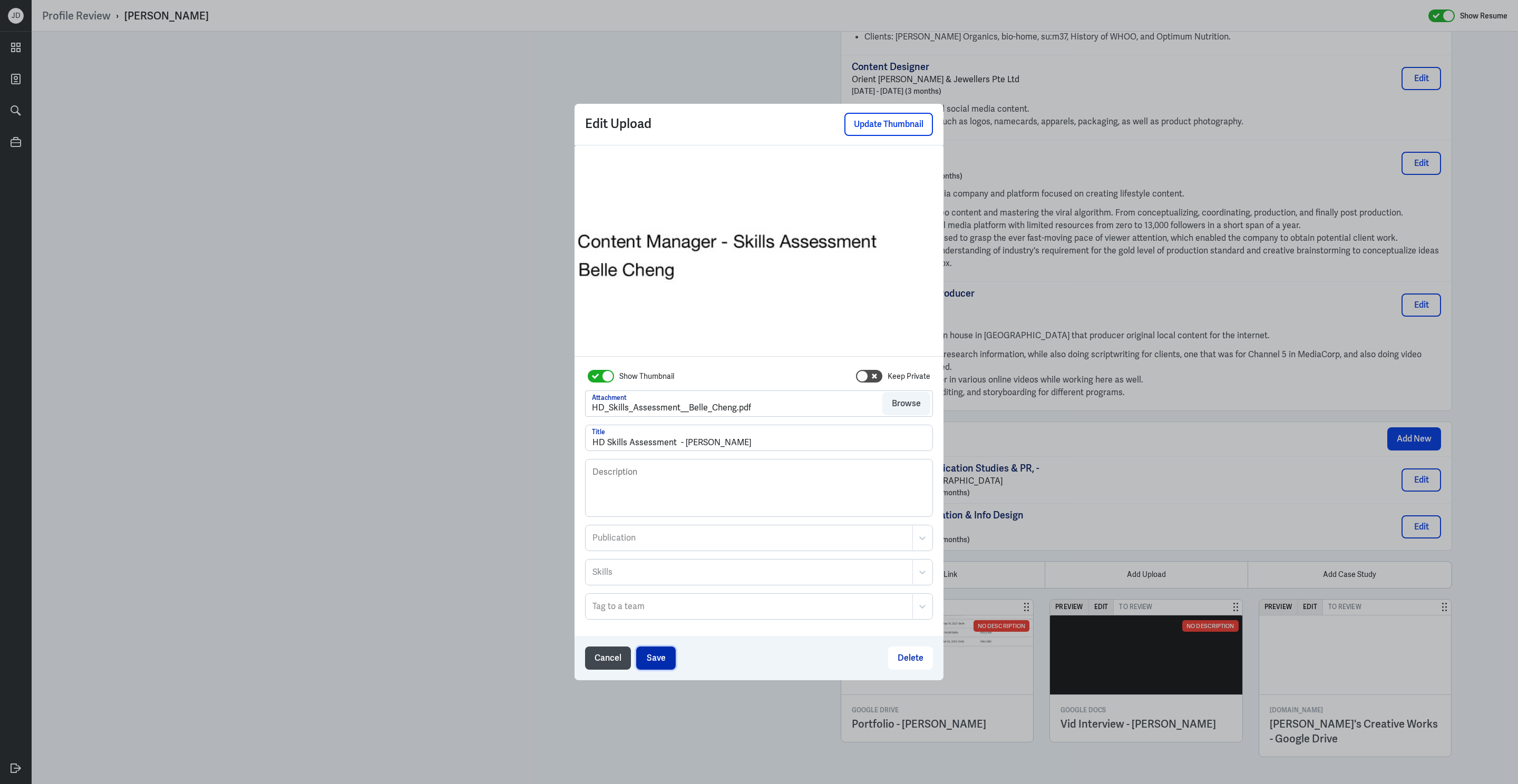
click at [668, 665] on button "Save" at bounding box center [656, 658] width 40 height 23
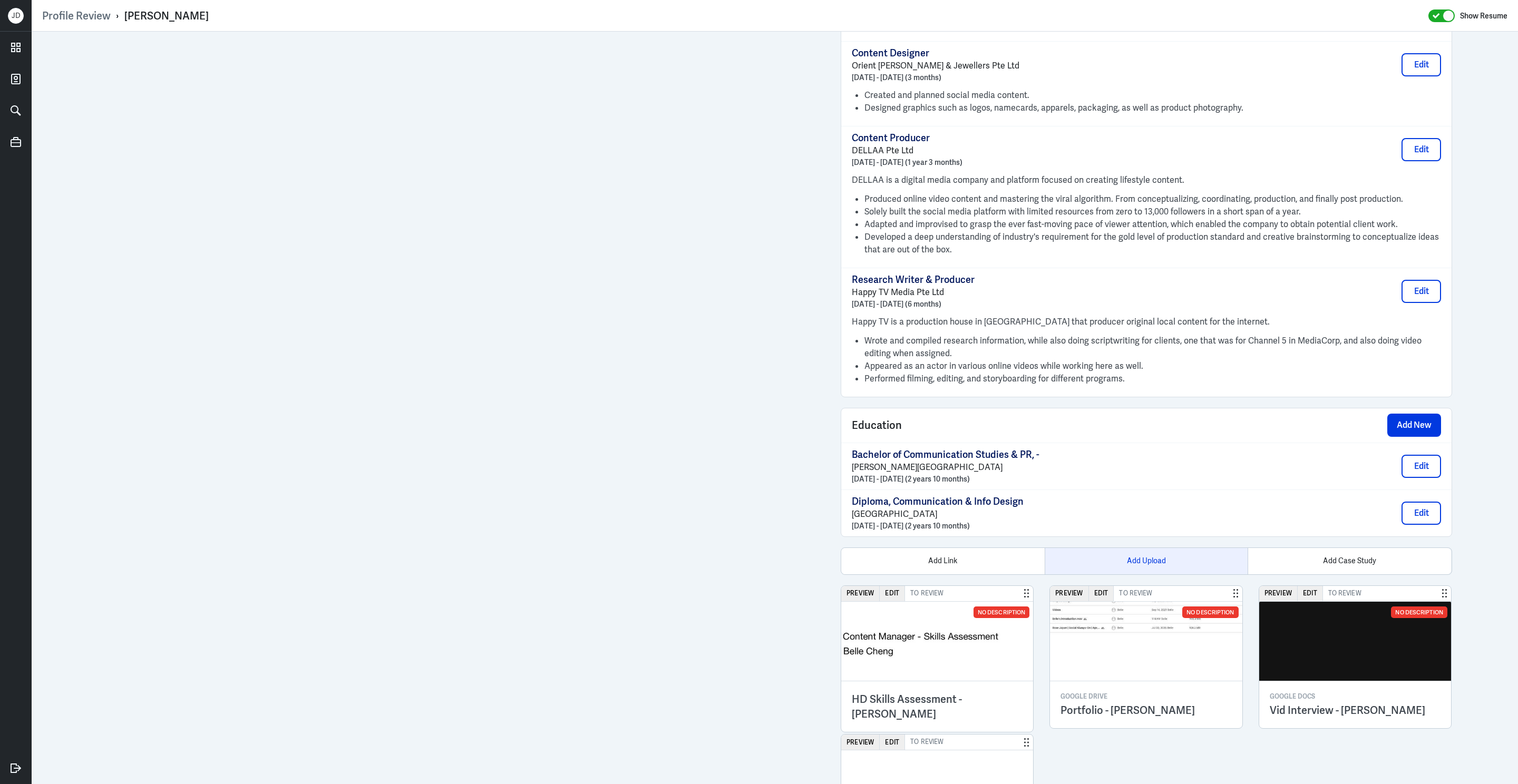
click at [1162, 567] on div "Add Upload" at bounding box center [1146, 561] width 203 height 26
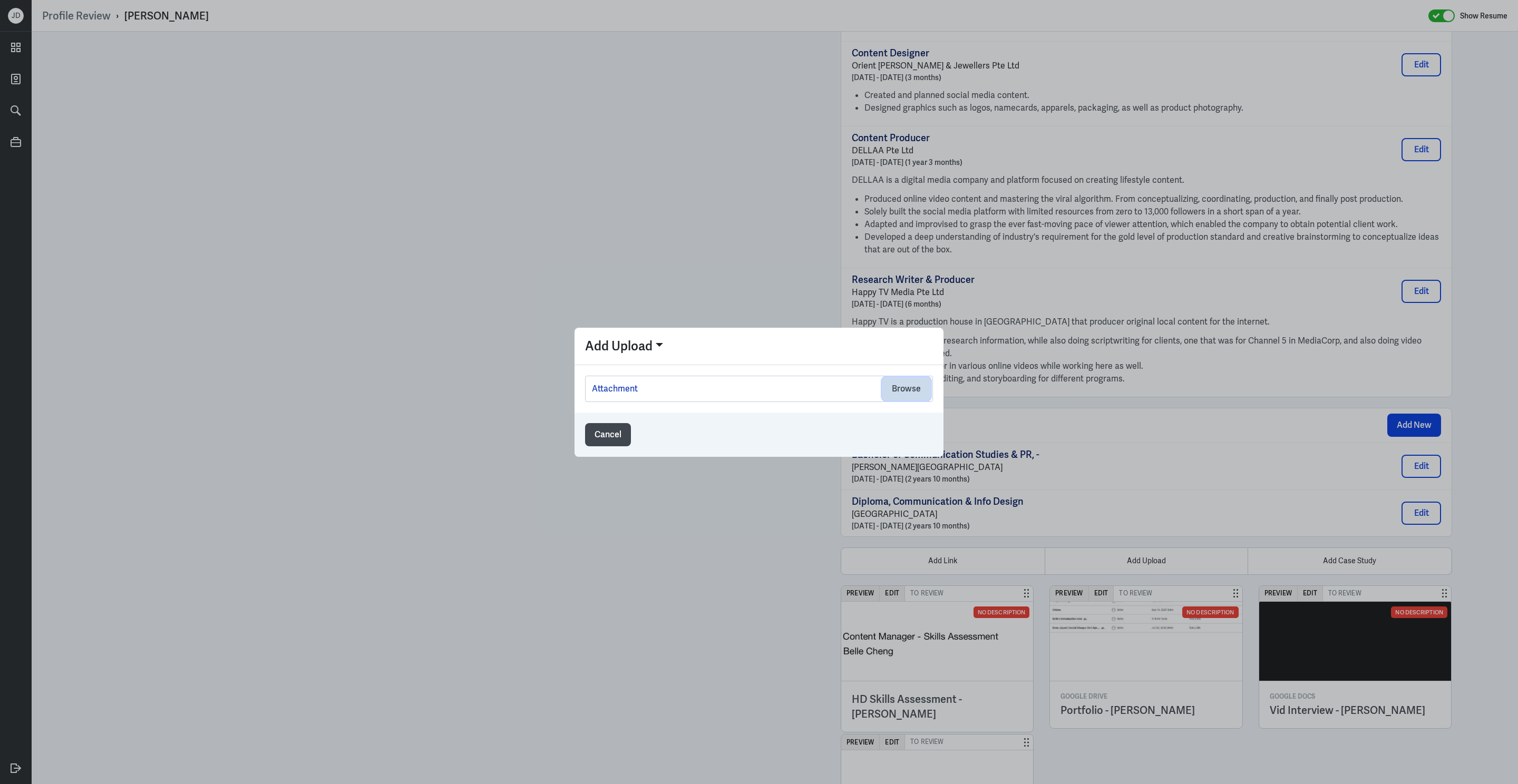
click at [917, 385] on button "Browse" at bounding box center [907, 389] width 48 height 23
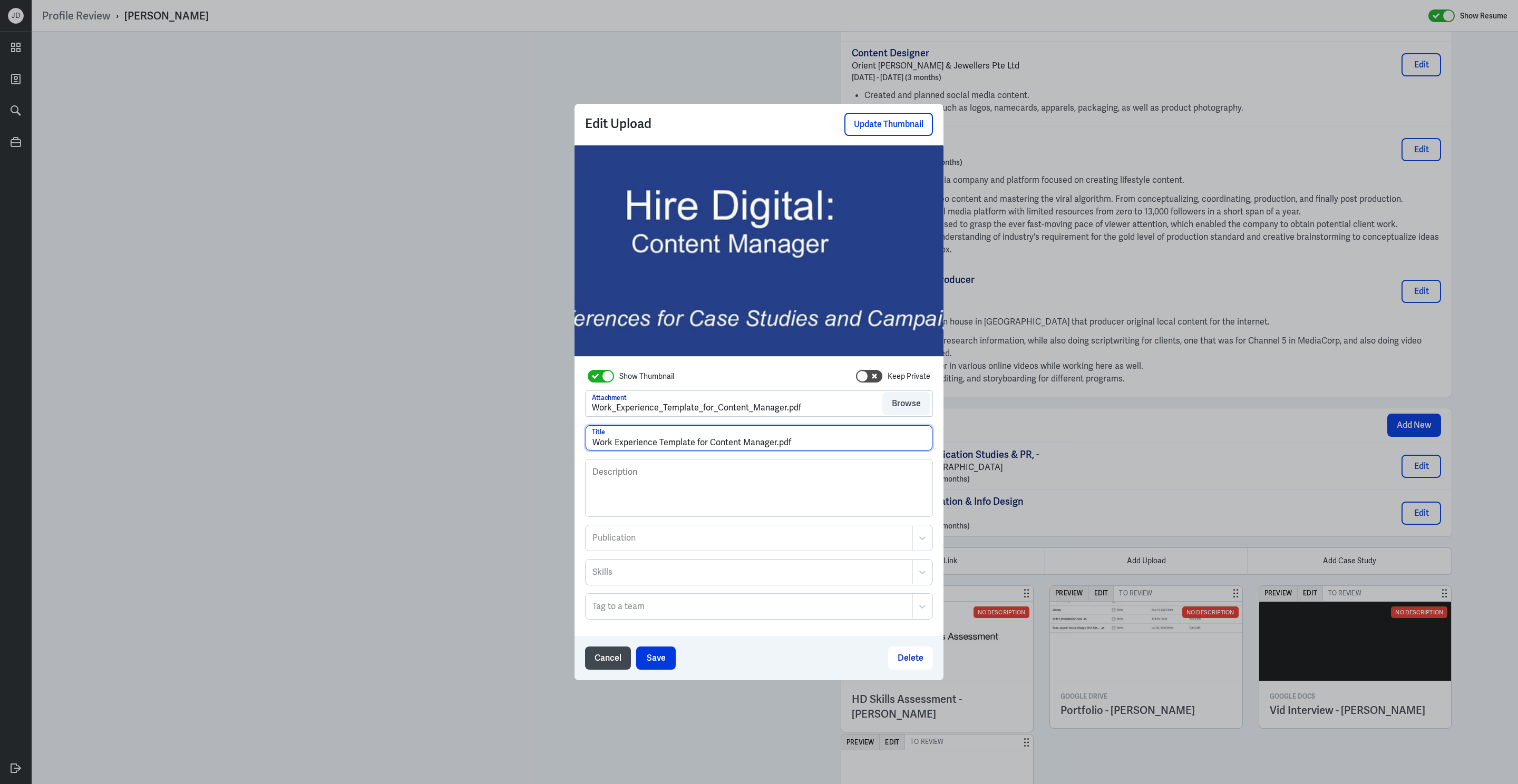
drag, startPoint x: 801, startPoint y: 448, endPoint x: 548, endPoint y: 430, distance: 253.6
click at [548, 430] on div "Edit Upload Update Thumbnail Show Thumbnail Keep Private Attachment Work_Experi…" at bounding box center [759, 392] width 1518 height 784
type input "Case Studies - Belle Cheng"
click at [658, 663] on button "Save" at bounding box center [656, 658] width 40 height 23
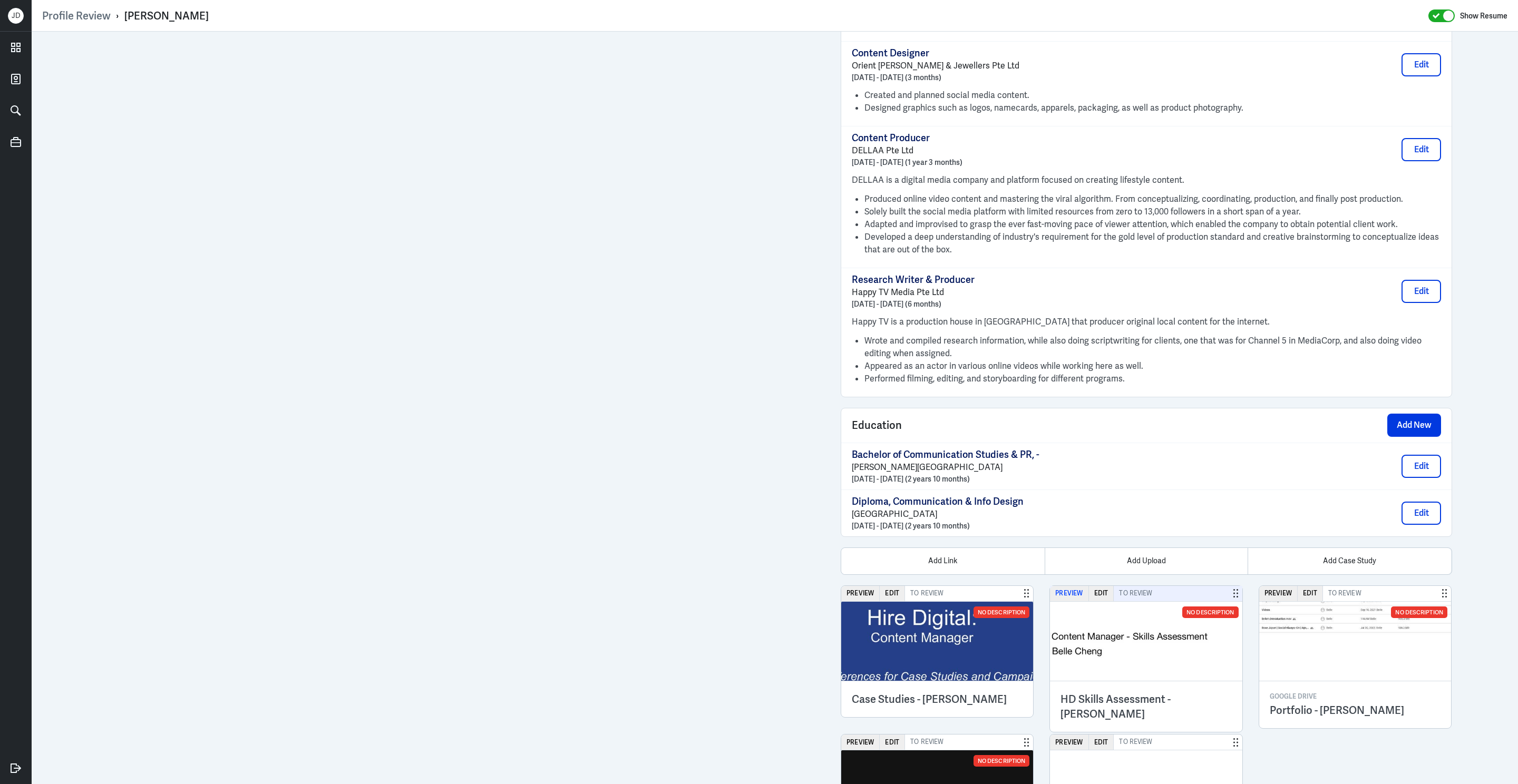
click at [1076, 601] on button "Preview" at bounding box center [1069, 594] width 38 height 16
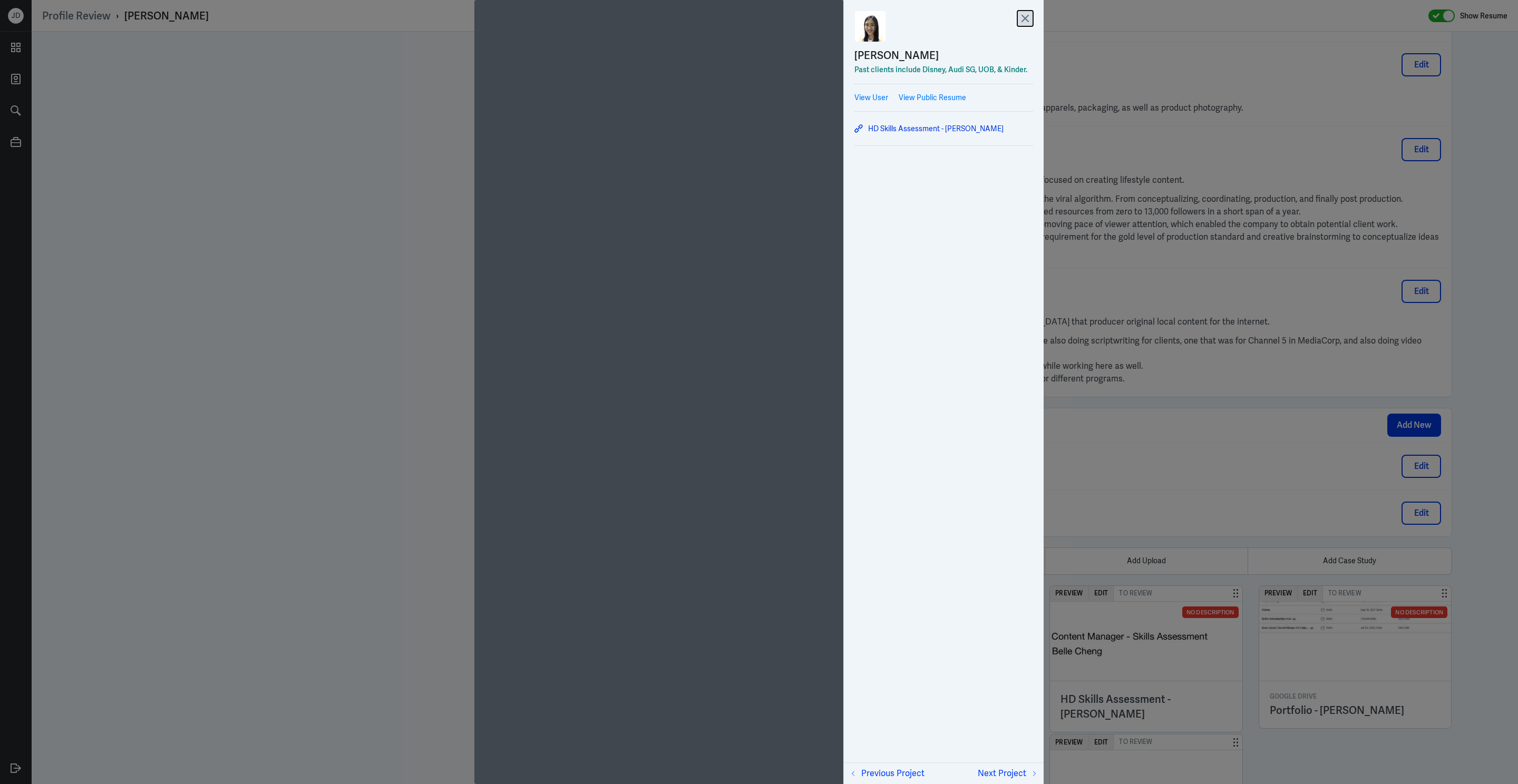
click at [1025, 23] on icon at bounding box center [1025, 19] width 16 height 16
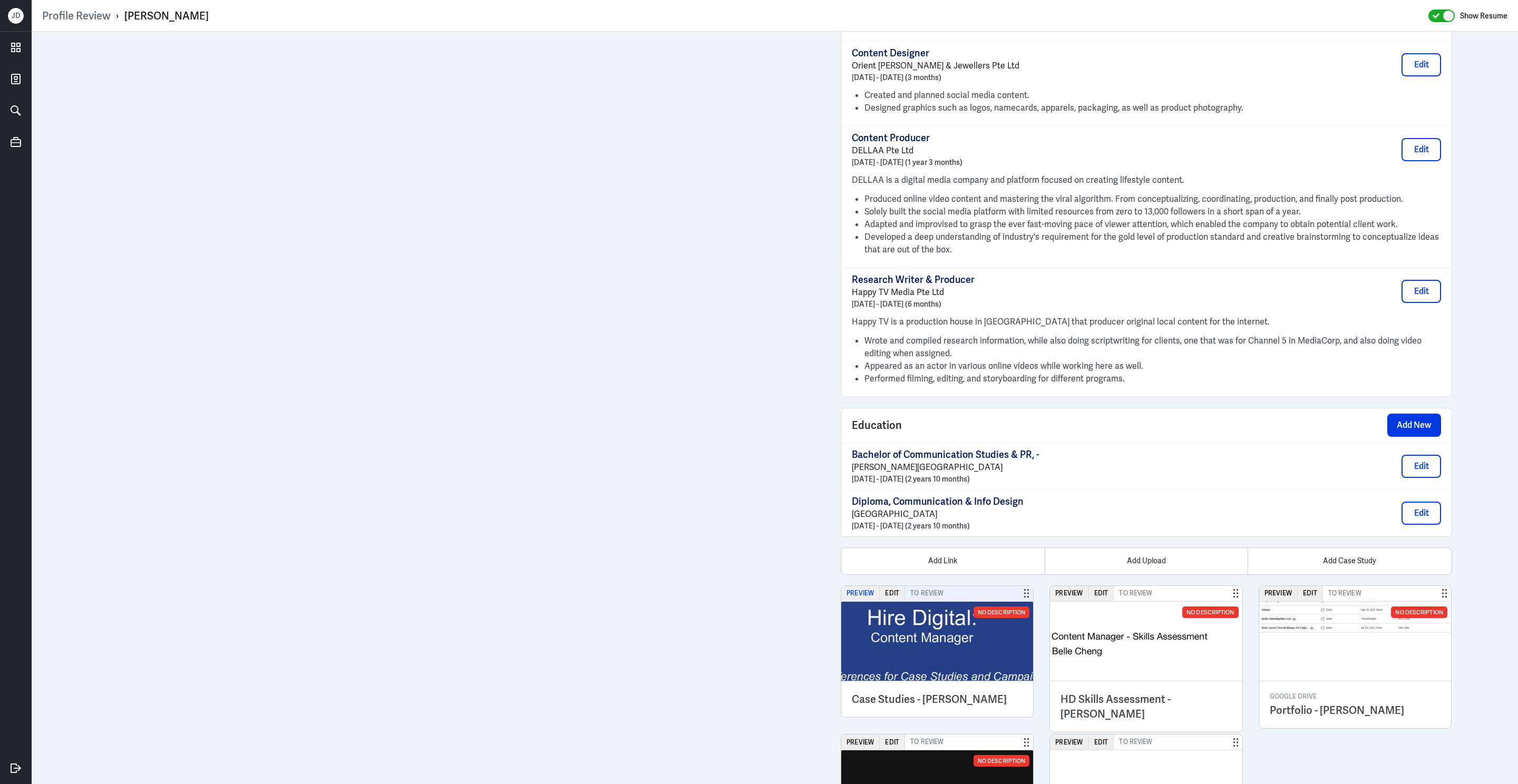
click at [858, 601] on button "Preview" at bounding box center [860, 594] width 38 height 16
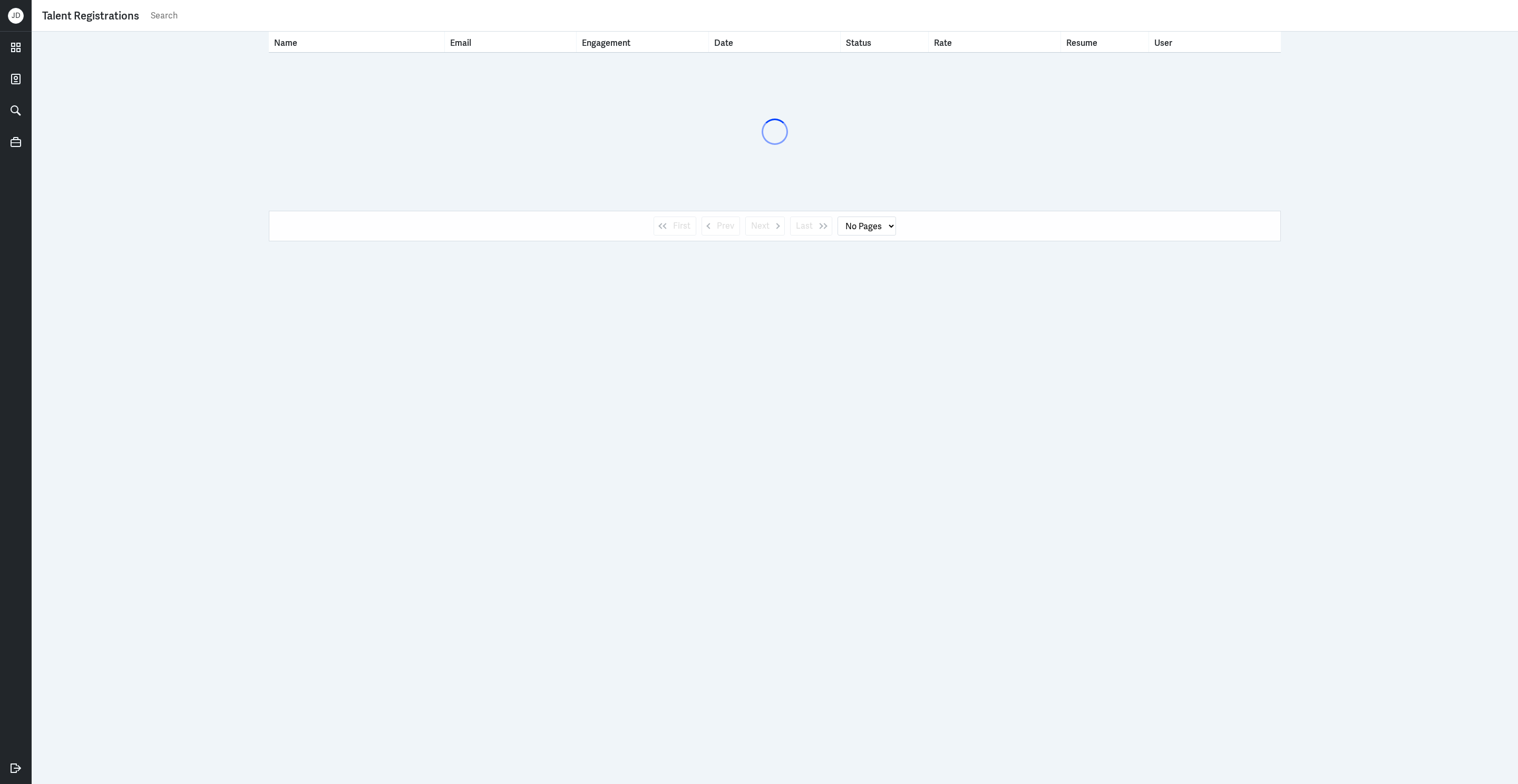
click at [250, 19] on input "text" at bounding box center [828, 16] width 1358 height 16
type input "rujpit"
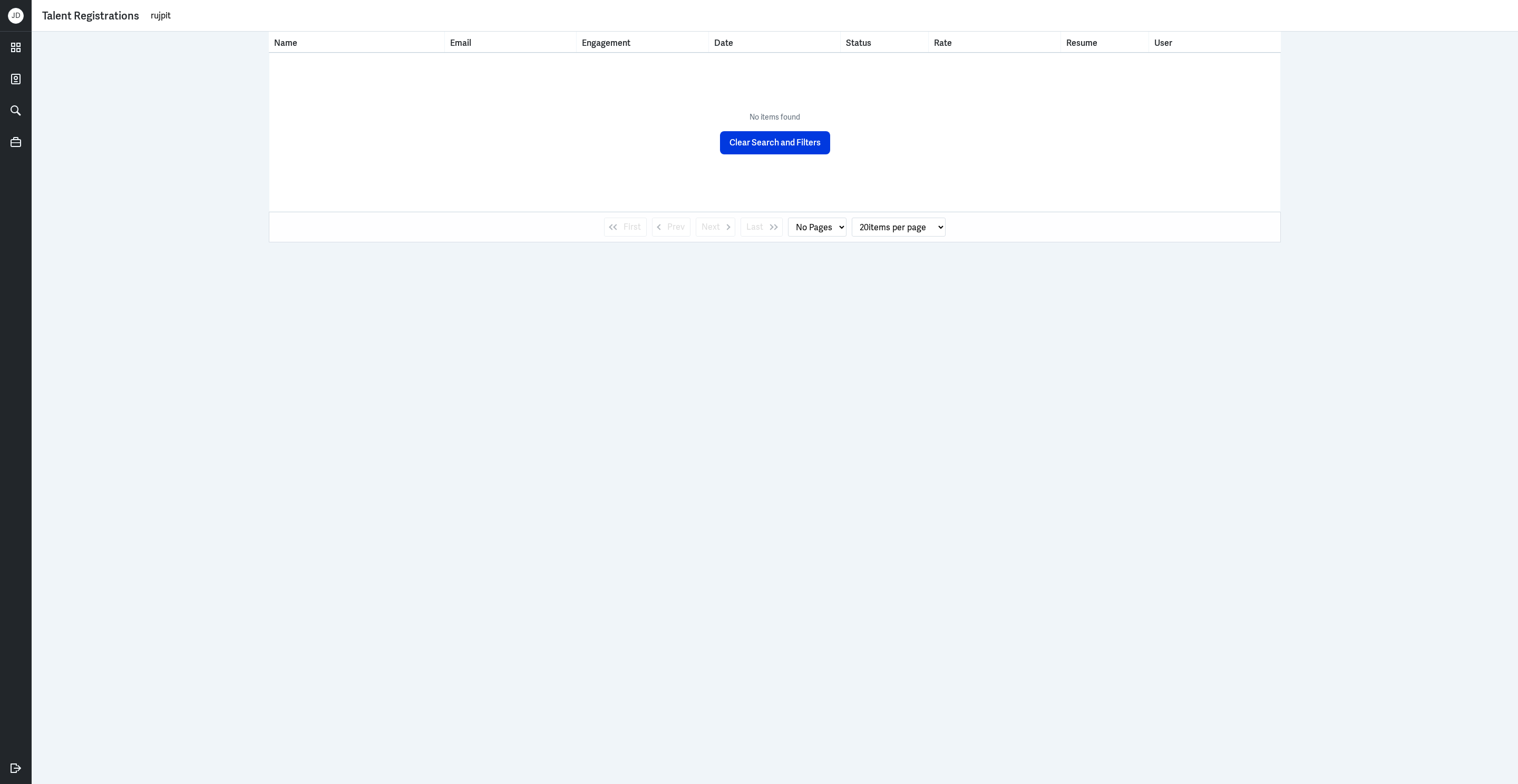
select select "1"
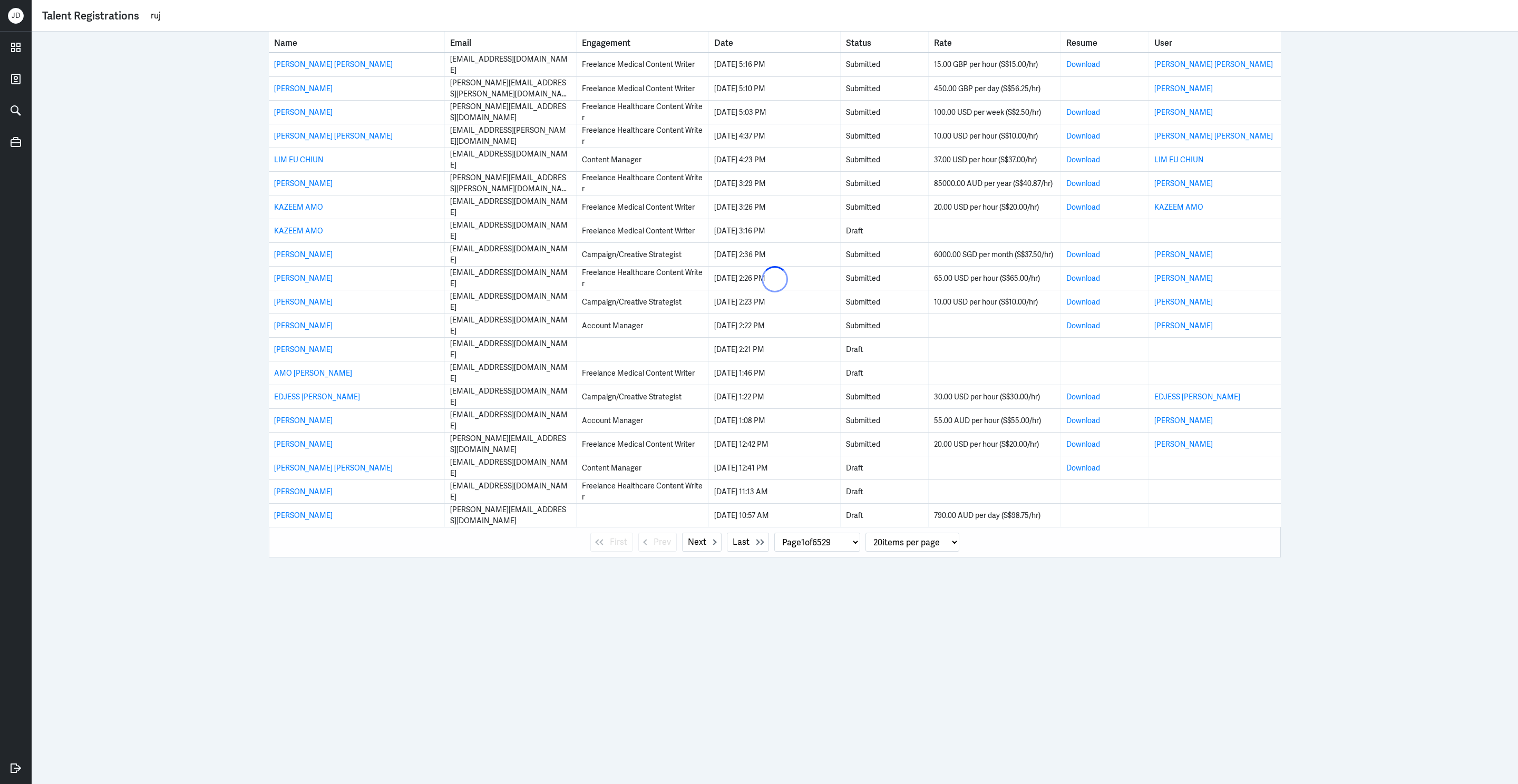
type input "ru"
select select "0"
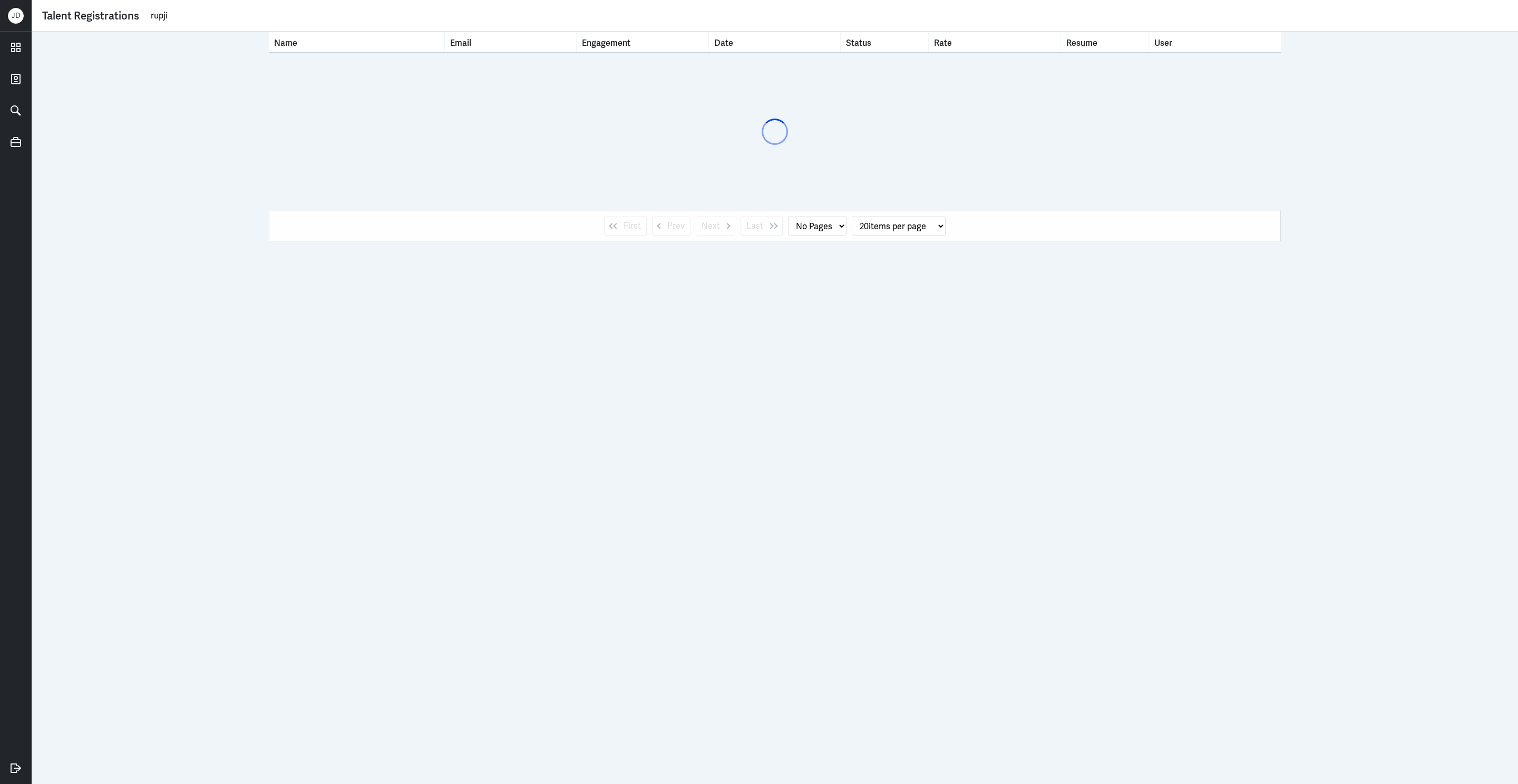
type input "rupjit"
select select "1"
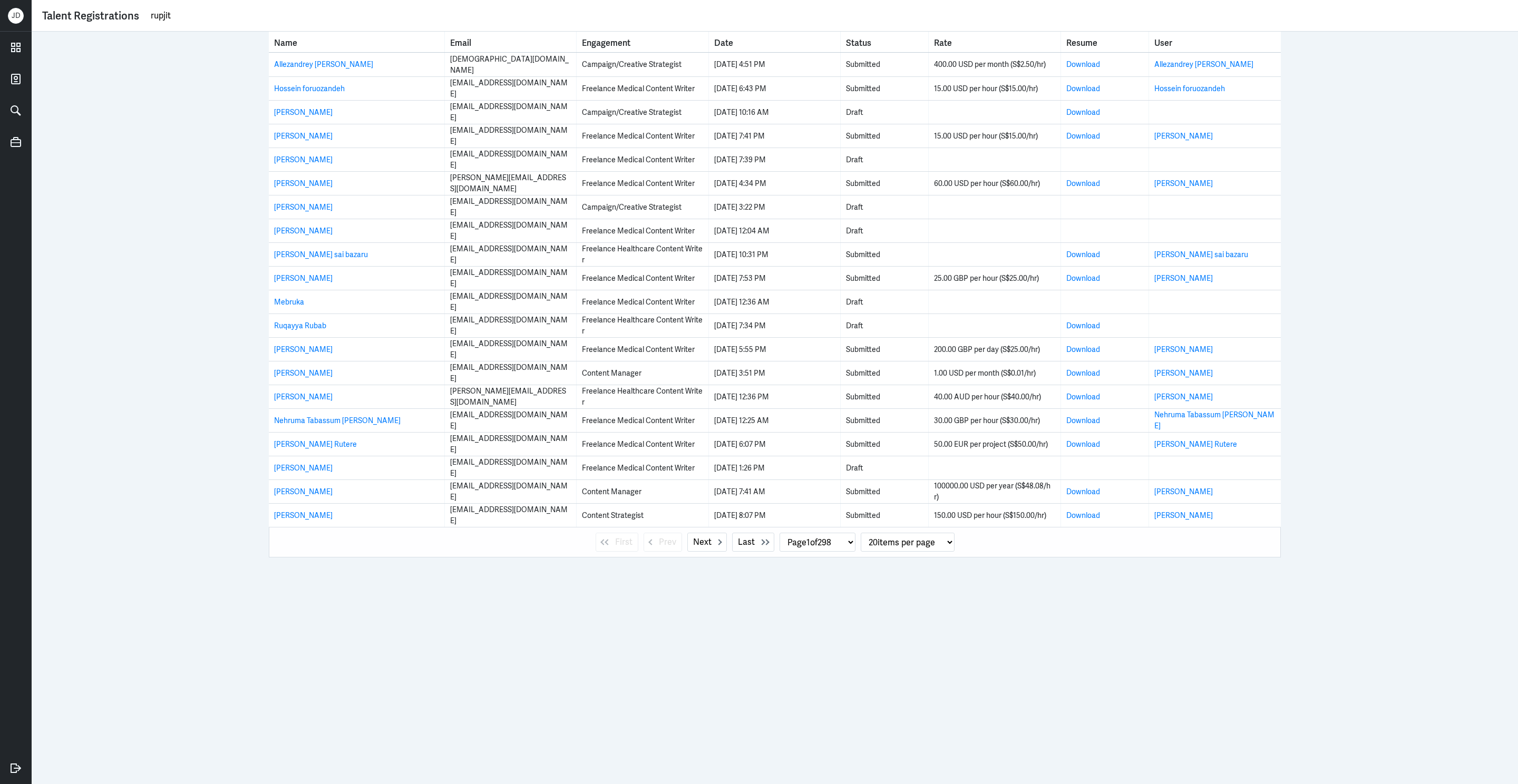
click at [222, 16] on input "rupjit" at bounding box center [828, 16] width 1358 height 16
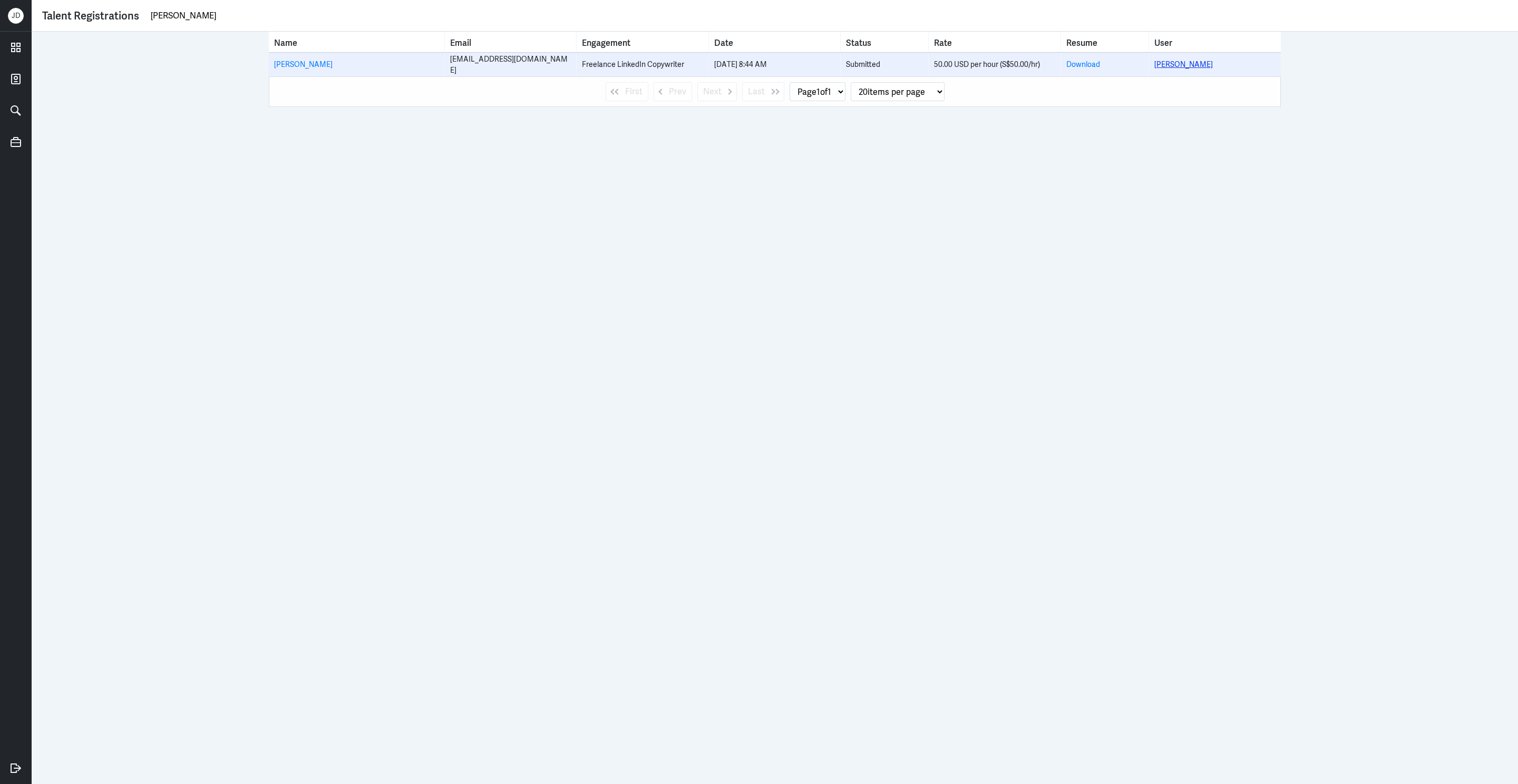
type input "[PERSON_NAME]"
click at [1171, 64] on link "[PERSON_NAME]" at bounding box center [1183, 64] width 58 height 9
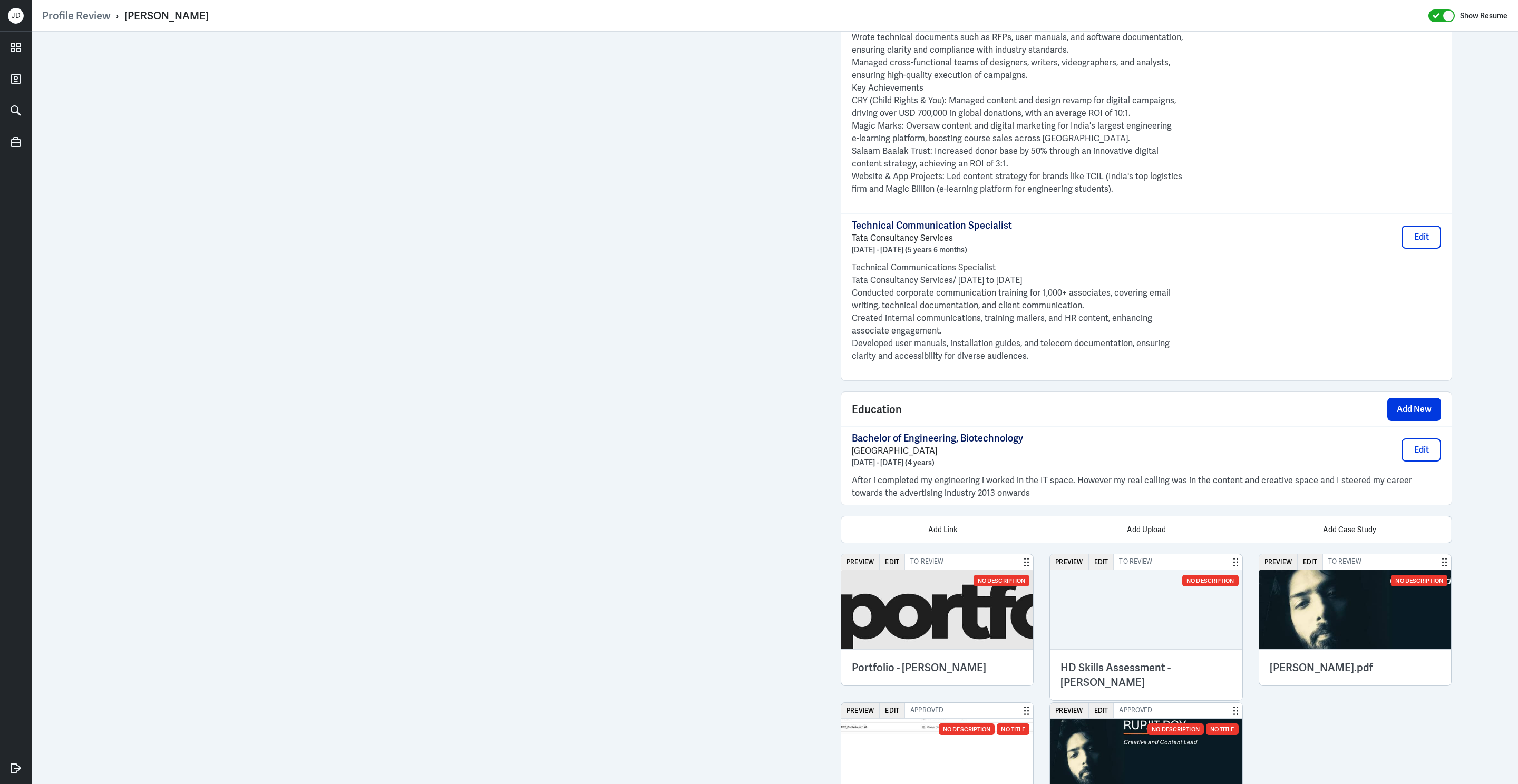
scroll to position [1556, 0]
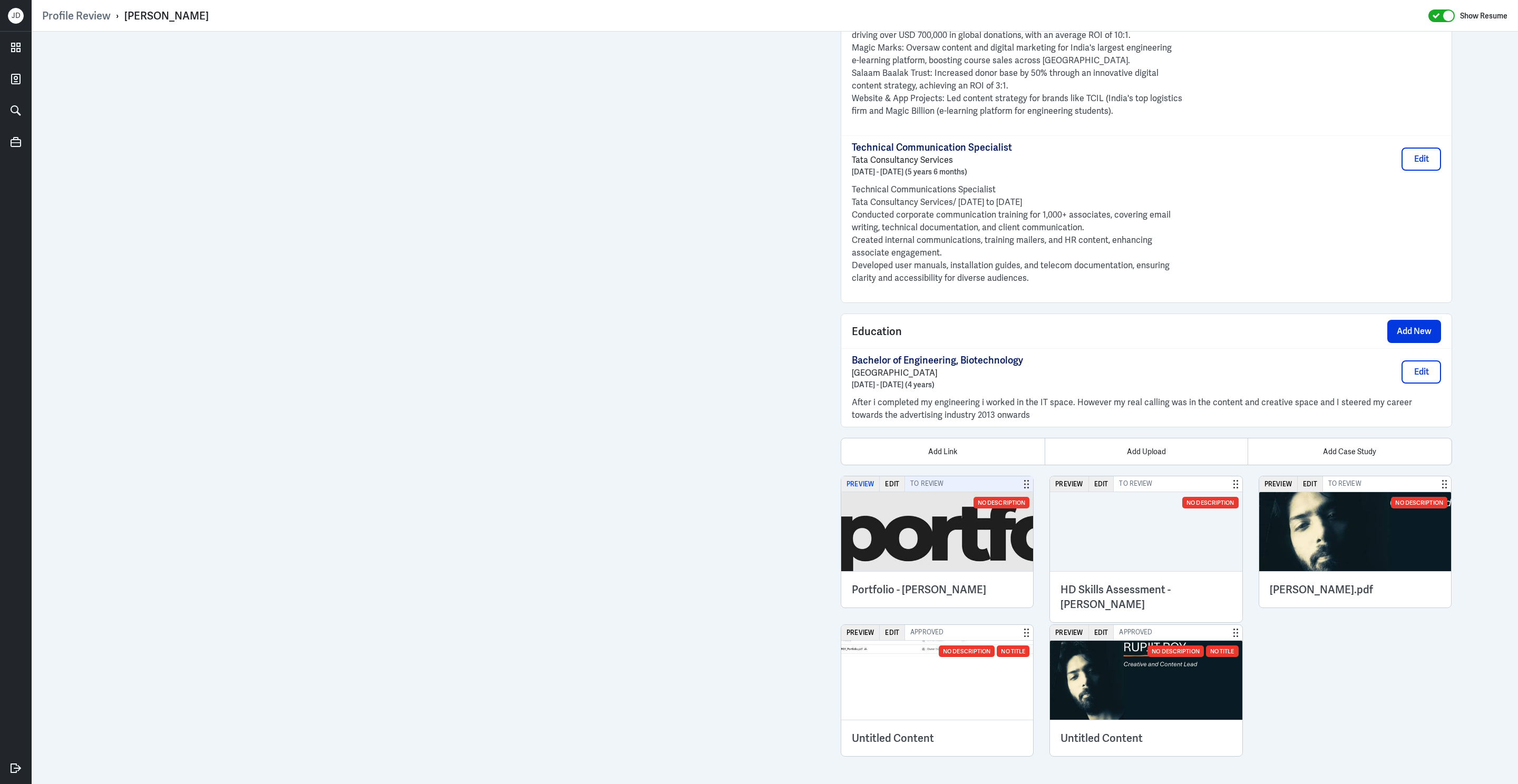
click at [868, 487] on button "Preview" at bounding box center [860, 484] width 38 height 16
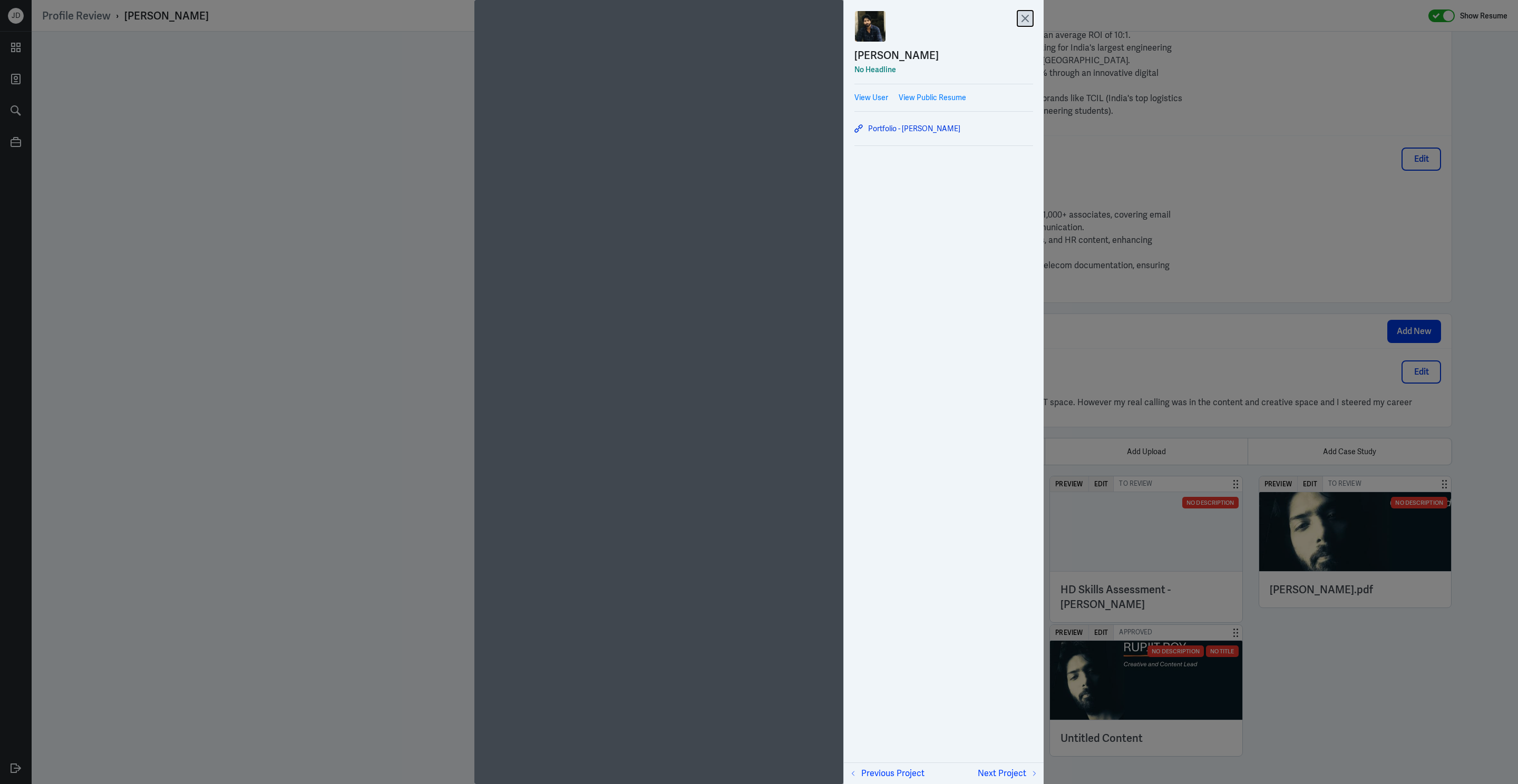
click at [1026, 19] on icon at bounding box center [1025, 19] width 6 height 6
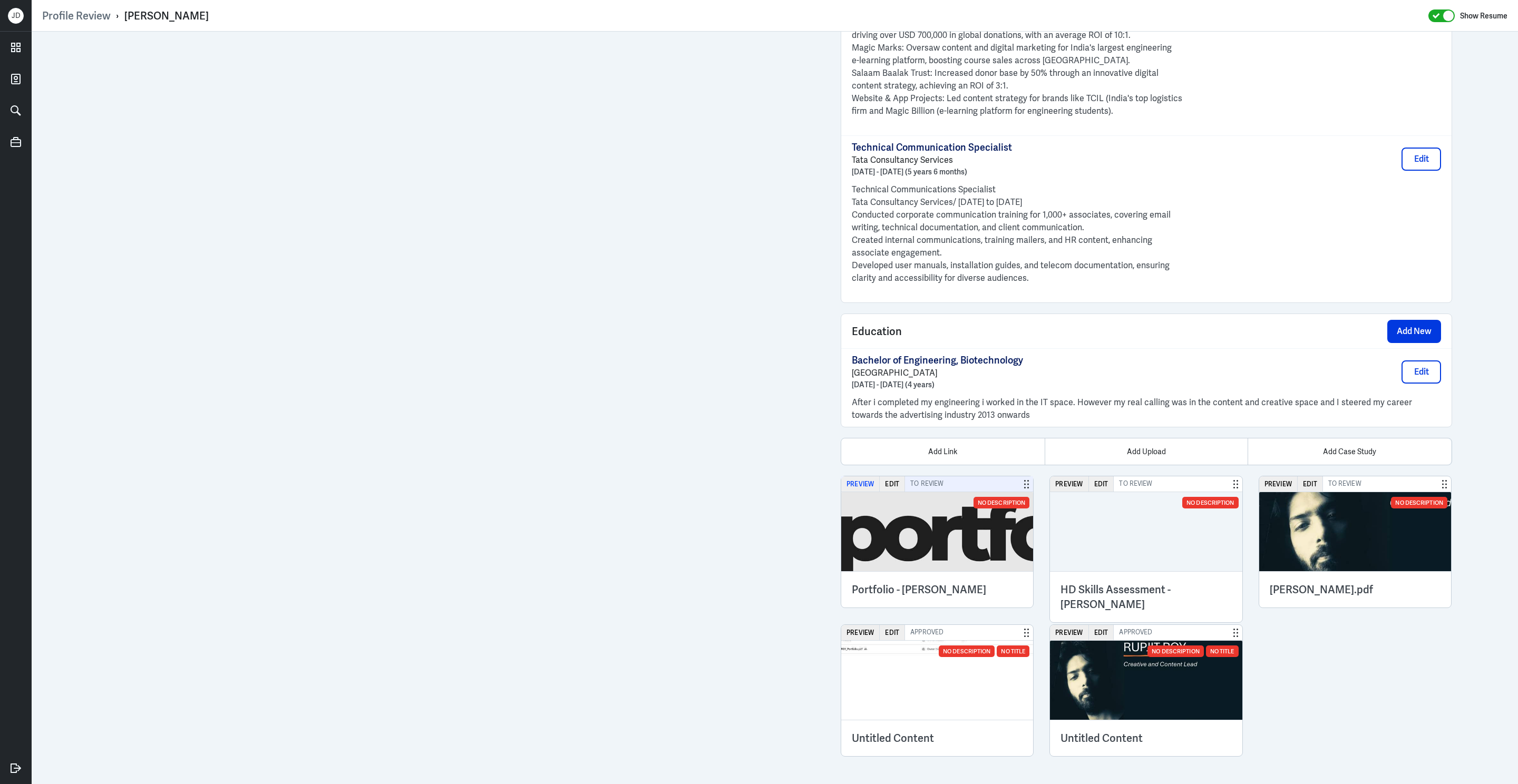
click at [859, 482] on button "Preview" at bounding box center [860, 484] width 38 height 16
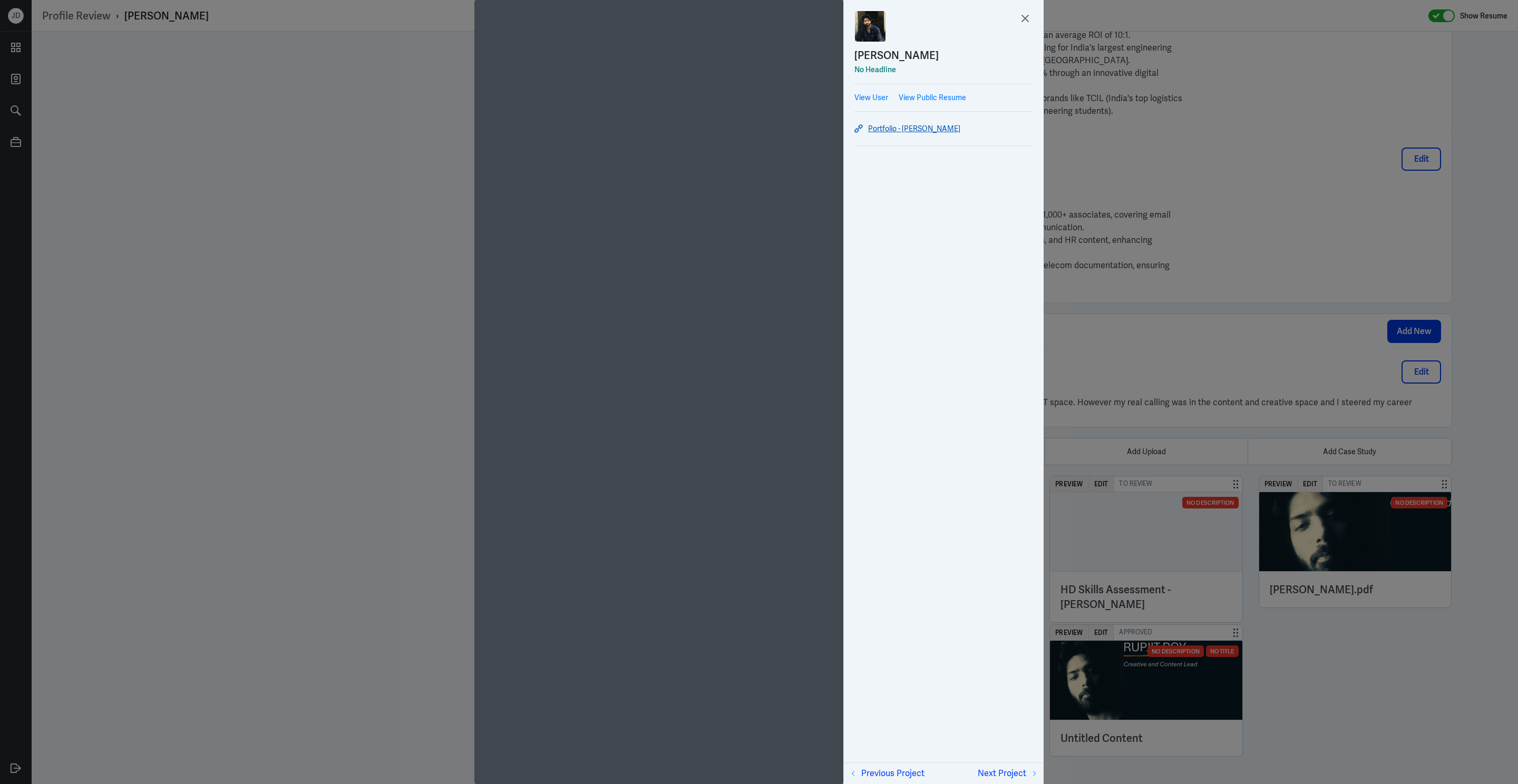
click at [894, 130] on link "Portfolio - [PERSON_NAME]" at bounding box center [943, 128] width 178 height 12
click at [1020, 17] on icon at bounding box center [1025, 19] width 16 height 16
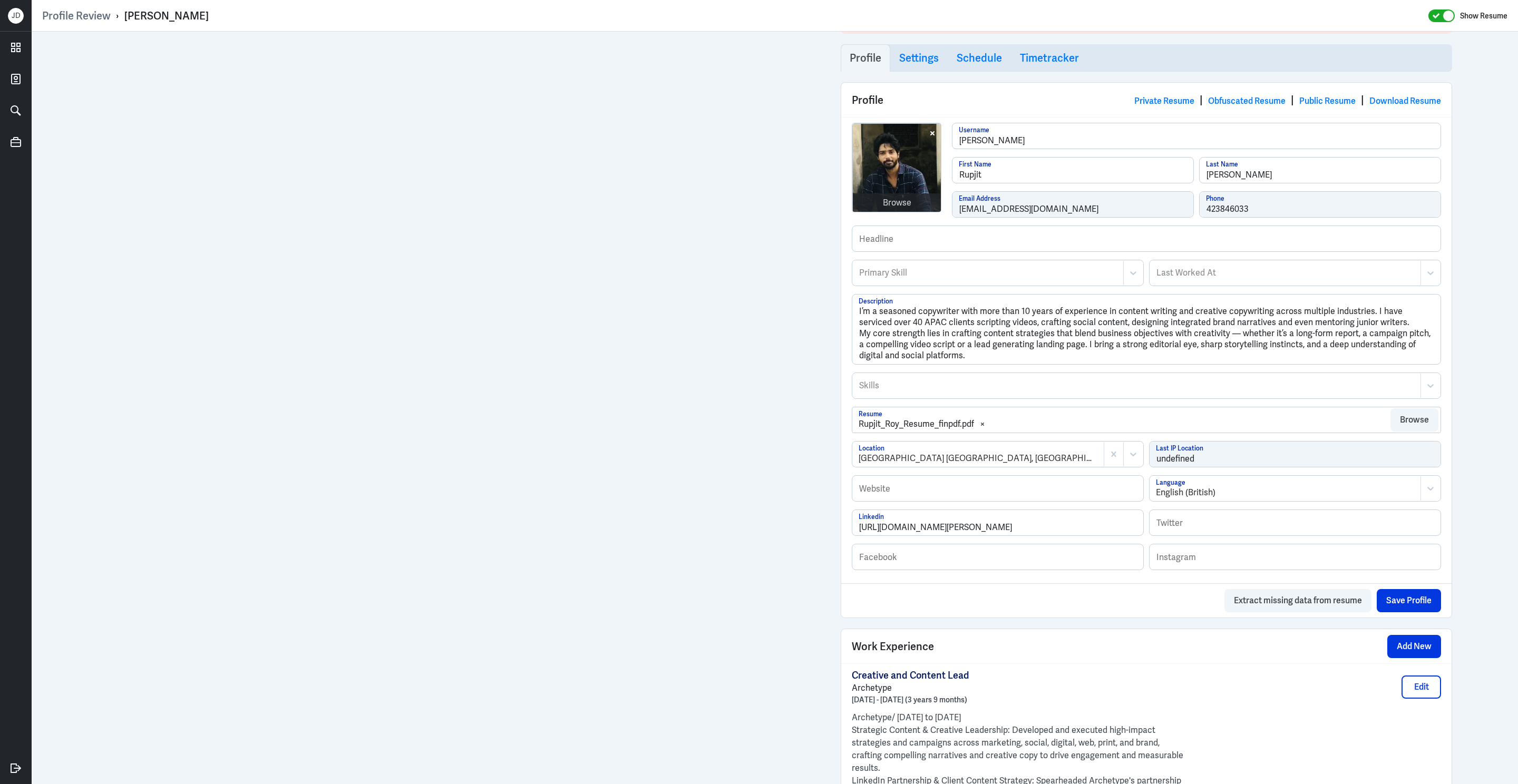
scroll to position [0, 0]
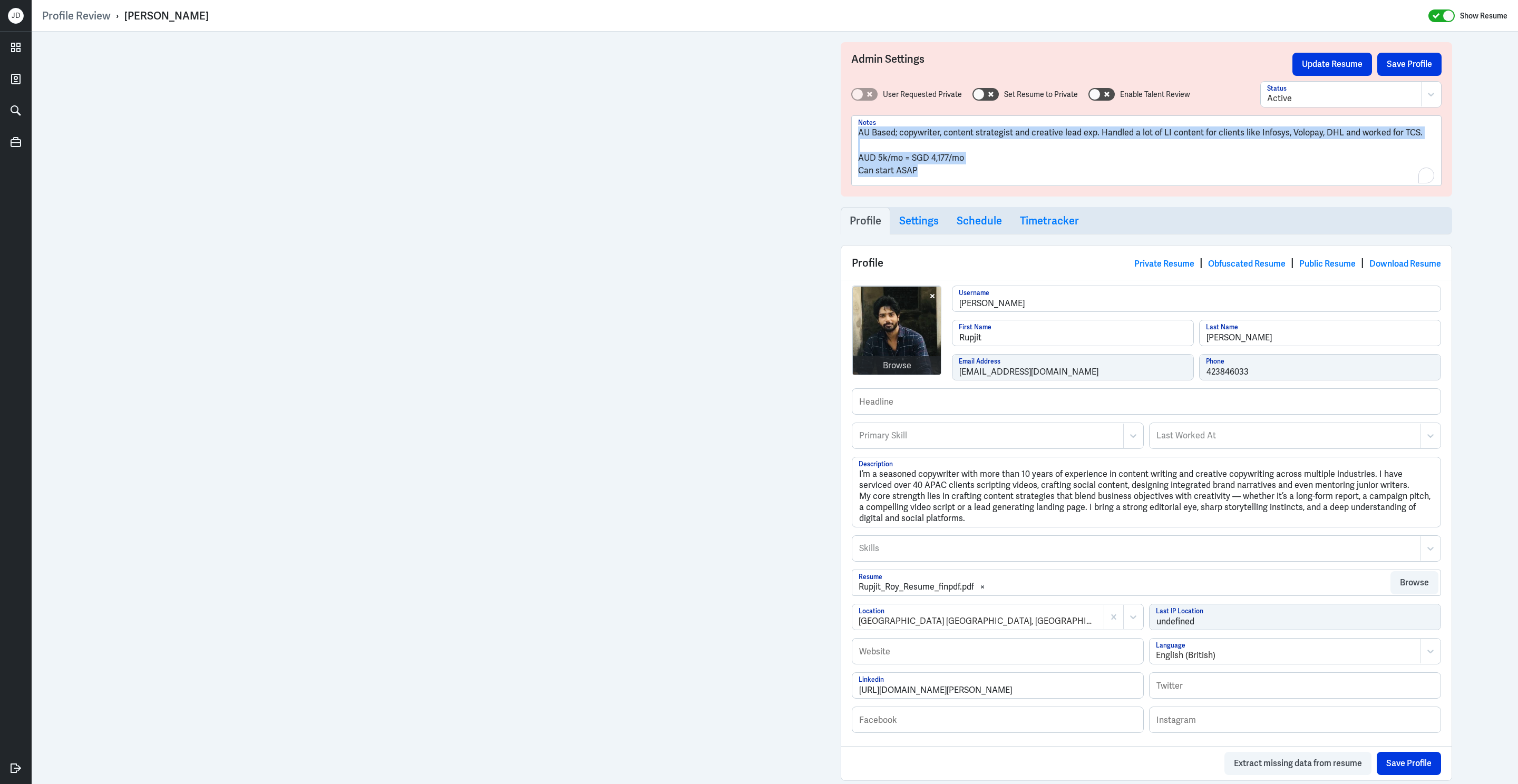
drag, startPoint x: 860, startPoint y: 117, endPoint x: 852, endPoint y: 111, distance: 10.0
click at [852, 111] on div "User Requested Private Set Resume to Private Enable Talent Review Active Status…" at bounding box center [1146, 133] width 590 height 105
copy div "AU Based; copywriter, content strategist and creative lead exp. Handled a lot o…"
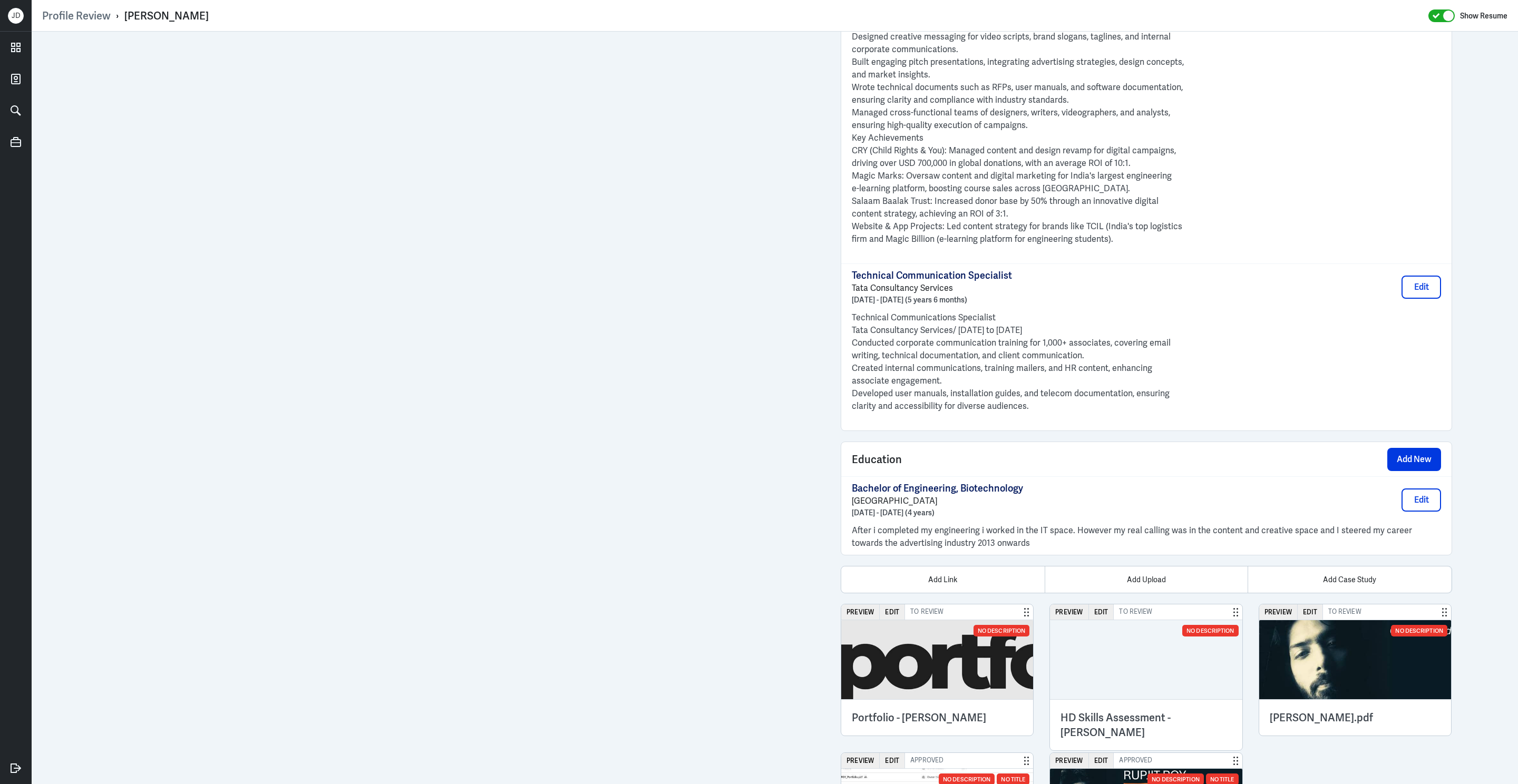
scroll to position [1556, 0]
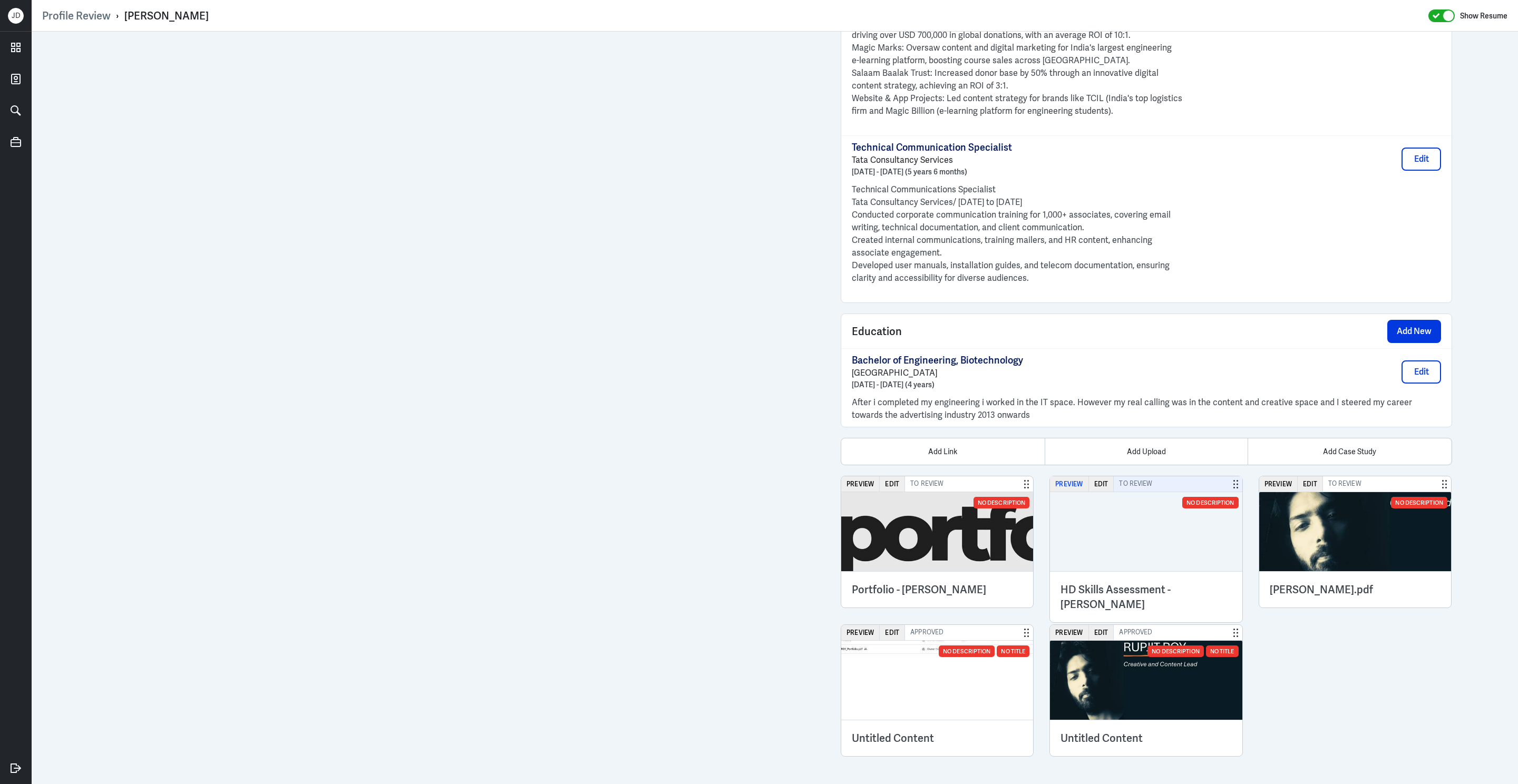
click at [1059, 480] on button "Preview" at bounding box center [1069, 484] width 38 height 16
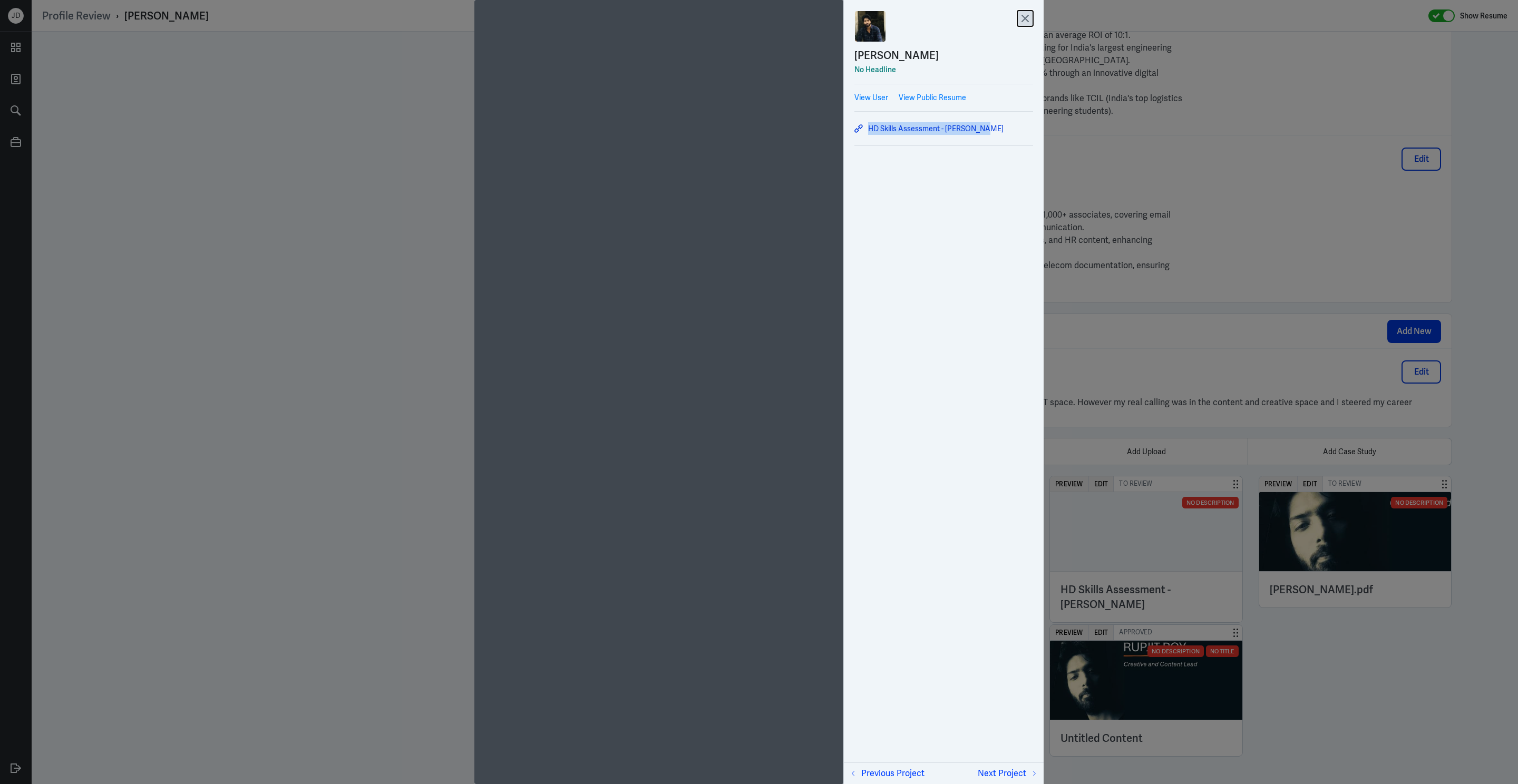
click at [1027, 14] on icon at bounding box center [1025, 19] width 16 height 16
